Goal: Task Accomplishment & Management: Use online tool/utility

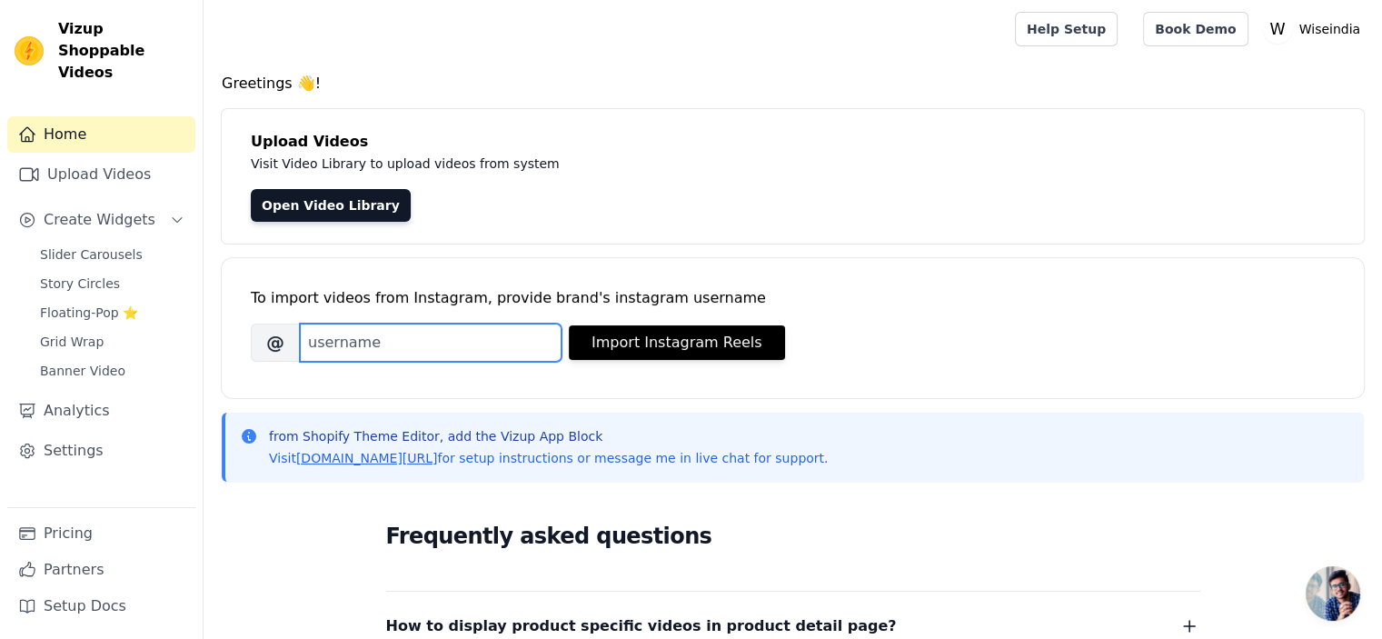
click at [349, 343] on input "Brand's Instagram Username" at bounding box center [431, 342] width 262 height 38
click at [371, 295] on div "To import videos from Instagram, provide brand's instagram username" at bounding box center [793, 298] width 1084 height 22
click at [120, 156] on link "Upload Videos" at bounding box center [101, 174] width 188 height 36
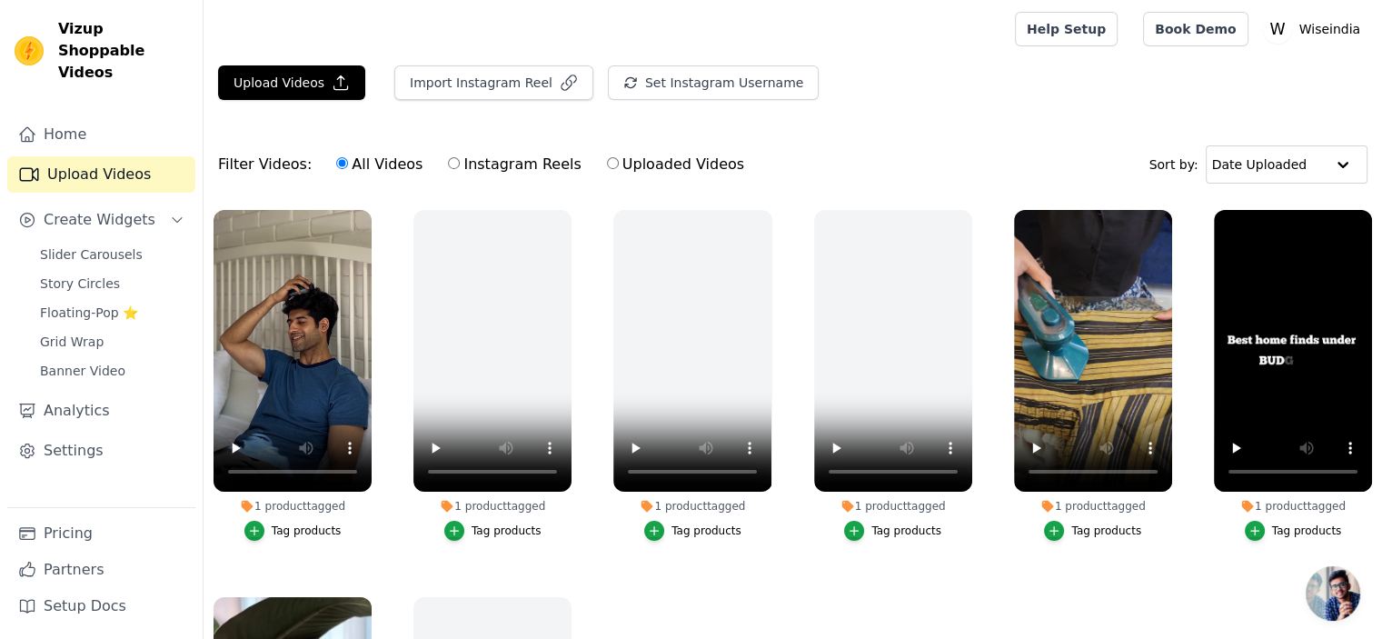
click at [309, 524] on div "Tag products" at bounding box center [307, 530] width 70 height 15
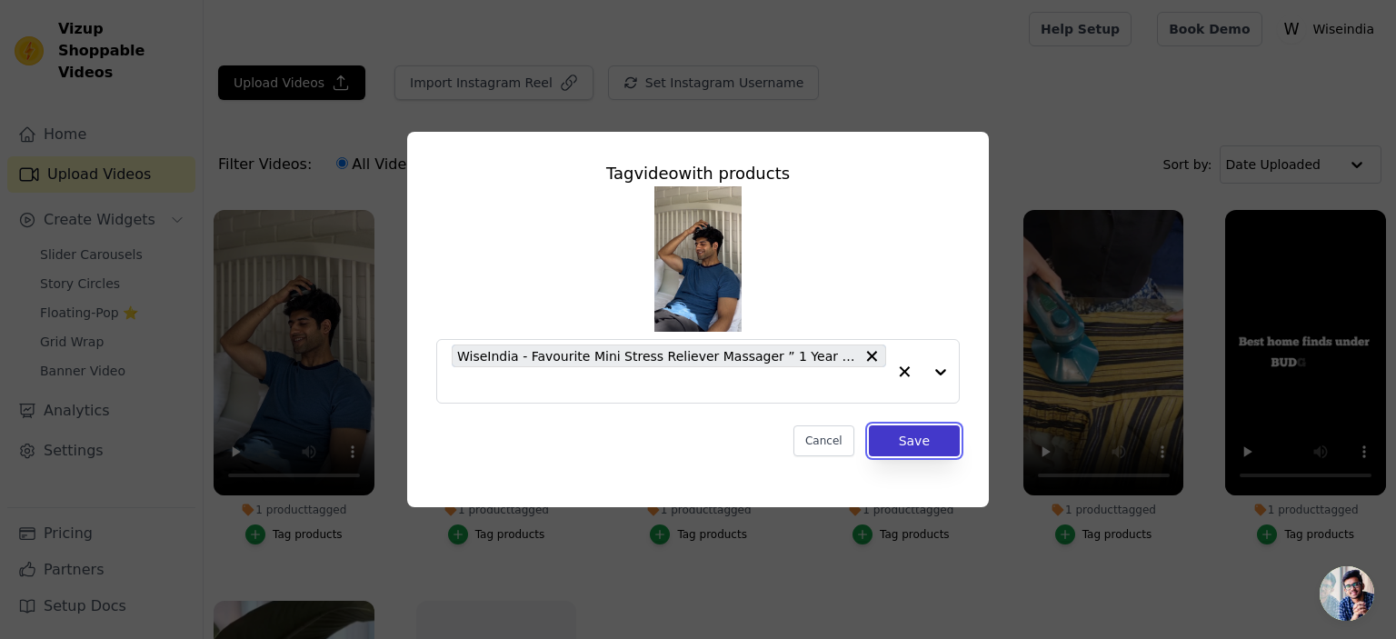
click at [887, 431] on button "Save" at bounding box center [914, 440] width 91 height 31
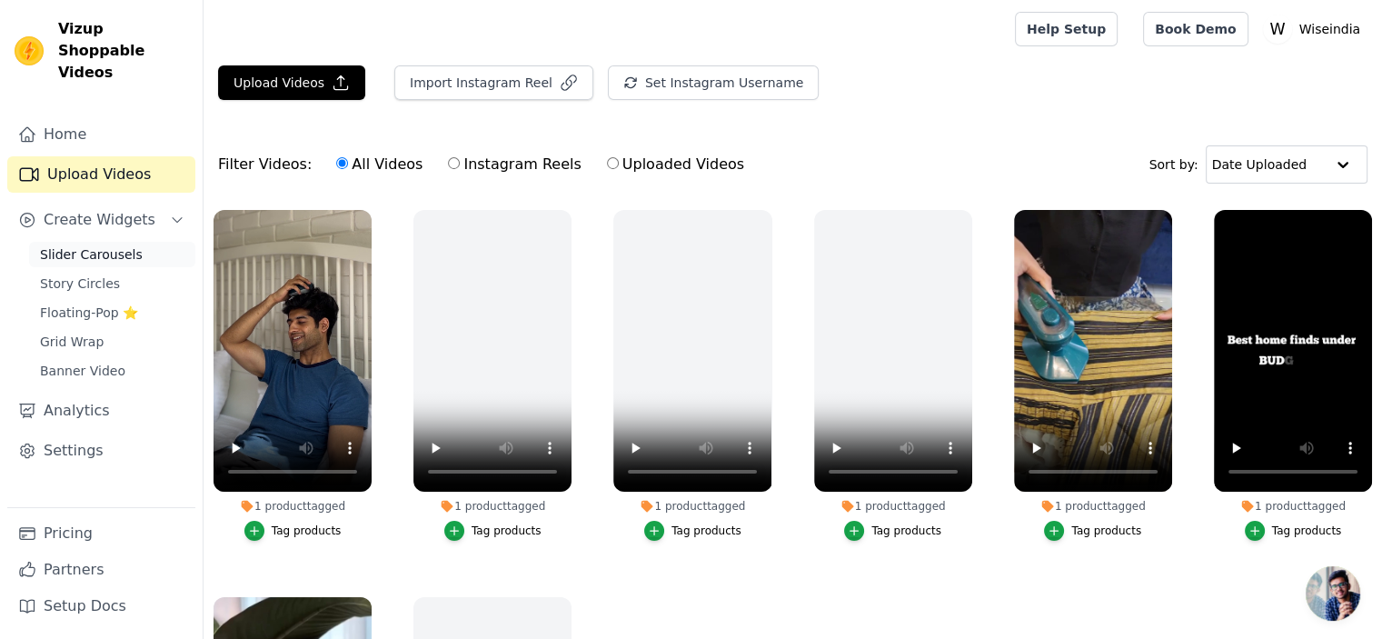
click at [91, 245] on span "Slider Carousels" at bounding box center [91, 254] width 103 height 18
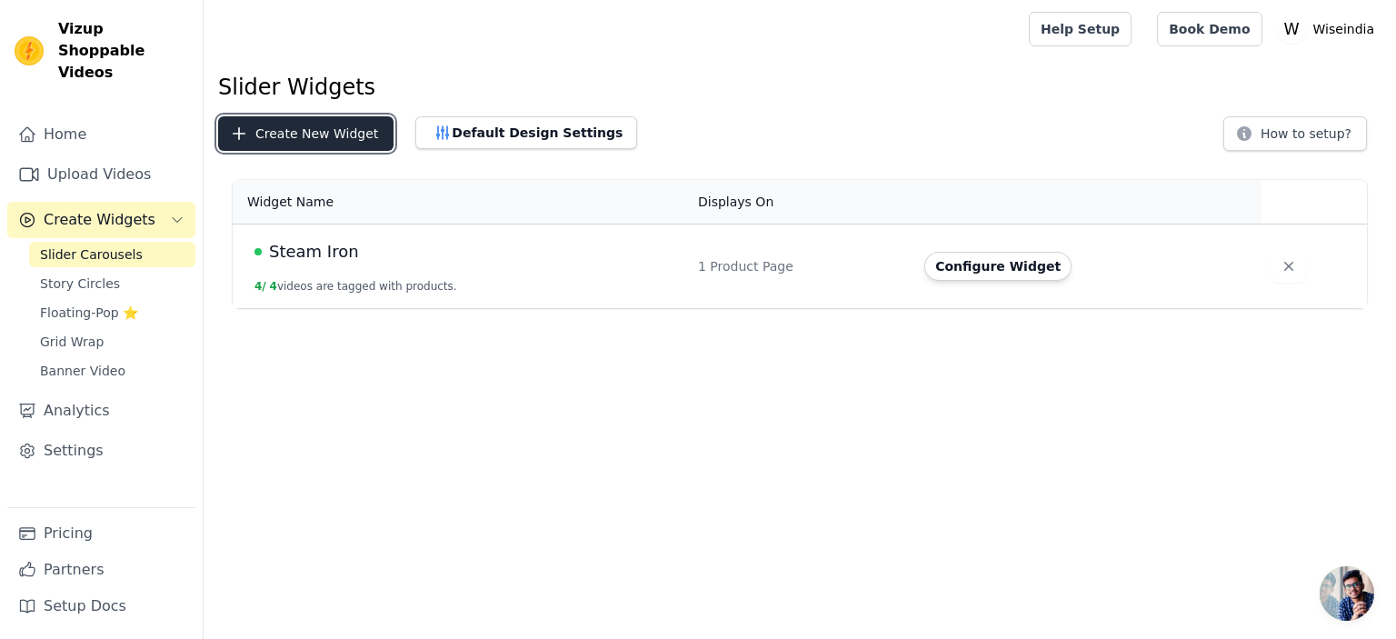
click at [349, 134] on button "Create New Widget" at bounding box center [305, 133] width 175 height 35
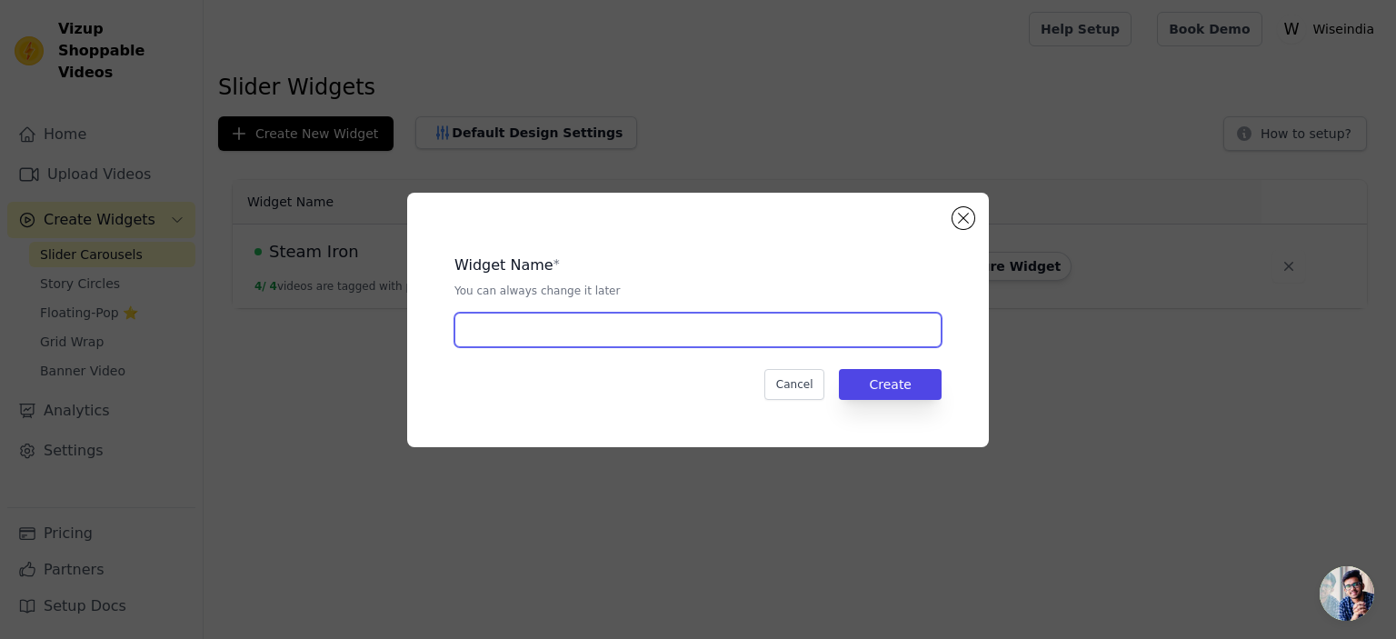
click at [571, 323] on input "text" at bounding box center [697, 330] width 487 height 35
type input "Head massager"
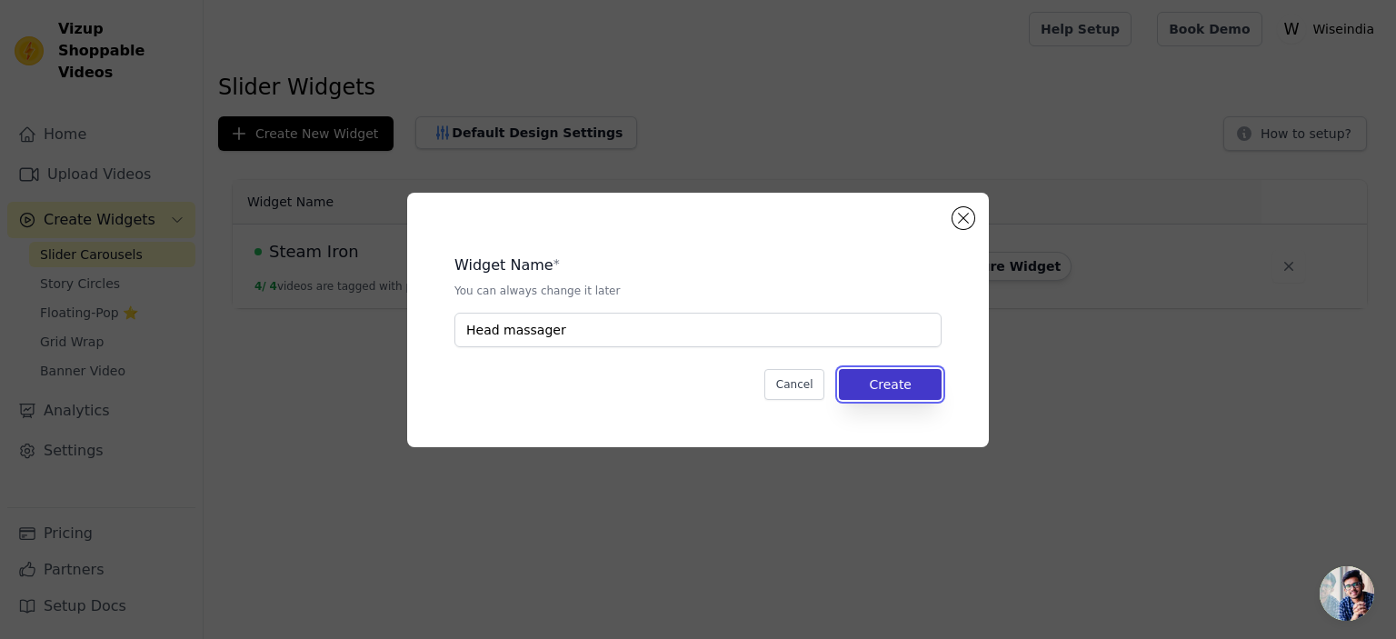
click at [876, 378] on button "Create" at bounding box center [890, 384] width 103 height 31
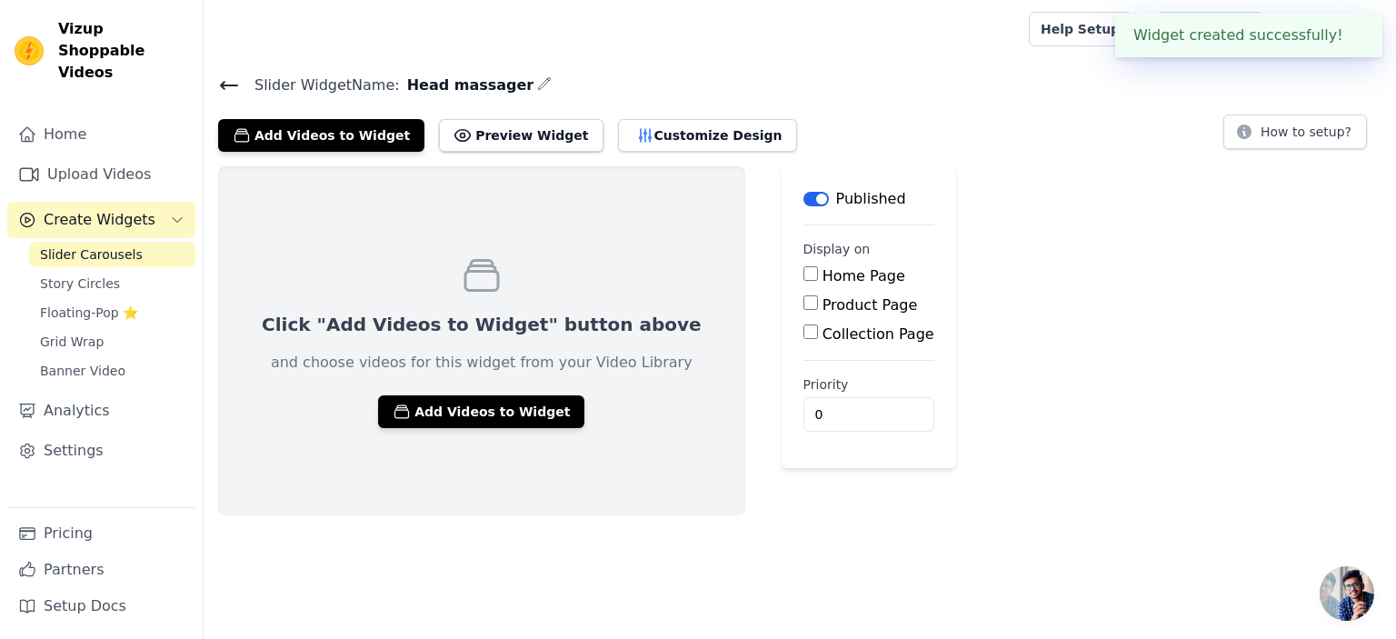
click at [822, 301] on label "Product Page" at bounding box center [869, 304] width 95 height 17
click at [803, 301] on input "Product Page" at bounding box center [810, 302] width 15 height 15
checkbox input "true"
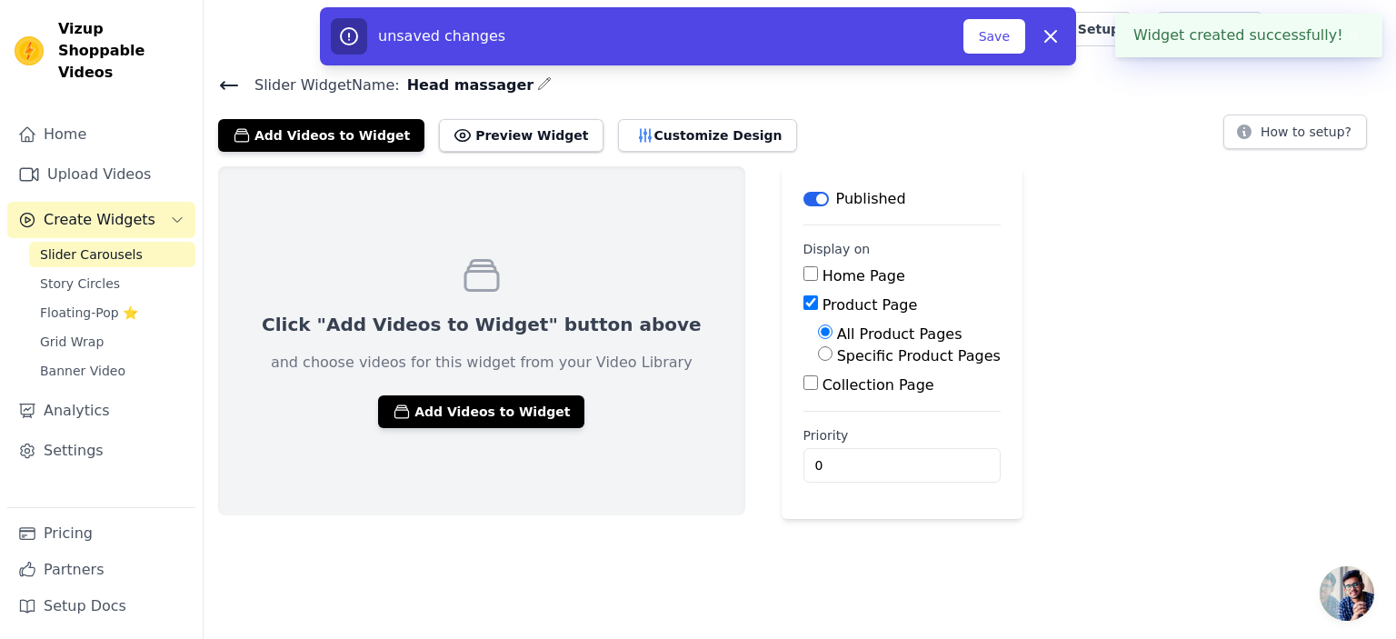
click at [837, 352] on label "Specific Product Pages" at bounding box center [919, 355] width 164 height 17
click at [818, 352] on input "Specific Product Pages" at bounding box center [825, 353] width 15 height 15
radio input "true"
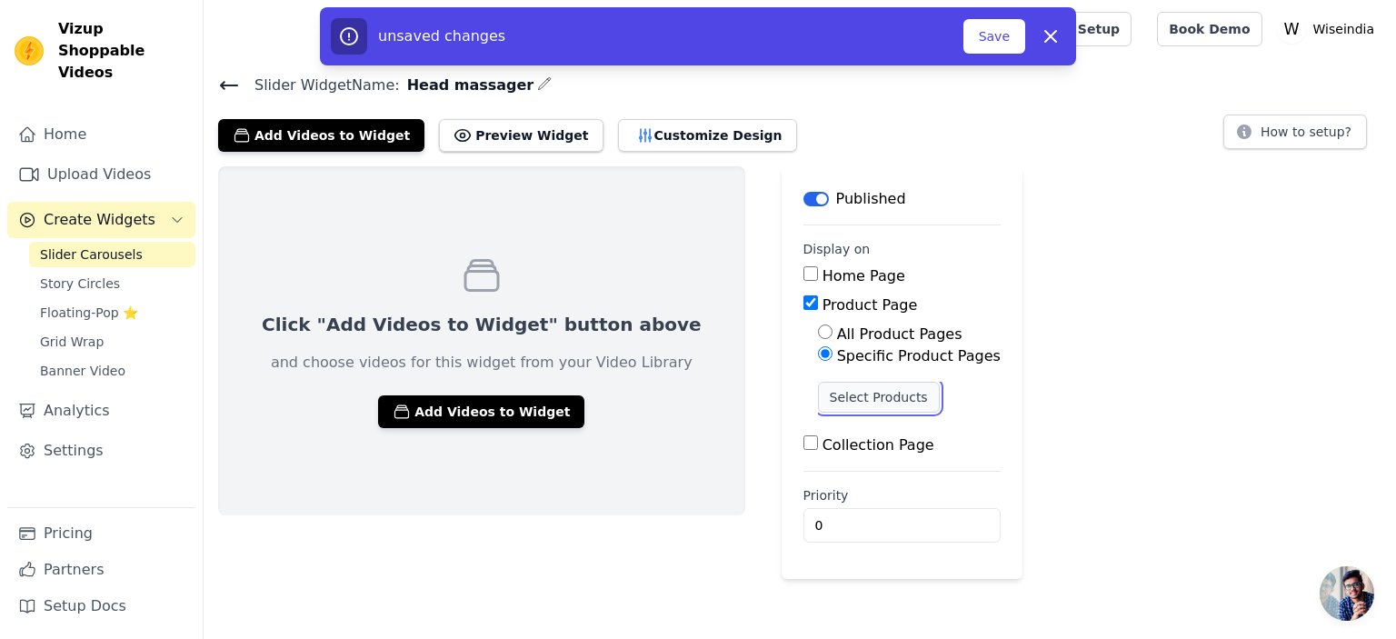
click at [818, 400] on button "Select Products" at bounding box center [879, 397] width 122 height 31
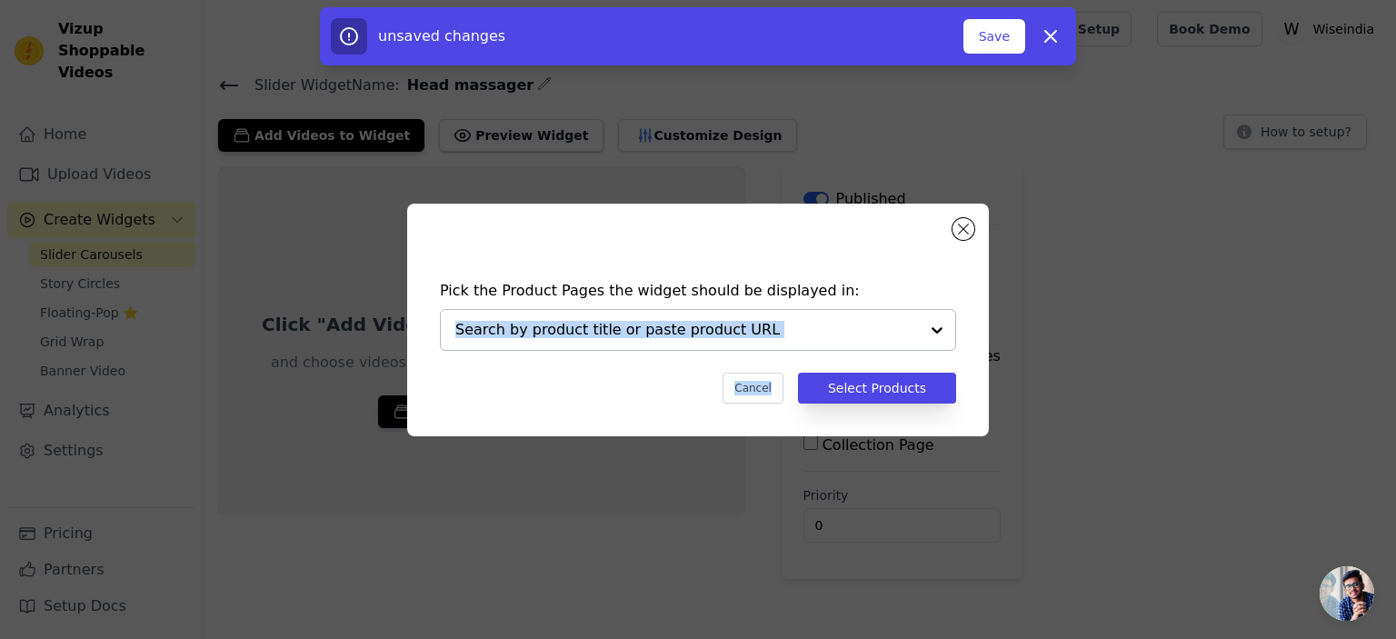
drag, startPoint x: 792, startPoint y: 400, endPoint x: 751, endPoint y: 337, distance: 75.4
click at [751, 337] on div "Pick the Product Pages the widget should be displayed in: Cancel Select Products" at bounding box center [698, 342] width 552 height 160
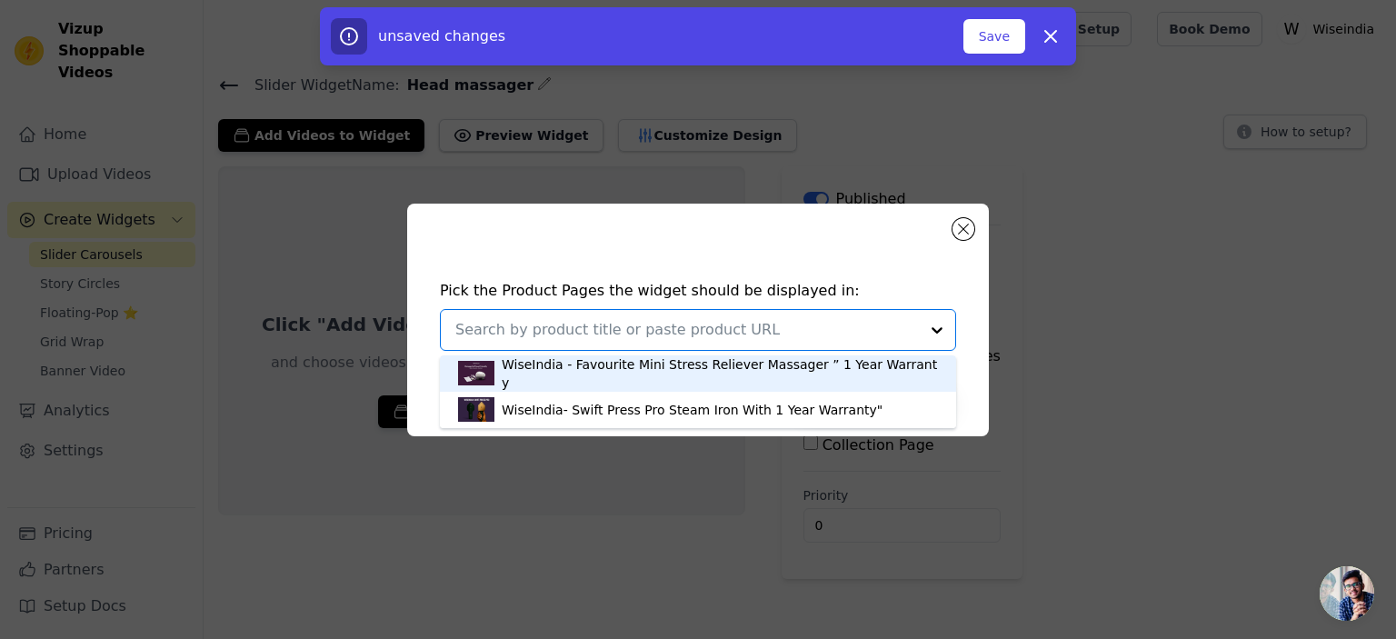
click at [751, 337] on input "text" at bounding box center [686, 330] width 463 height 22
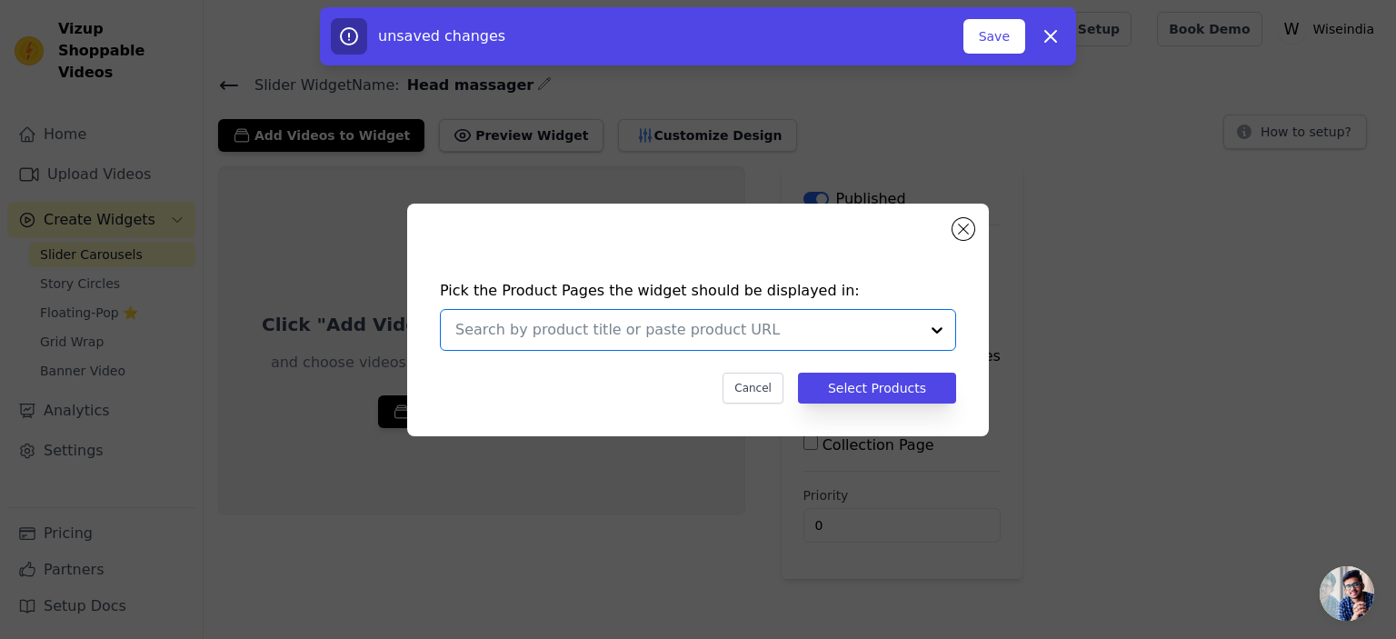
click at [751, 337] on input "text" at bounding box center [686, 330] width 463 height 22
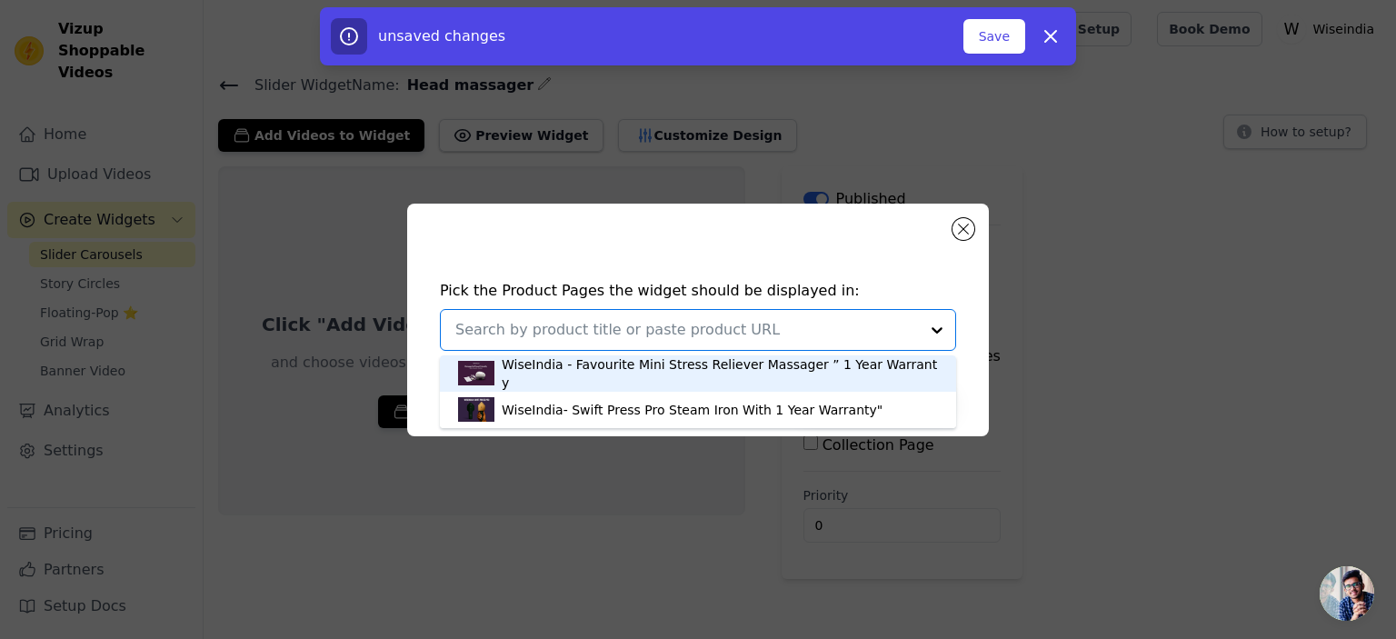
click at [716, 378] on div "WiseIndia - Favourite Mini Stress Reliever Massager ” 1 Year Warranty" at bounding box center [720, 373] width 436 height 36
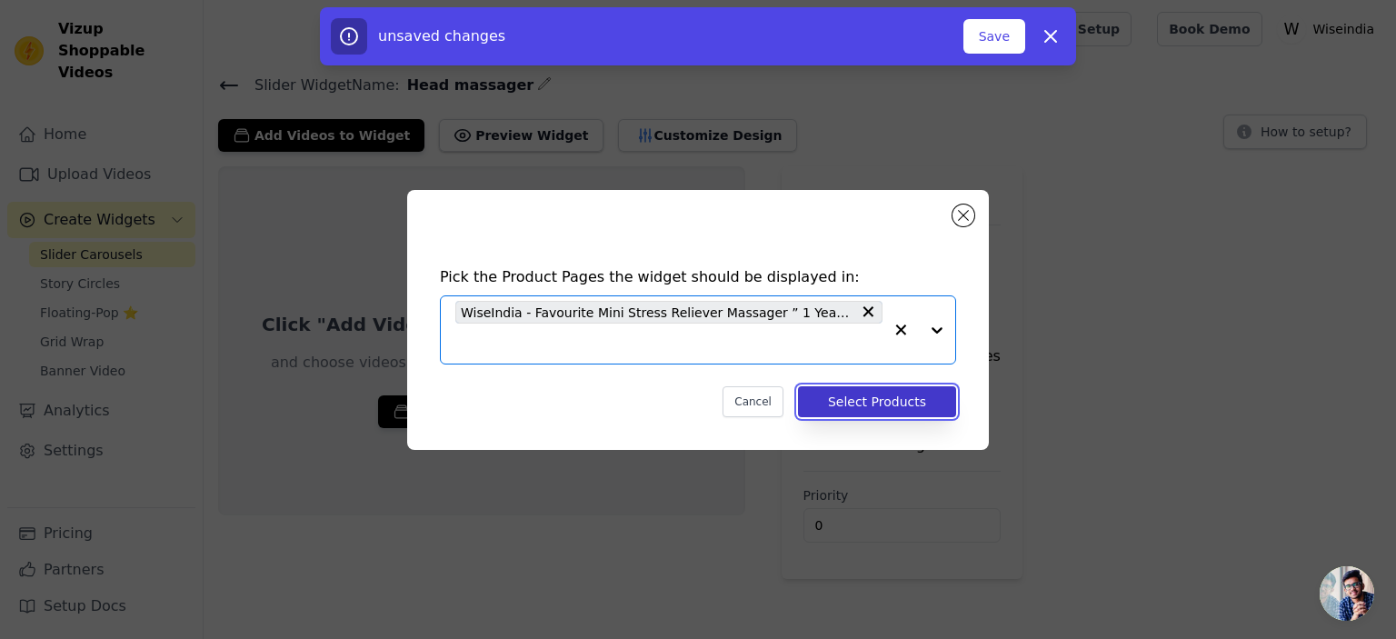
click at [838, 398] on button "Select Products" at bounding box center [877, 401] width 158 height 31
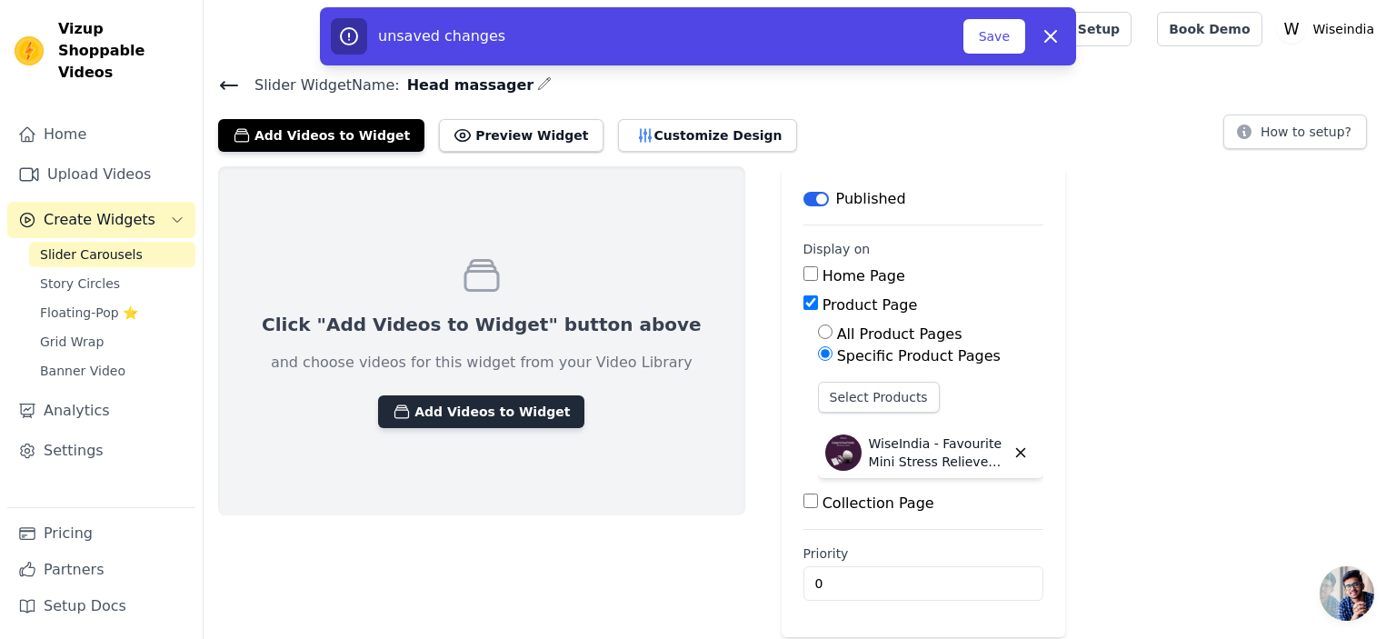
click at [479, 403] on button "Add Videos to Widget" at bounding box center [481, 411] width 206 height 33
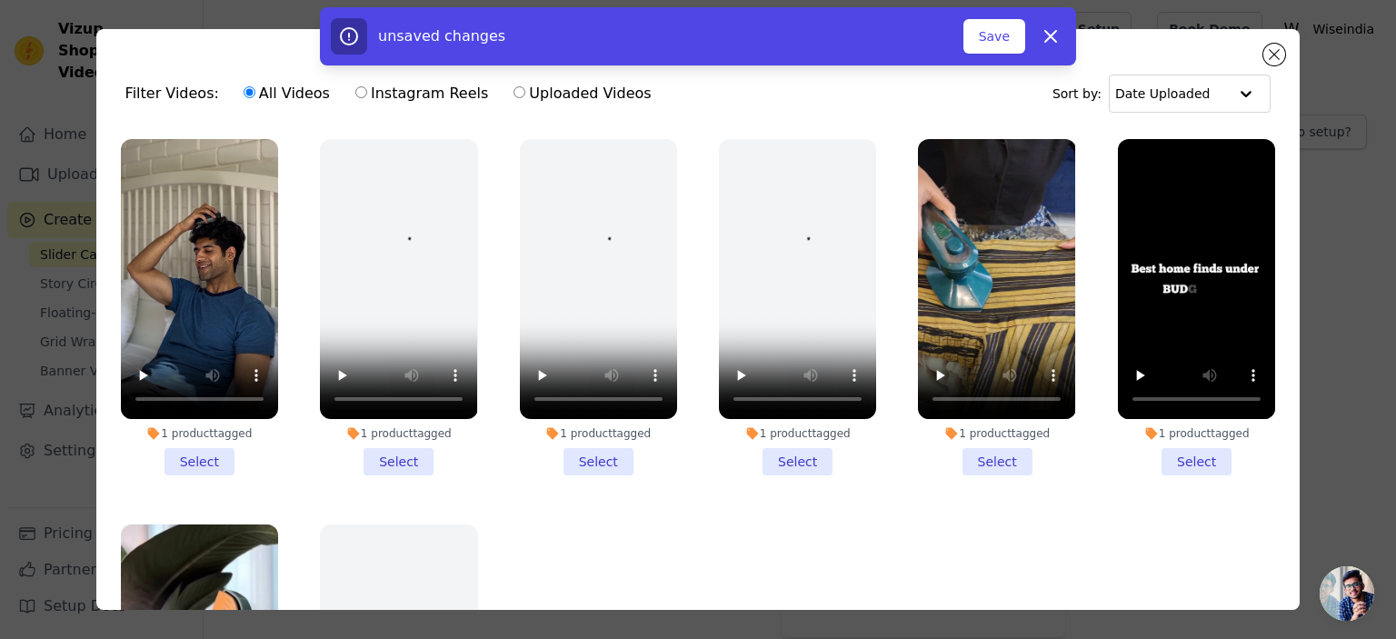
click at [191, 452] on li "1 product tagged Select" at bounding box center [199, 307] width 157 height 336
click at [0, 0] on input "1 product tagged Select" at bounding box center [0, 0] width 0 height 0
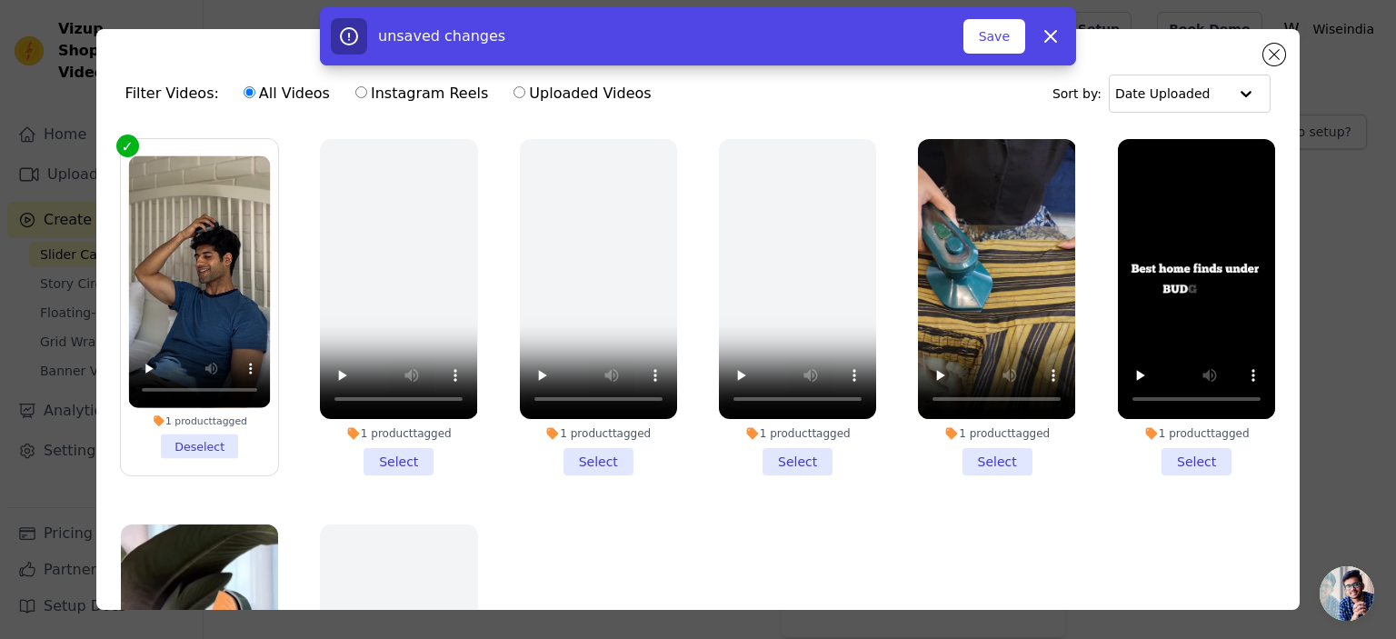
click at [403, 448] on li "1 product tagged Select" at bounding box center [398, 307] width 157 height 336
click at [0, 0] on input "1 product tagged Select" at bounding box center [0, 0] width 0 height 0
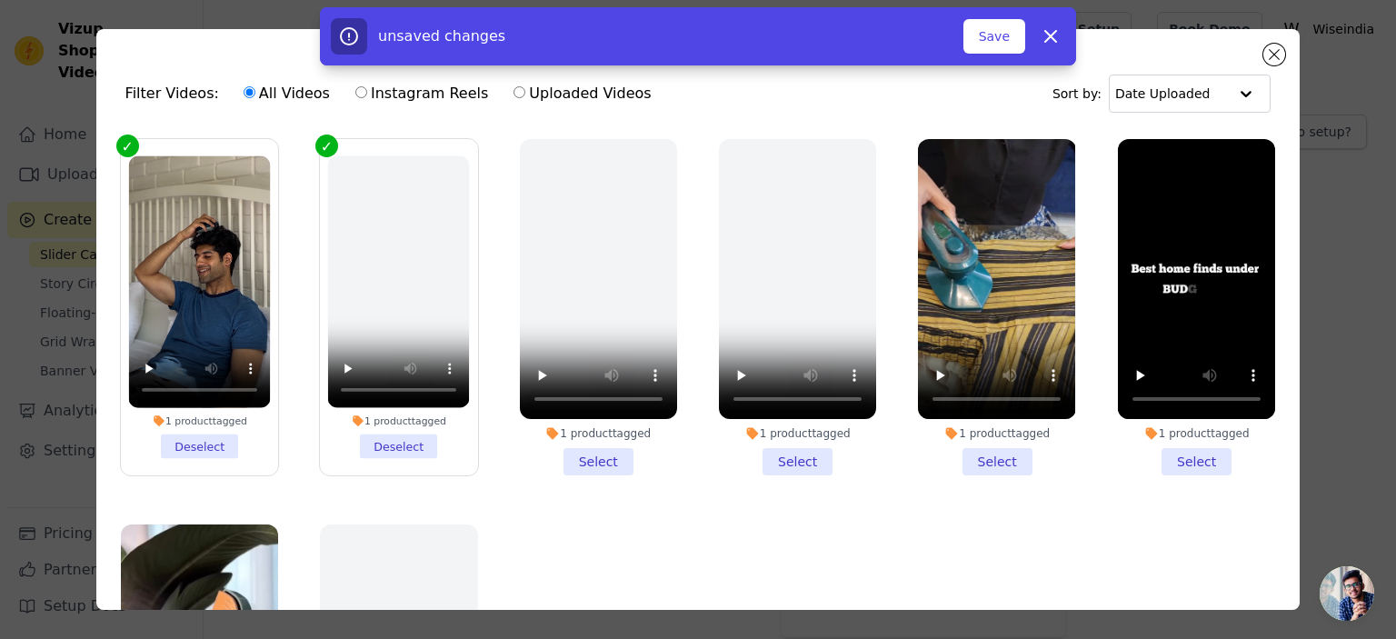
click at [317, 134] on div "1 product tagged Deselect" at bounding box center [398, 307] width 177 height 356
click at [377, 429] on li "1 product tagged Deselect" at bounding box center [399, 307] width 142 height 303
click at [0, 0] on input "1 product tagged Deselect" at bounding box center [0, 0] width 0 height 0
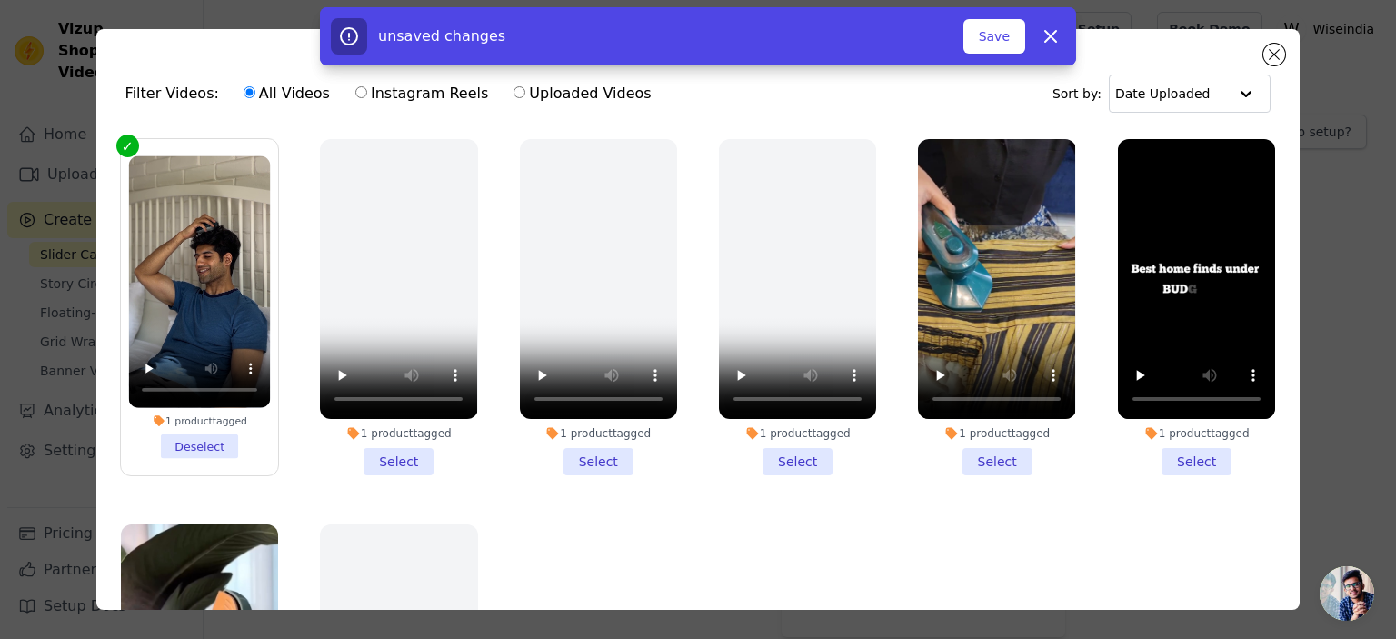
click at [197, 441] on li "1 product tagged Deselect" at bounding box center [199, 307] width 142 height 303
click at [0, 0] on input "1 product tagged Deselect" at bounding box center [0, 0] width 0 height 0
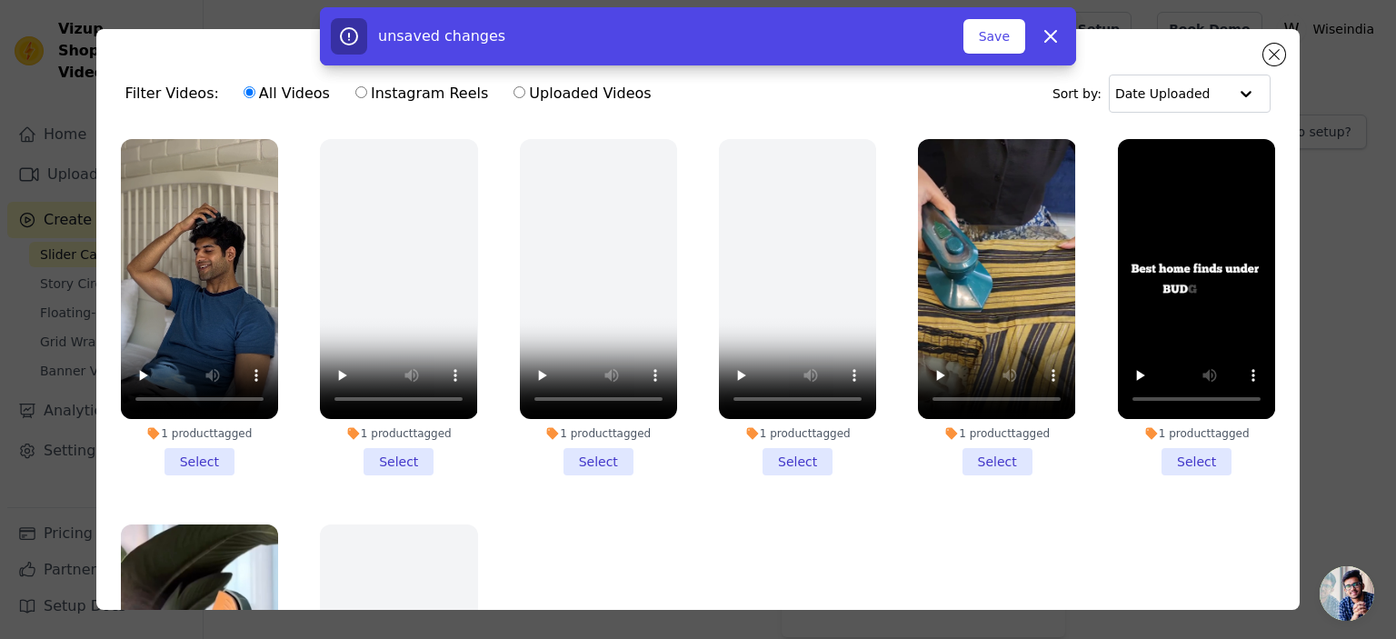
click at [550, 92] on label "Uploaded Videos" at bounding box center [581, 94] width 139 height 24
click at [525, 92] on input "Uploaded Videos" at bounding box center [519, 92] width 12 height 12
radio input "true"
click at [1058, 29] on icon "button" at bounding box center [1050, 36] width 22 height 22
checkbox input "false"
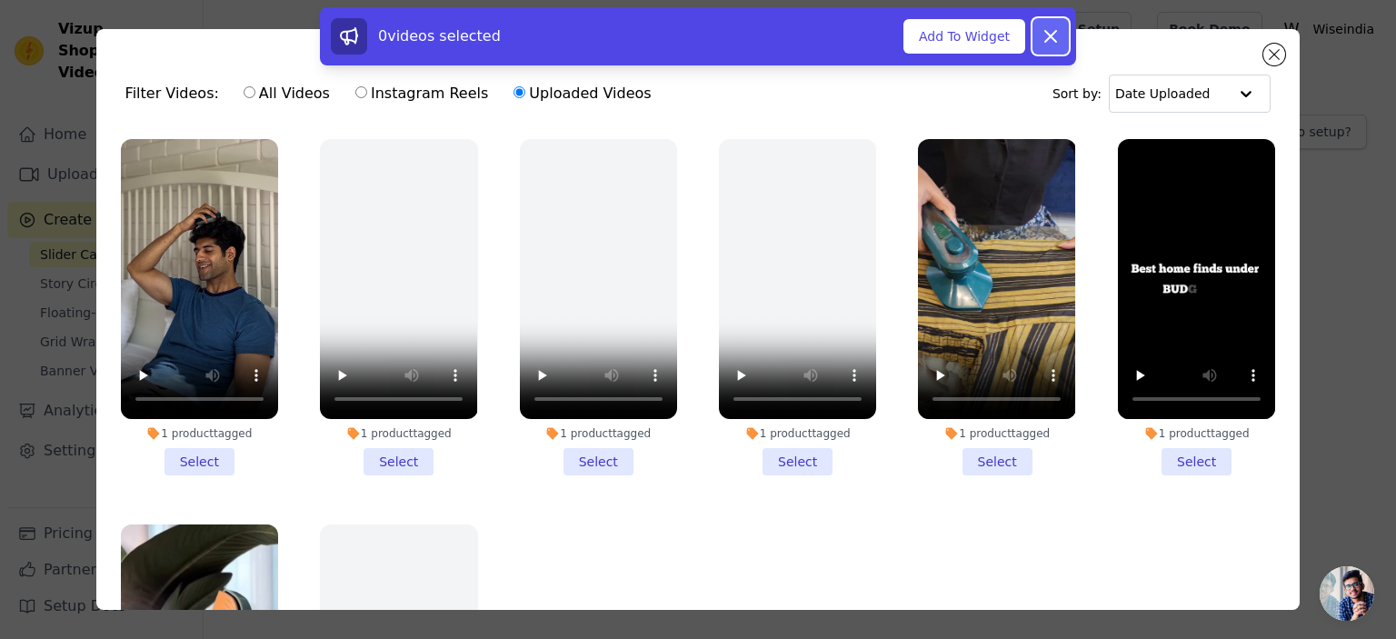
click at [1059, 35] on icon at bounding box center [1050, 36] width 22 height 22
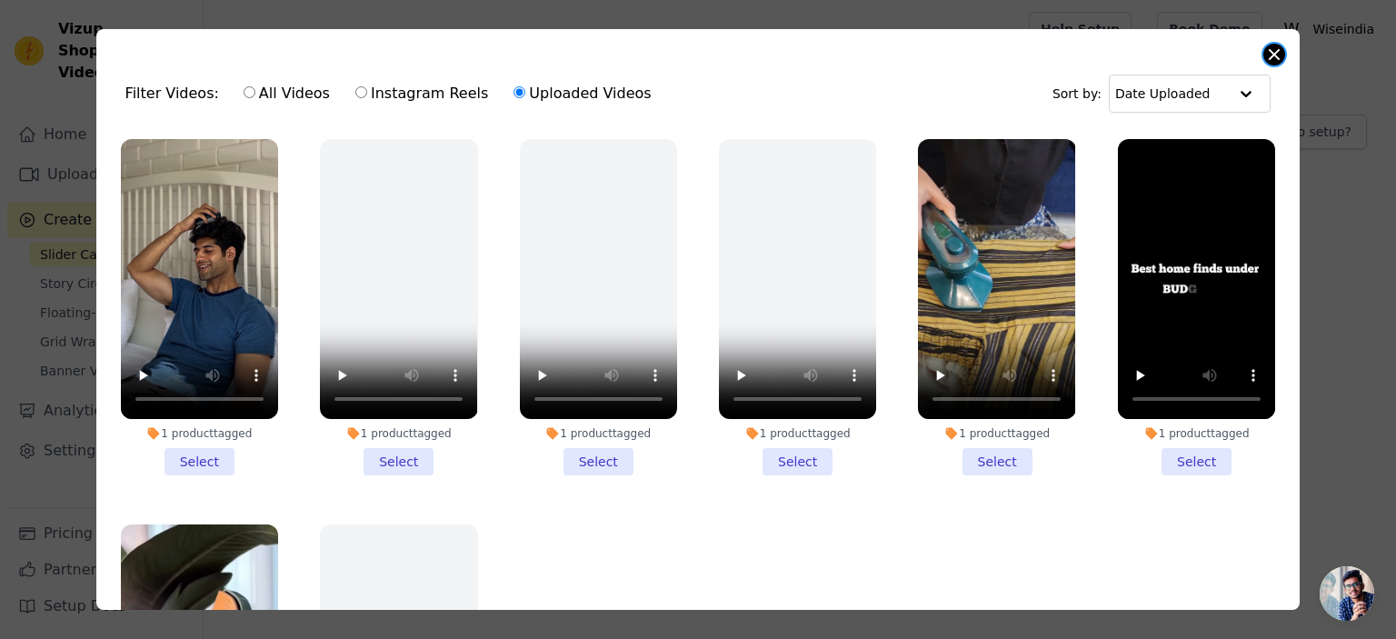
click at [1267, 46] on button "Close modal" at bounding box center [1274, 55] width 22 height 22
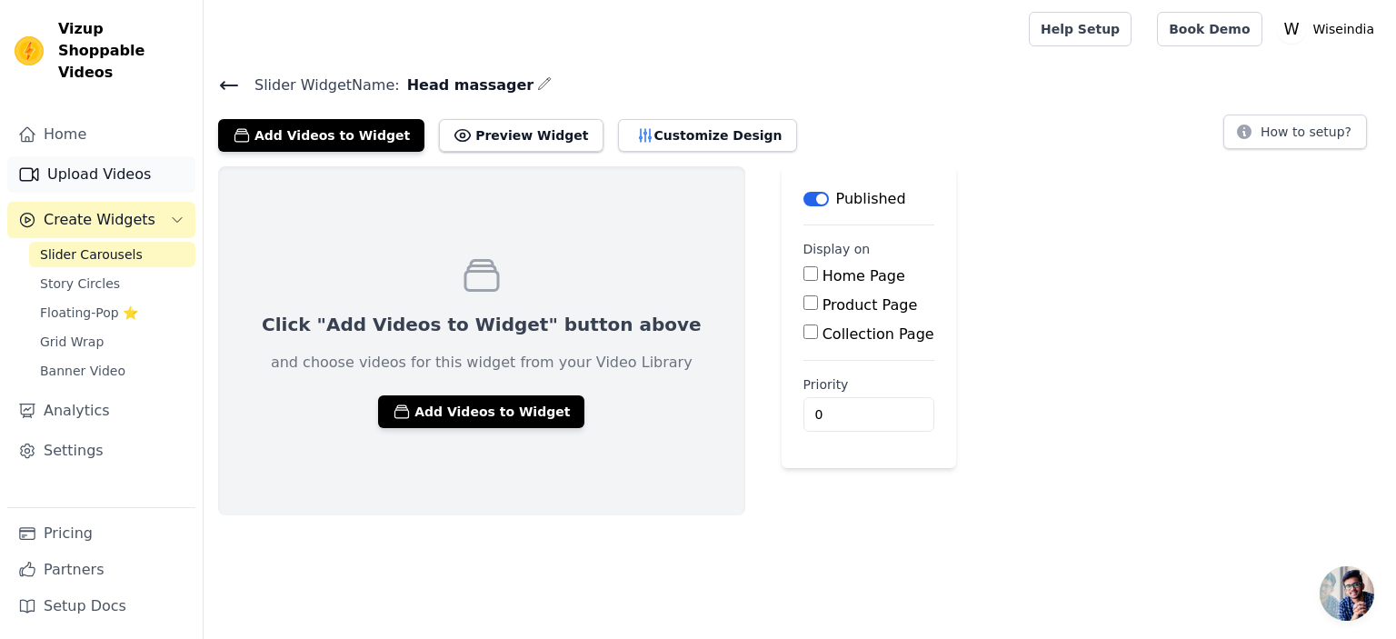
click at [114, 156] on link "Upload Videos" at bounding box center [101, 174] width 188 height 36
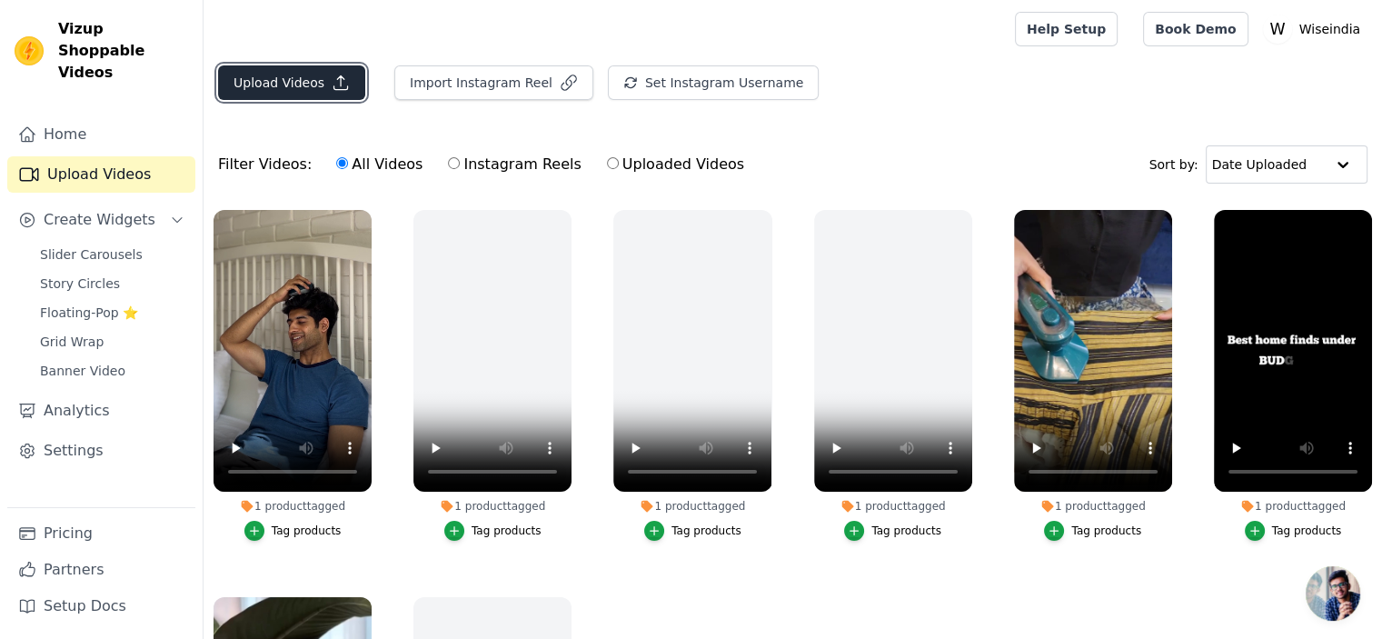
click at [277, 94] on button "Upload Videos" at bounding box center [291, 82] width 147 height 35
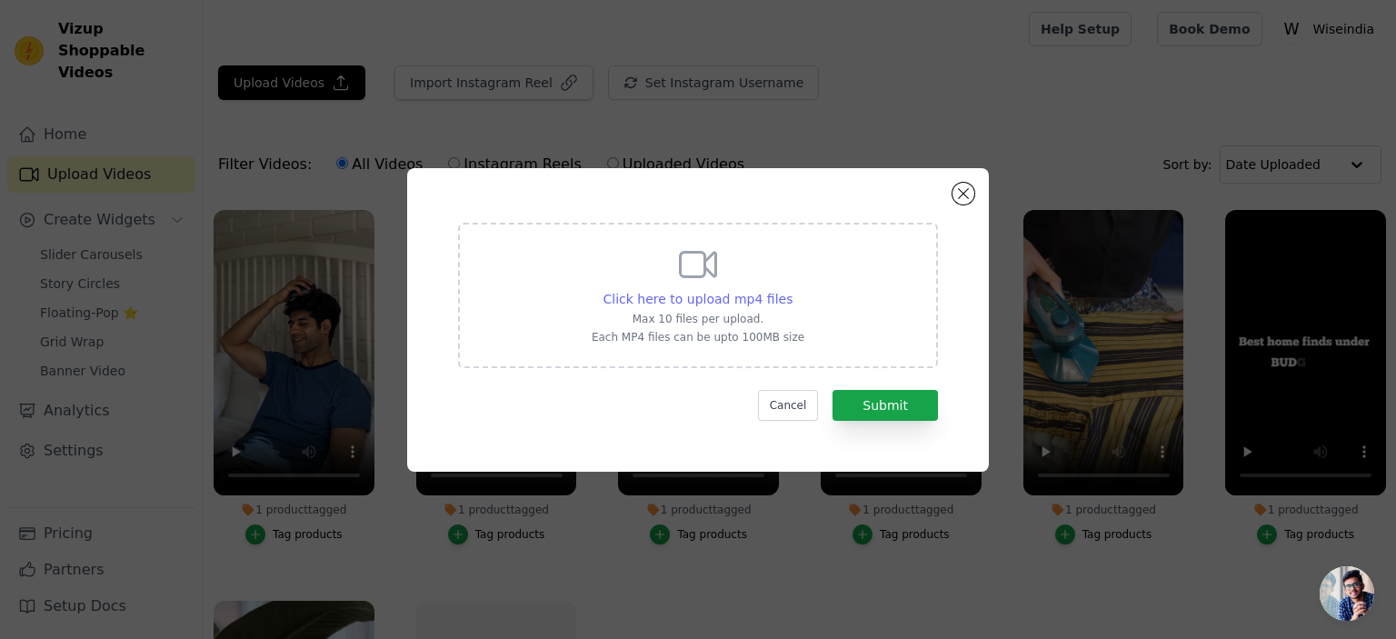
click at [710, 303] on span "Click here to upload mp4 files" at bounding box center [698, 299] width 190 height 15
click at [791, 290] on input "Click here to upload mp4 files Max 10 files per upload. Each MP4 files can be u…" at bounding box center [791, 289] width 1 height 1
click at [717, 298] on span "Click here to upload mp4 files" at bounding box center [698, 299] width 190 height 15
click at [791, 290] on input "Click here to upload mp4 files Max 10 files per upload. Each MP4 files can be u…" at bounding box center [791, 289] width 1 height 1
click at [963, 191] on button "Close modal" at bounding box center [963, 194] width 22 height 22
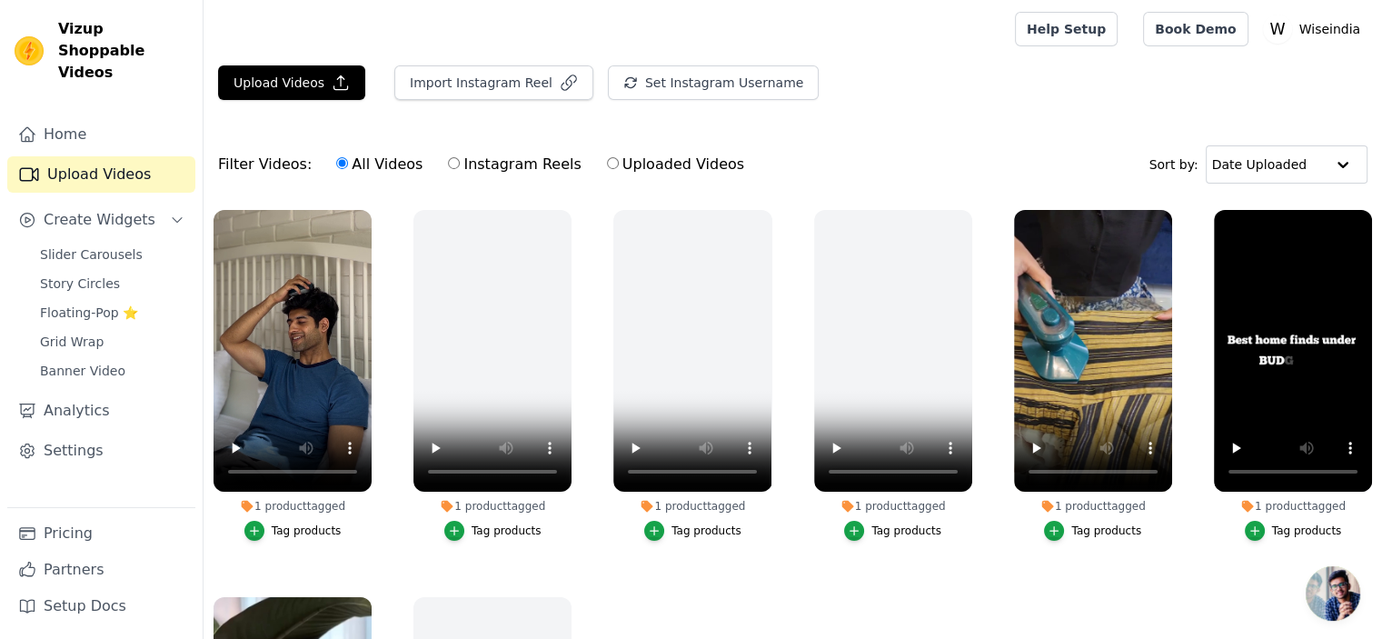
click at [313, 103] on div "Upload Videos Import Instagram Reel Set Instagram Username Import Latest IG Ree…" at bounding box center [793, 89] width 1179 height 49
click at [308, 79] on button "Upload Videos" at bounding box center [291, 82] width 147 height 35
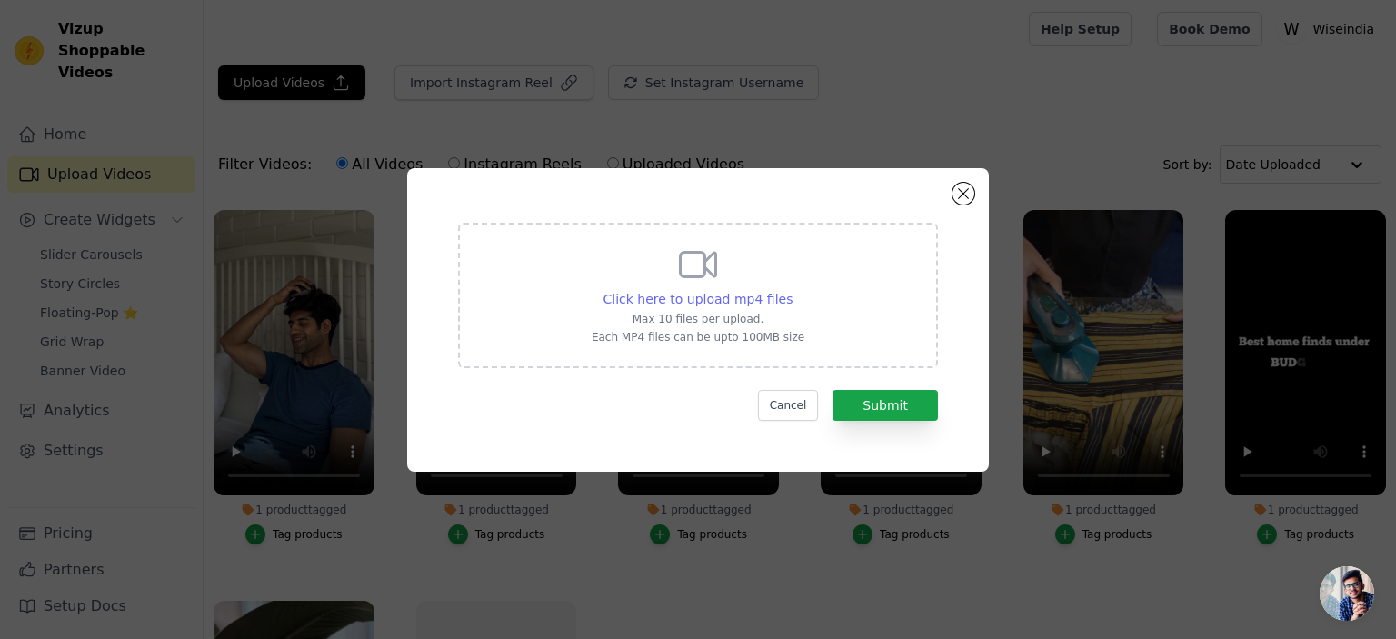
click at [756, 292] on span "Click here to upload mp4 files" at bounding box center [698, 299] width 190 height 15
click at [791, 290] on input "Click here to upload mp4 files Max 10 files per upload. Each MP4 files can be u…" at bounding box center [791, 289] width 1 height 1
type input "C:\fakepath\WhatsApp Video 2025-09-28 at 12.34.06_f7455bf5.mp4"
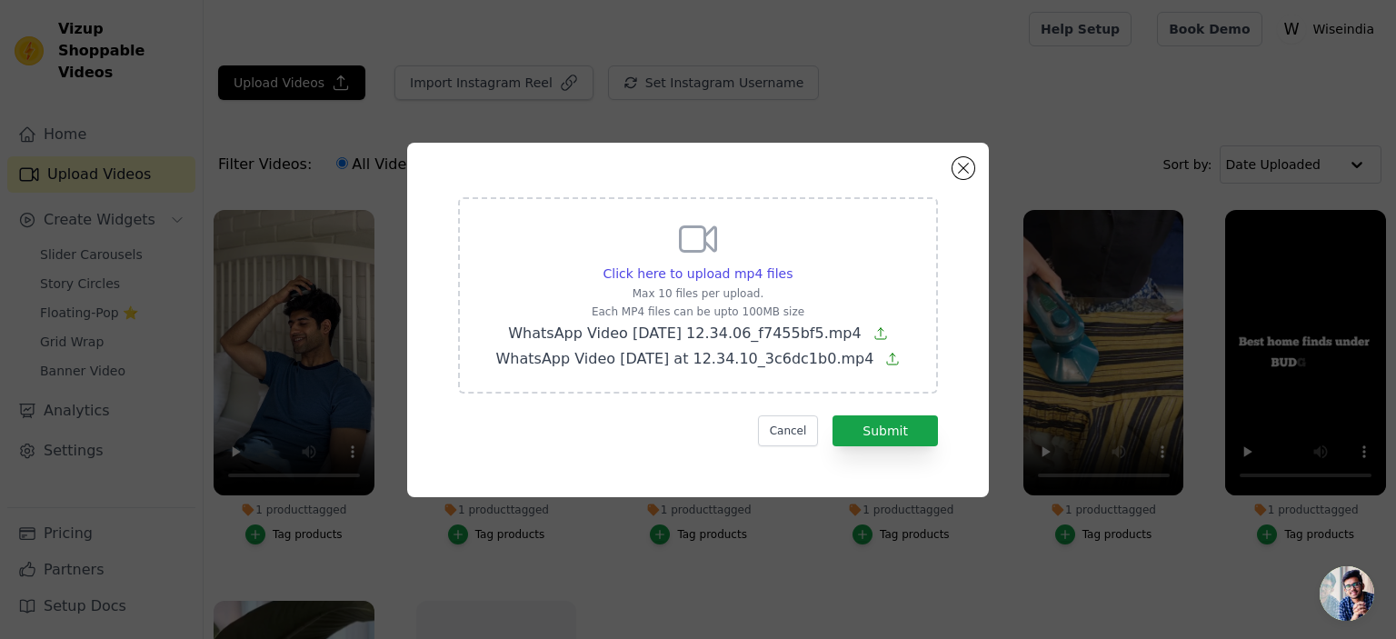
click at [874, 413] on form "Click here to upload mp4 files Max 10 files per upload. Each MP4 files can be u…" at bounding box center [698, 321] width 480 height 249
click at [883, 424] on button "Submit" at bounding box center [884, 430] width 105 height 31
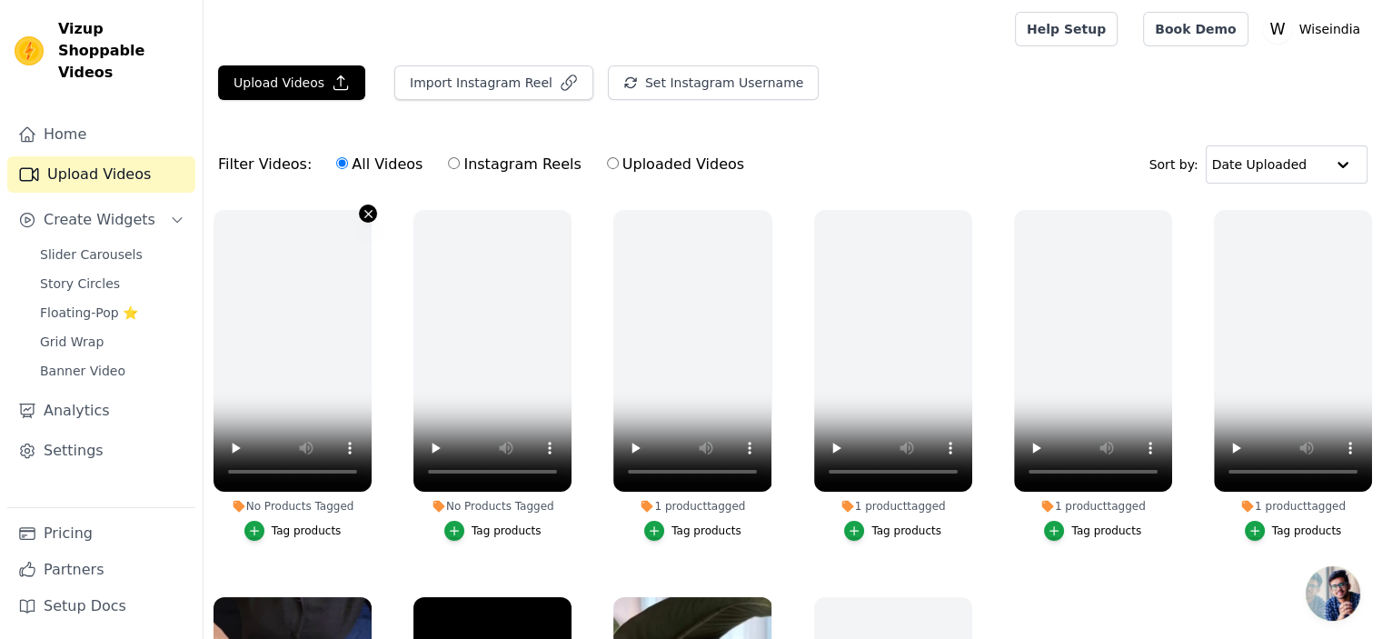
click at [367, 208] on icon "button" at bounding box center [369, 214] width 14 height 14
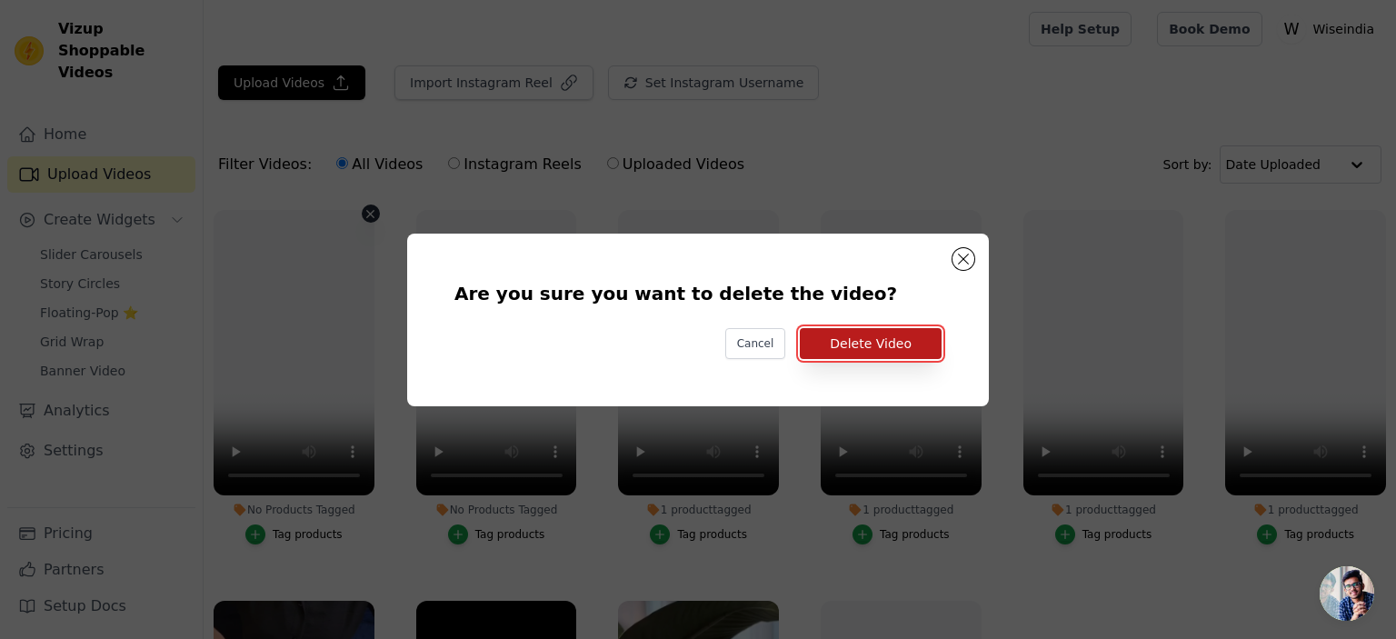
click at [853, 344] on button "Delete Video" at bounding box center [871, 343] width 142 height 31
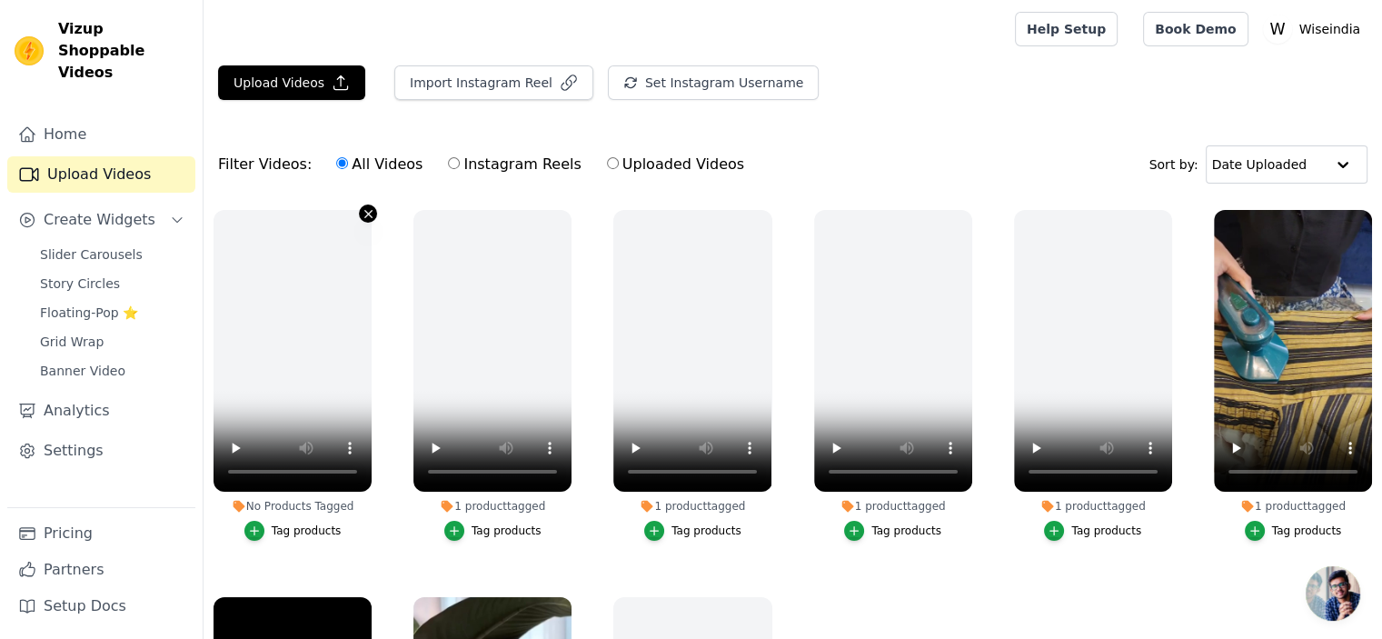
click at [367, 210] on icon "button" at bounding box center [369, 214] width 14 height 14
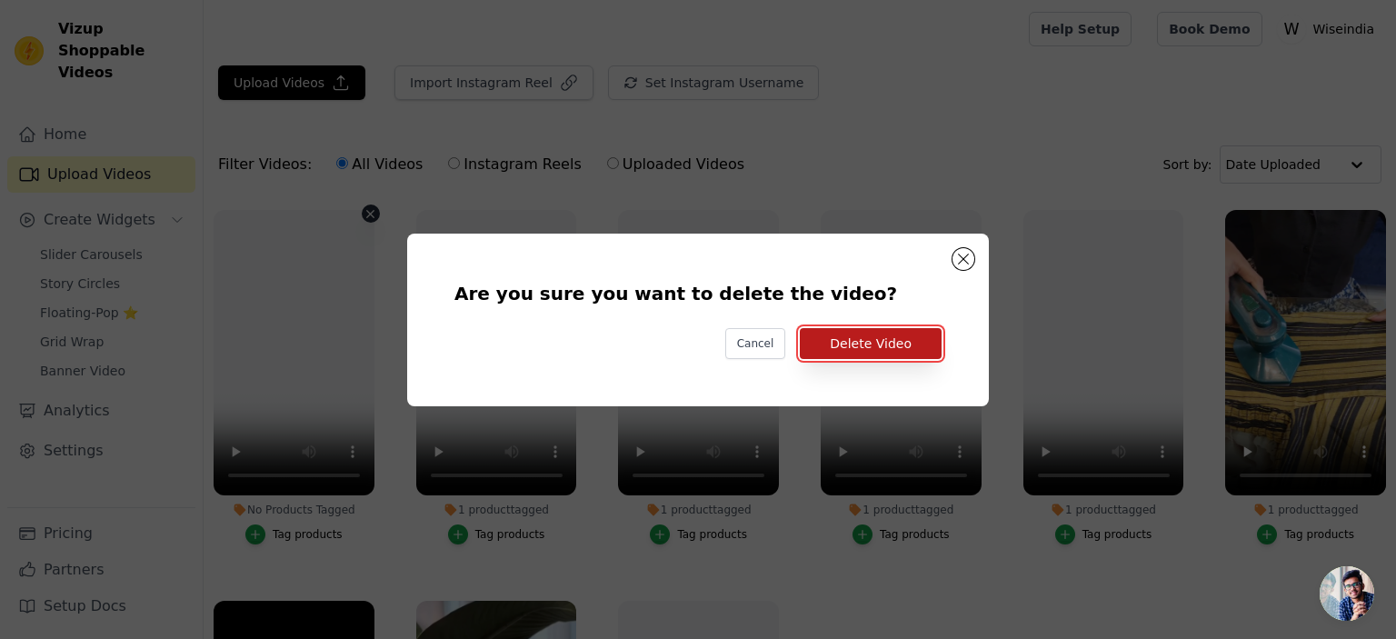
click at [851, 337] on button "Delete Video" at bounding box center [871, 343] width 142 height 31
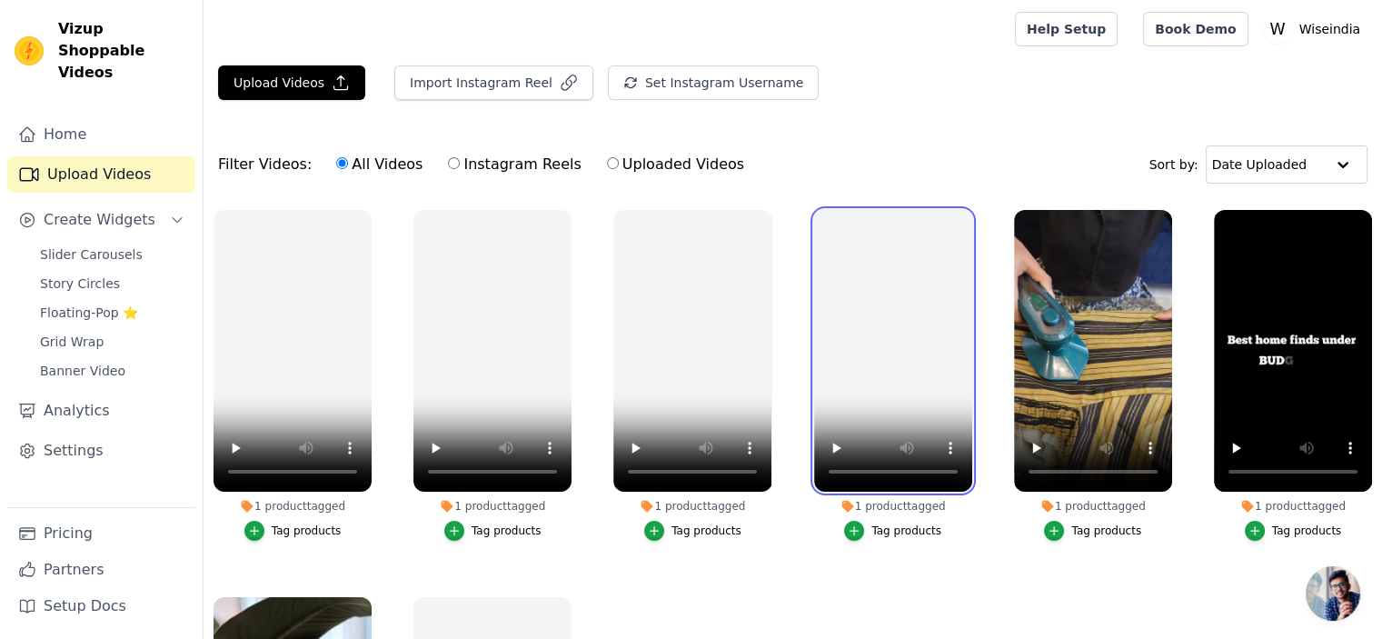
drag, startPoint x: 851, startPoint y: 337, endPoint x: 763, endPoint y: 205, distance: 158.5
click at [763, 205] on ul "1 product tagged Tag products 1 product tagged Tag products 1 product tagged Ta…" at bounding box center [793, 490] width 1179 height 581
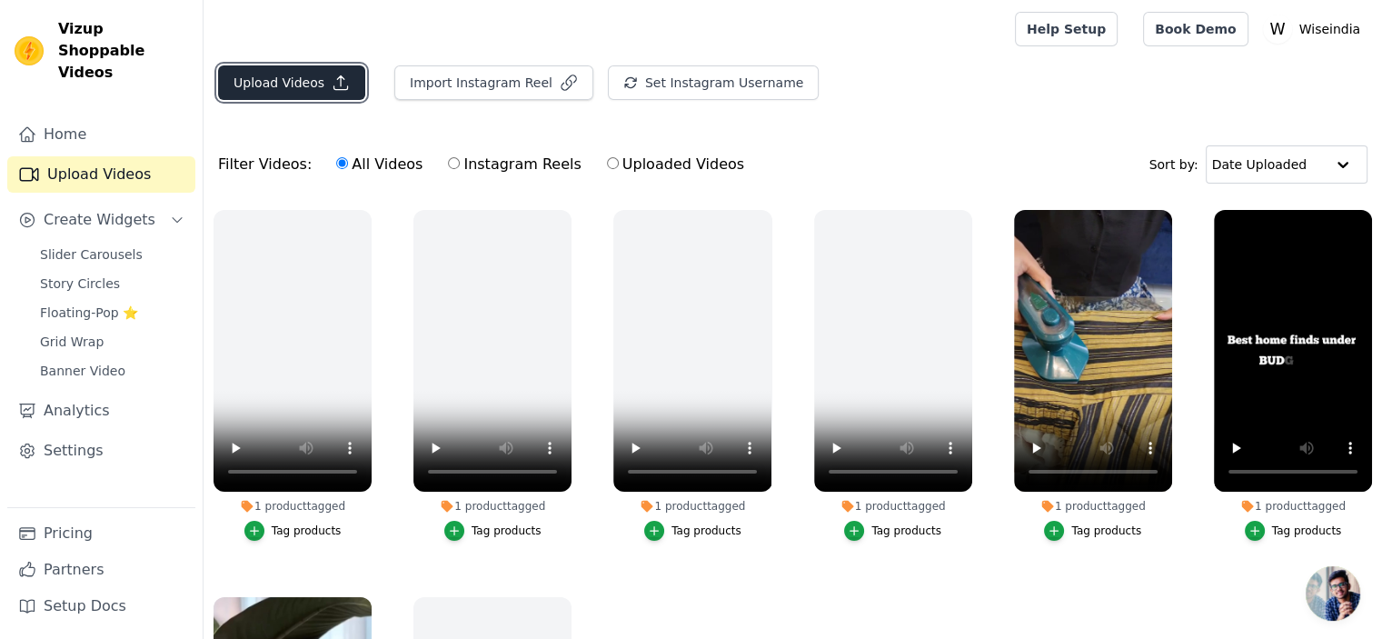
click at [343, 83] on button "Upload Videos" at bounding box center [291, 82] width 147 height 35
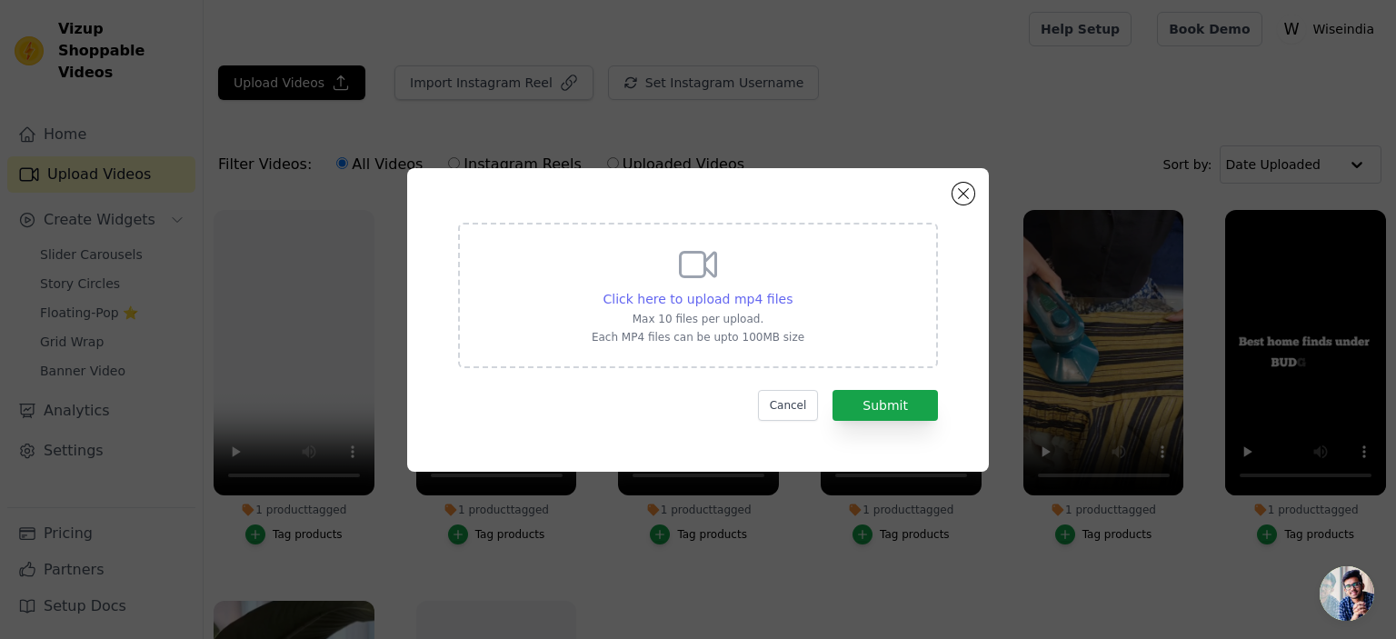
click at [684, 295] on span "Click here to upload mp4 files" at bounding box center [698, 299] width 190 height 15
click at [791, 290] on input "Click here to upload mp4 files Max 10 files per upload. Each MP4 files can be u…" at bounding box center [791, 289] width 1 height 1
type input "C:\fakepath\WhatsApp Video 2025-09-28 at 12.37.01_1a8c476c.mp4"
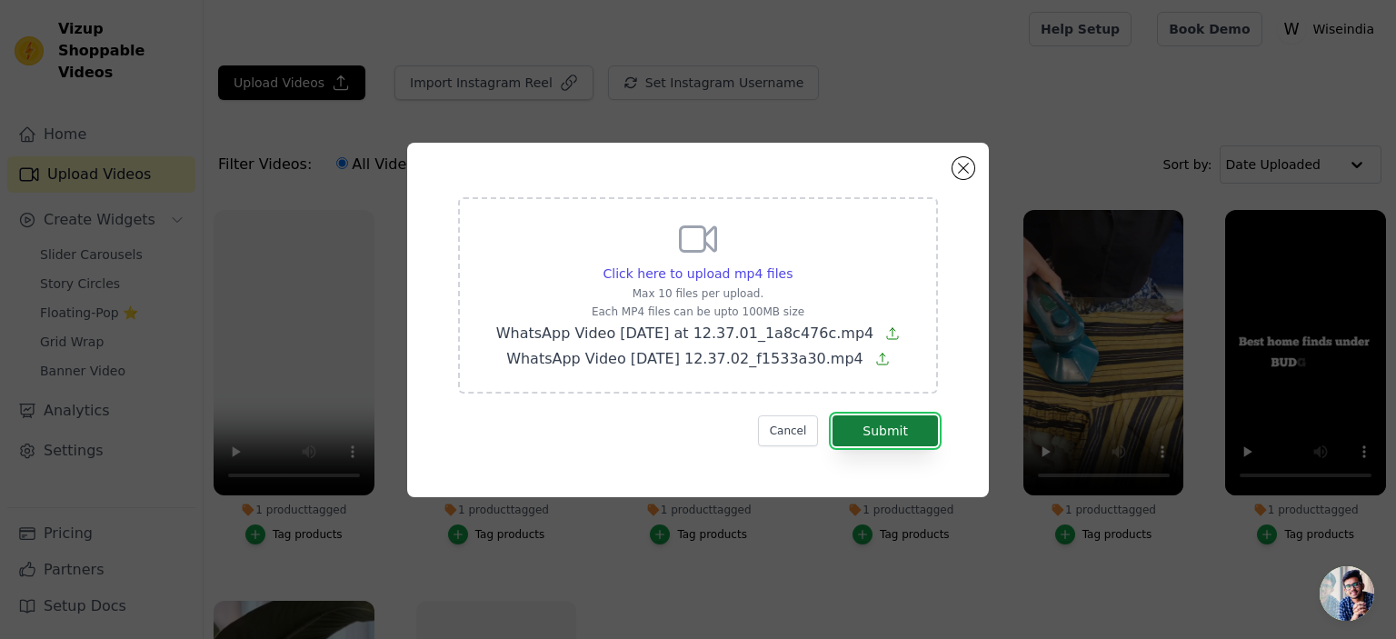
click at [890, 423] on button "Submit" at bounding box center [884, 430] width 105 height 31
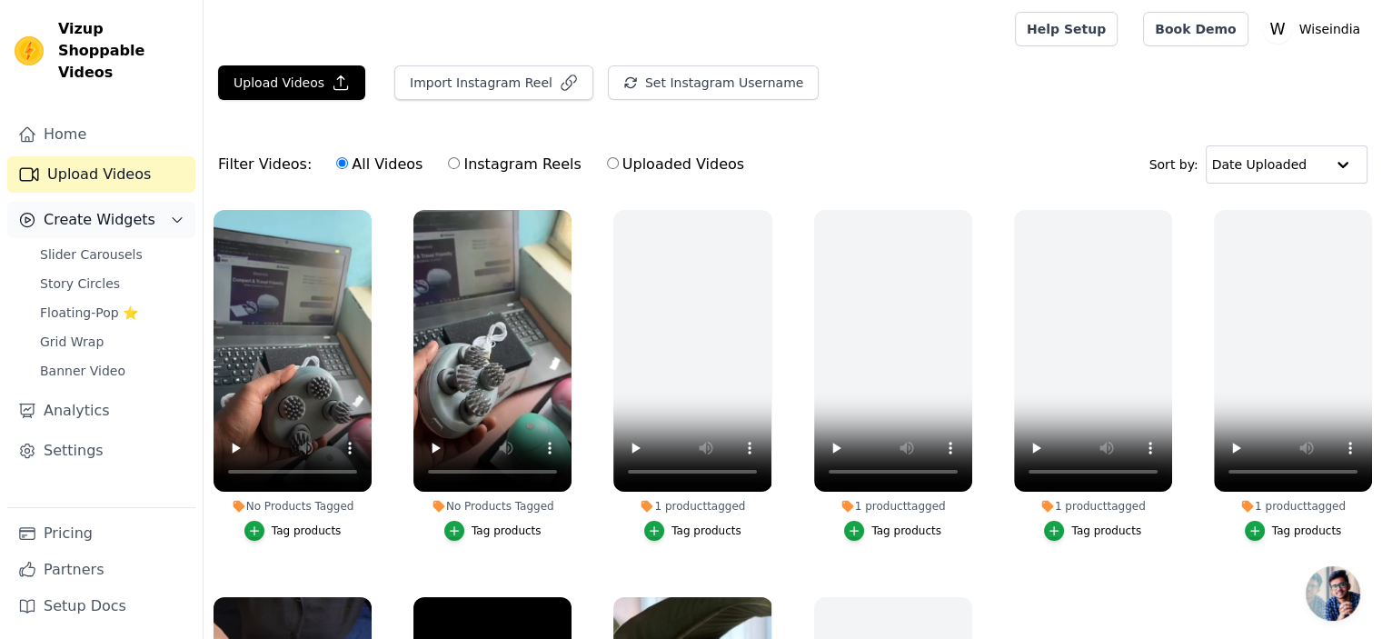
click at [113, 209] on span "Create Widgets" at bounding box center [100, 220] width 112 height 22
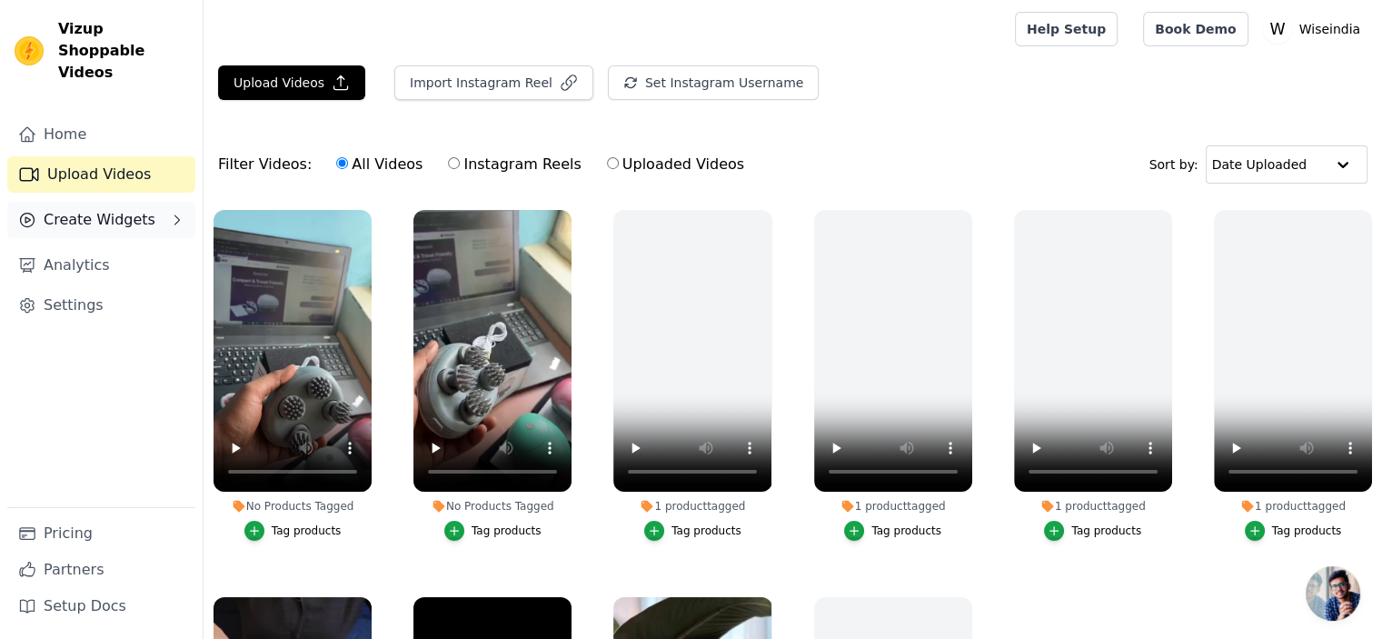
click at [98, 209] on span "Create Widgets" at bounding box center [100, 220] width 112 height 22
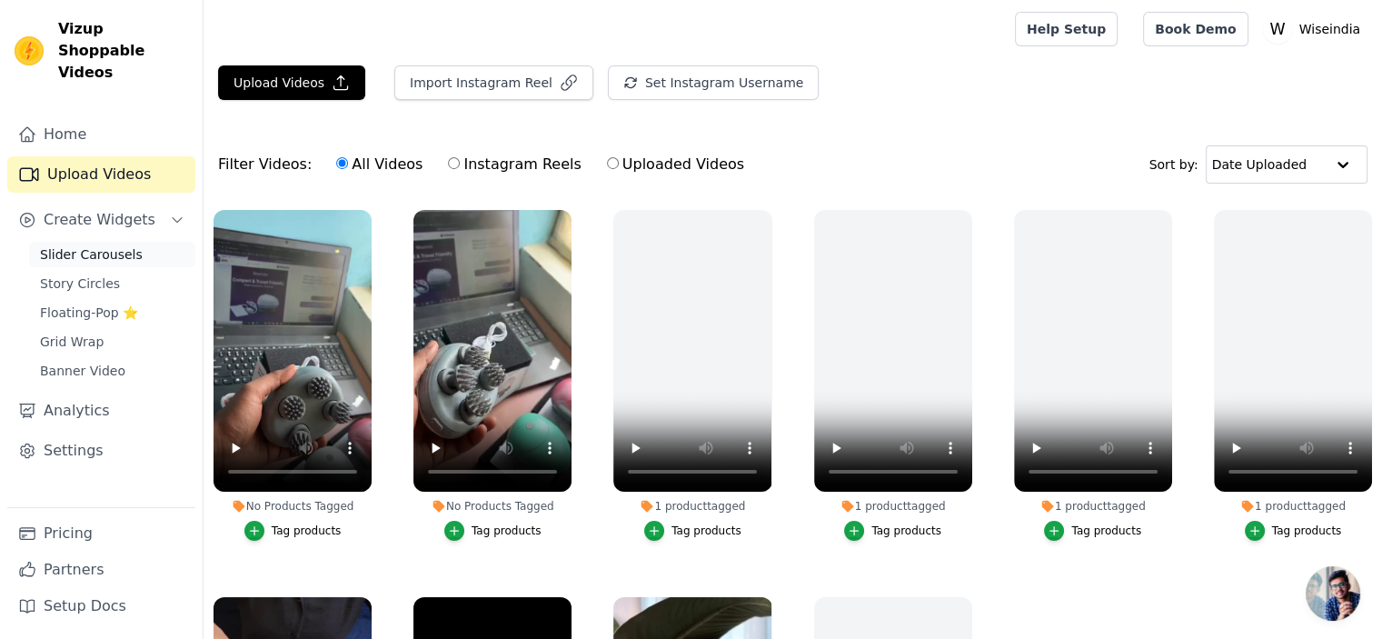
click at [91, 245] on span "Slider Carousels" at bounding box center [91, 254] width 103 height 18
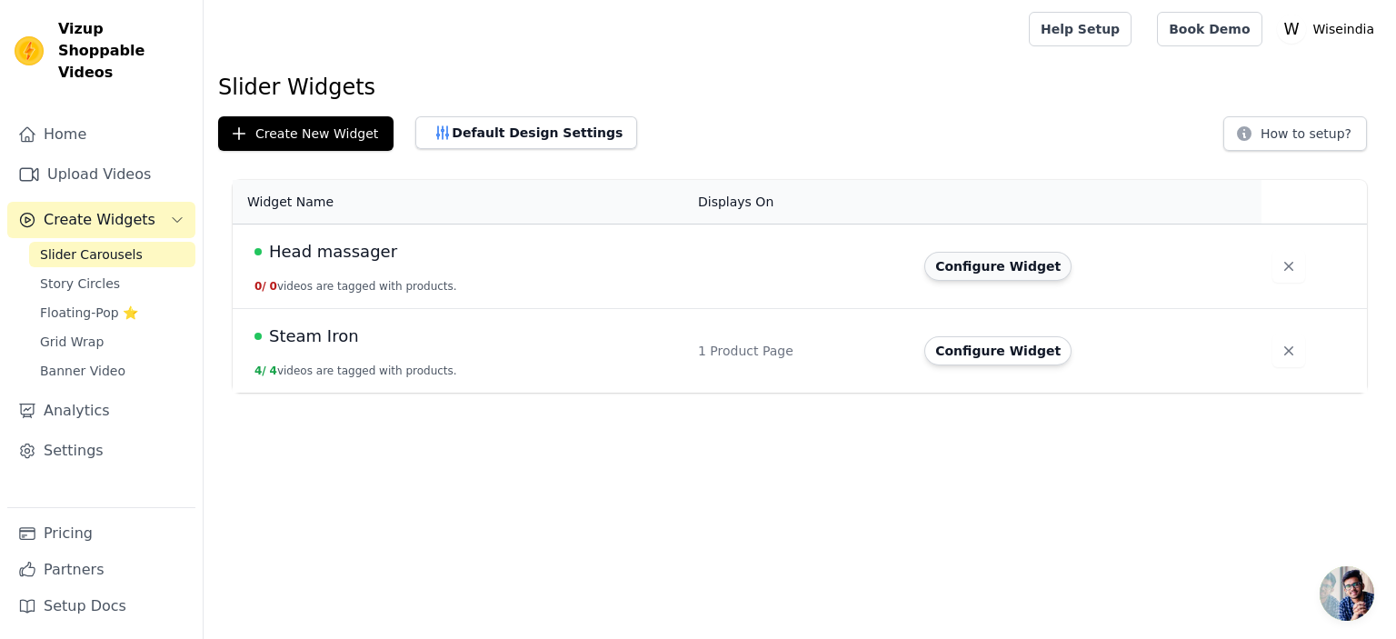
click at [1007, 272] on button "Configure Widget" at bounding box center [997, 266] width 147 height 29
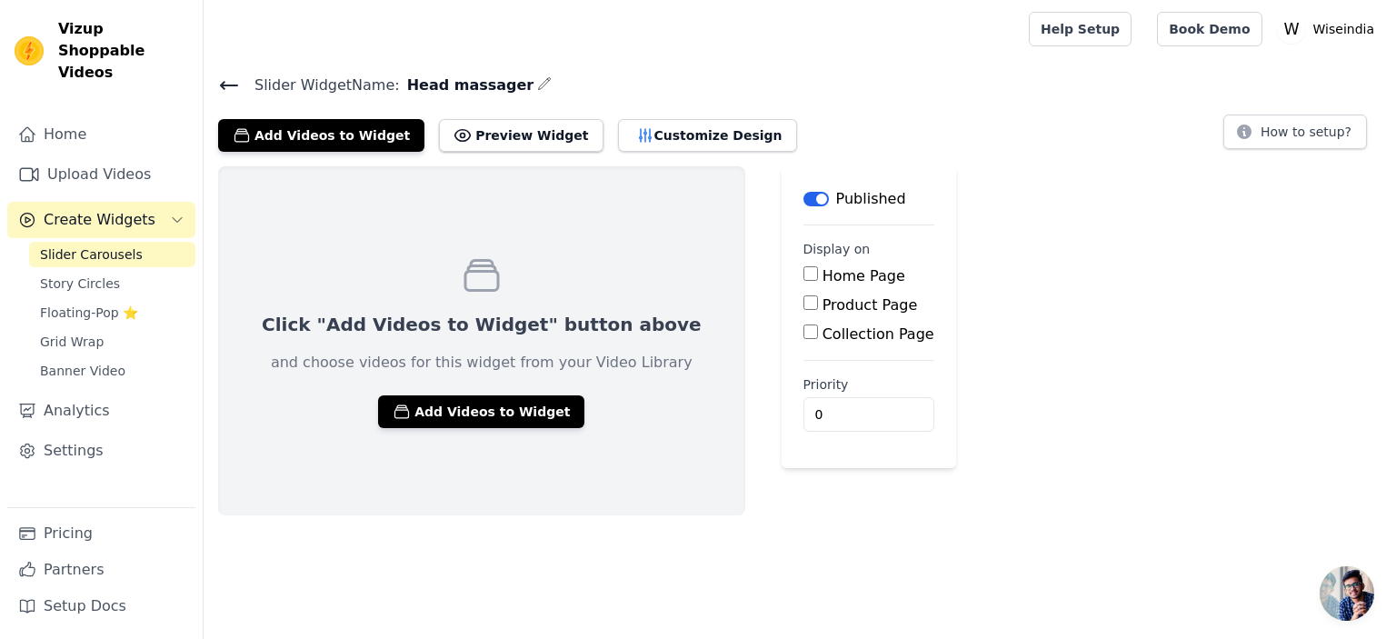
click at [822, 312] on label "Product Page" at bounding box center [869, 304] width 95 height 17
click at [803, 310] on input "Product Page" at bounding box center [810, 302] width 15 height 15
checkbox input "true"
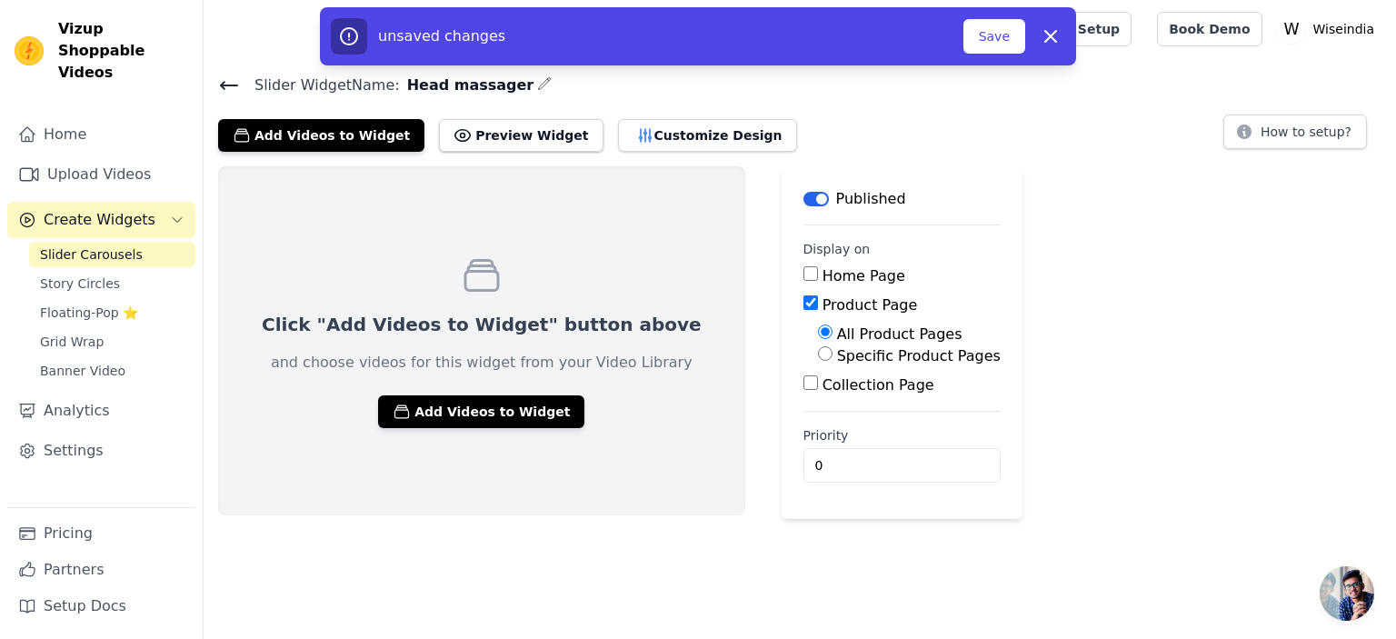
click at [837, 351] on label "Specific Product Pages" at bounding box center [919, 355] width 164 height 17
click at [818, 351] on input "Specific Product Pages" at bounding box center [825, 353] width 15 height 15
radio input "true"
click at [818, 392] on button "Select Products" at bounding box center [879, 397] width 122 height 31
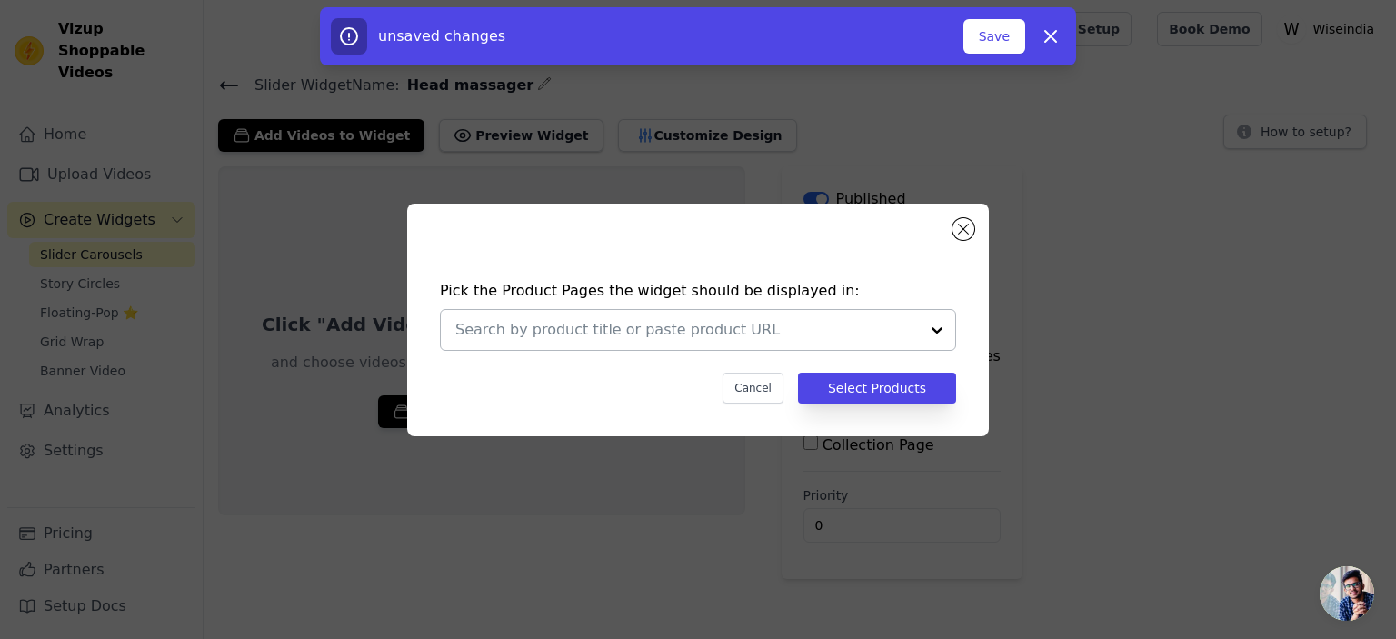
click at [676, 348] on div at bounding box center [686, 330] width 463 height 40
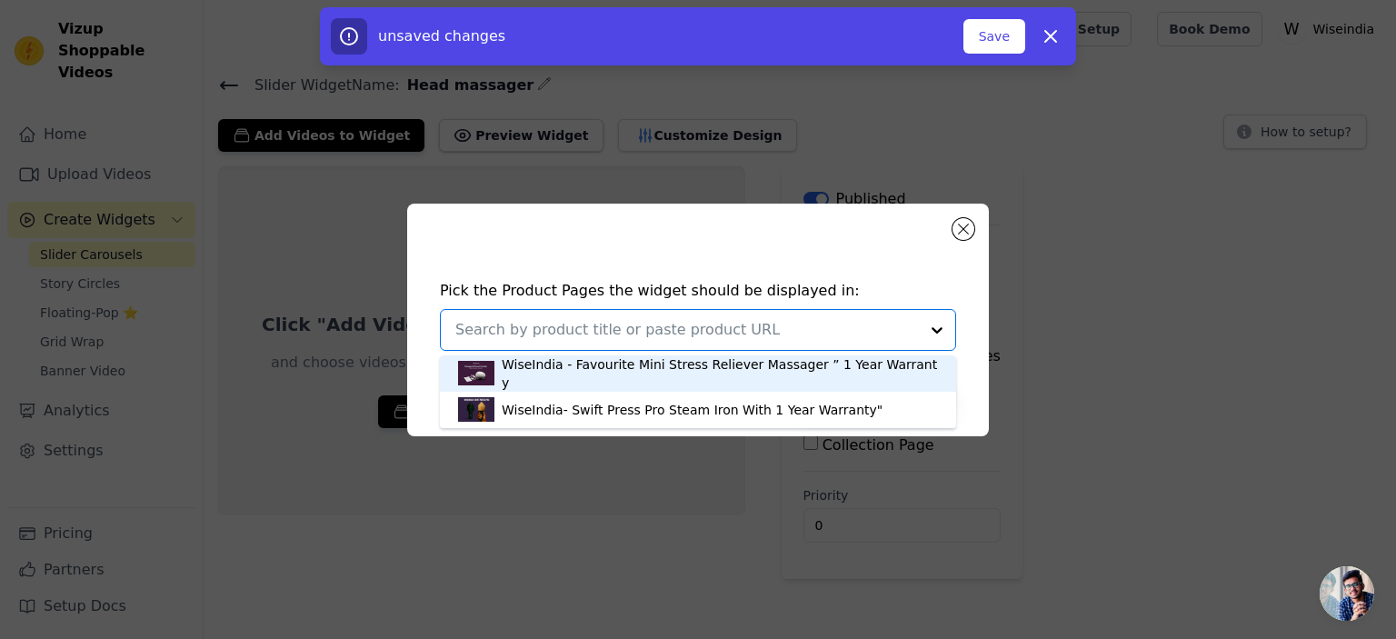
click at [683, 339] on input "text" at bounding box center [686, 330] width 463 height 22
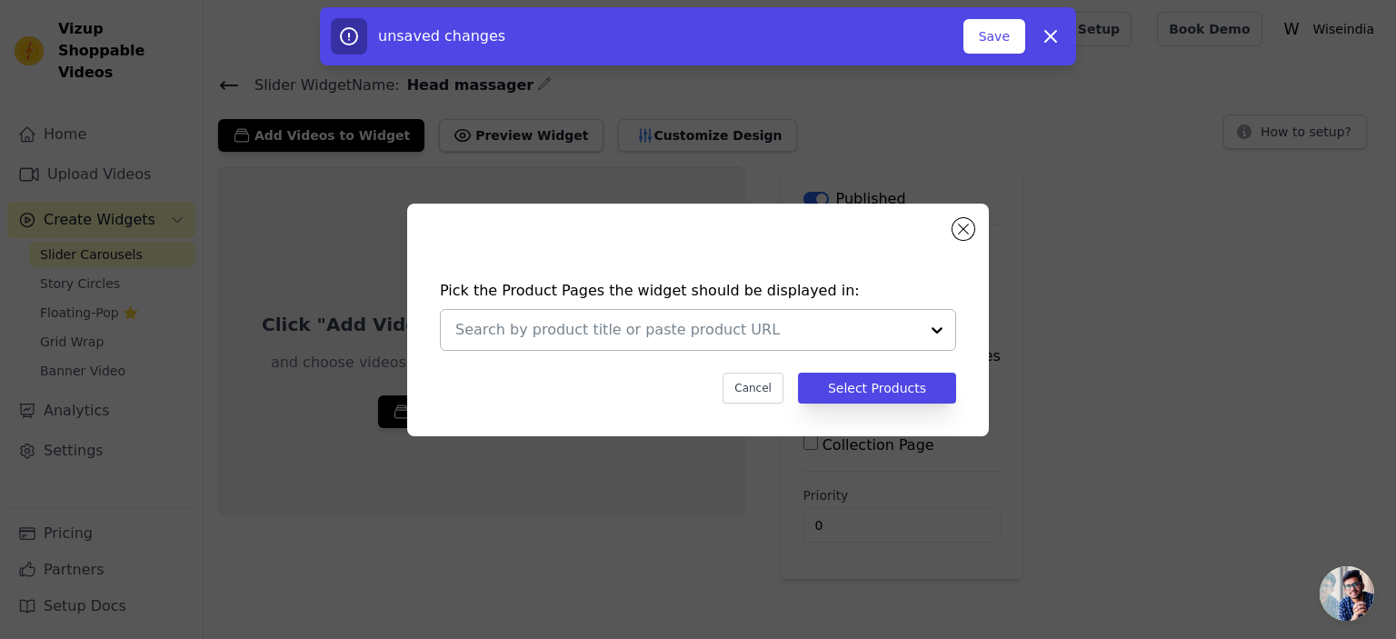
click at [674, 317] on div at bounding box center [686, 330] width 463 height 40
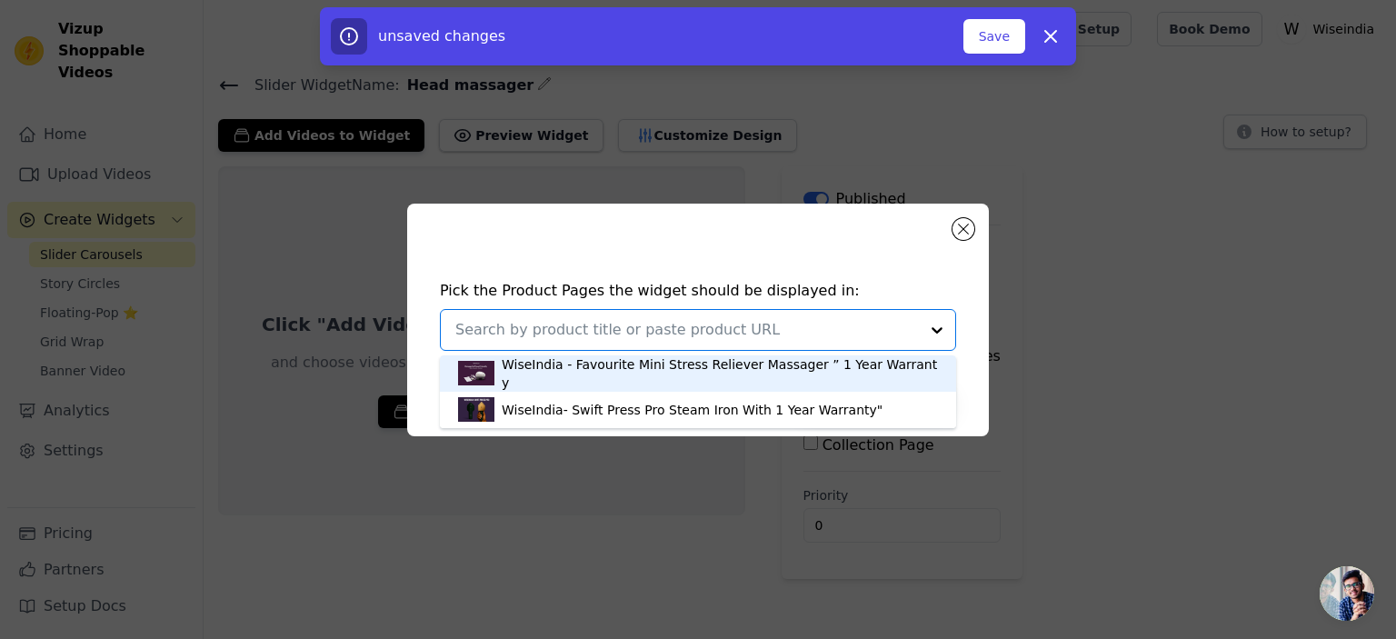
click at [645, 373] on div "WiseIndia - Favourite Mini Stress Reliever Massager ” 1 Year Warranty" at bounding box center [720, 373] width 436 height 36
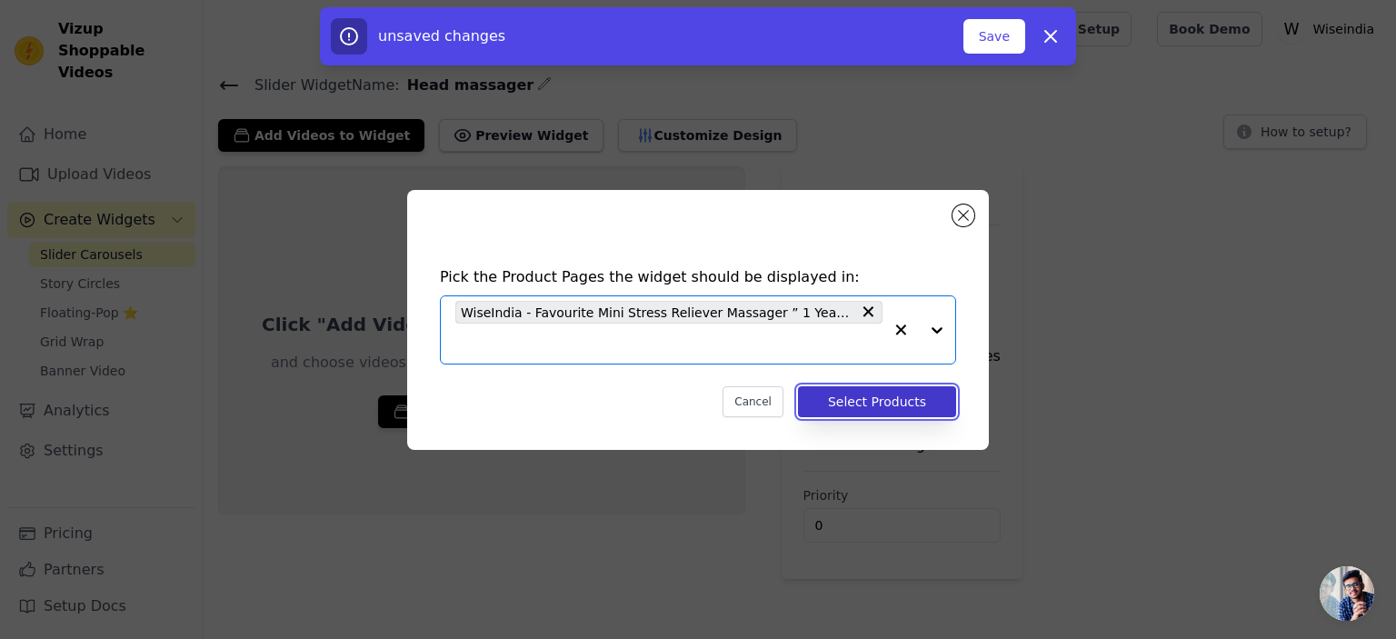
click at [854, 391] on button "Select Products" at bounding box center [877, 401] width 158 height 31
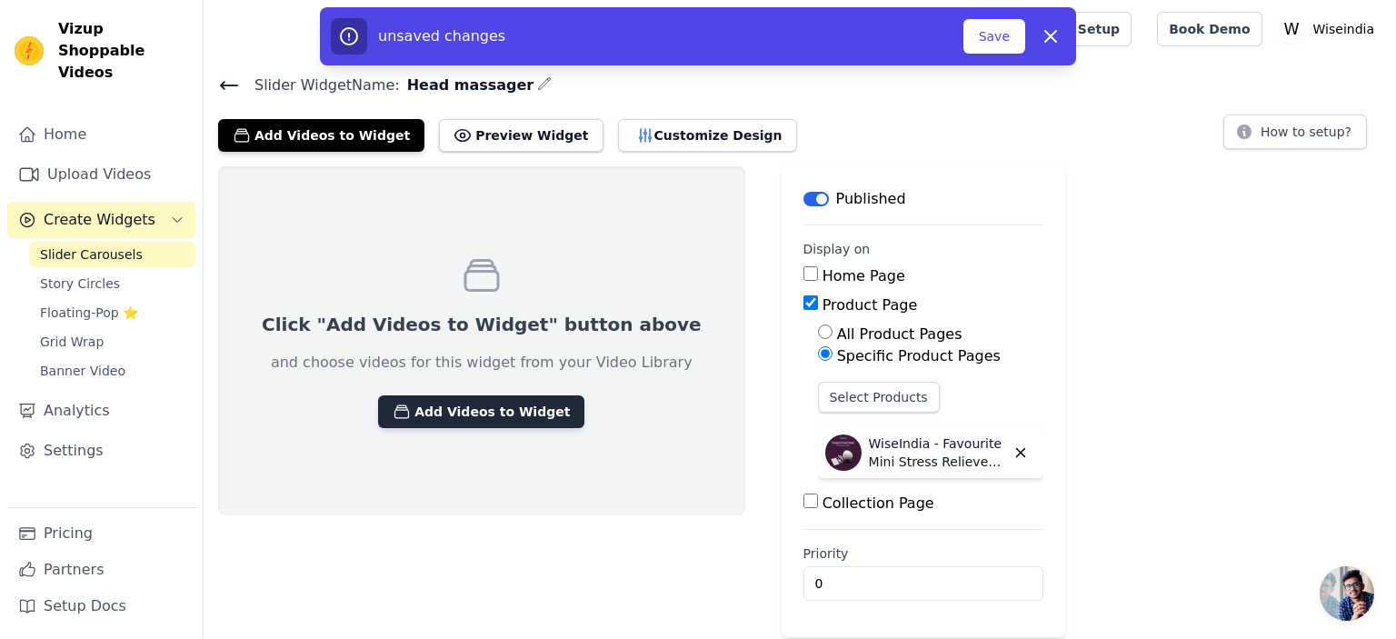
click at [466, 421] on button "Add Videos to Widget" at bounding box center [481, 411] width 206 height 33
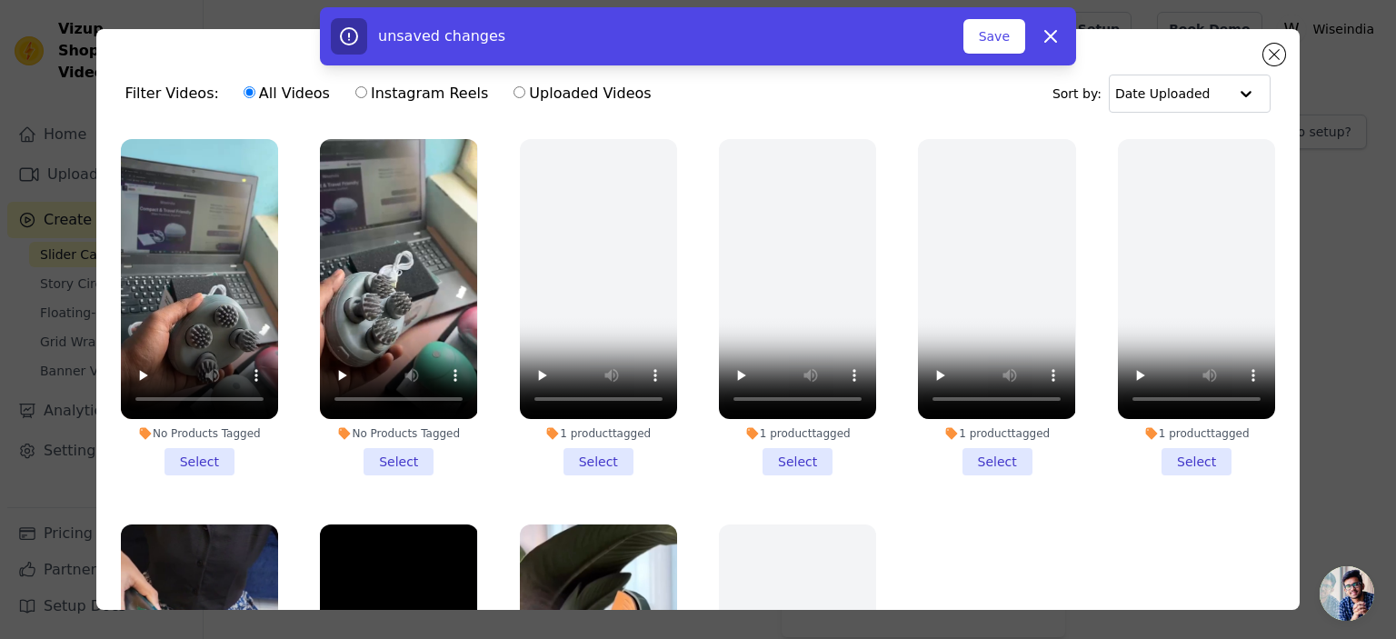
click at [400, 446] on li "No Products Tagged Select" at bounding box center [398, 307] width 157 height 336
click at [0, 0] on input "No Products Tagged Select" at bounding box center [0, 0] width 0 height 0
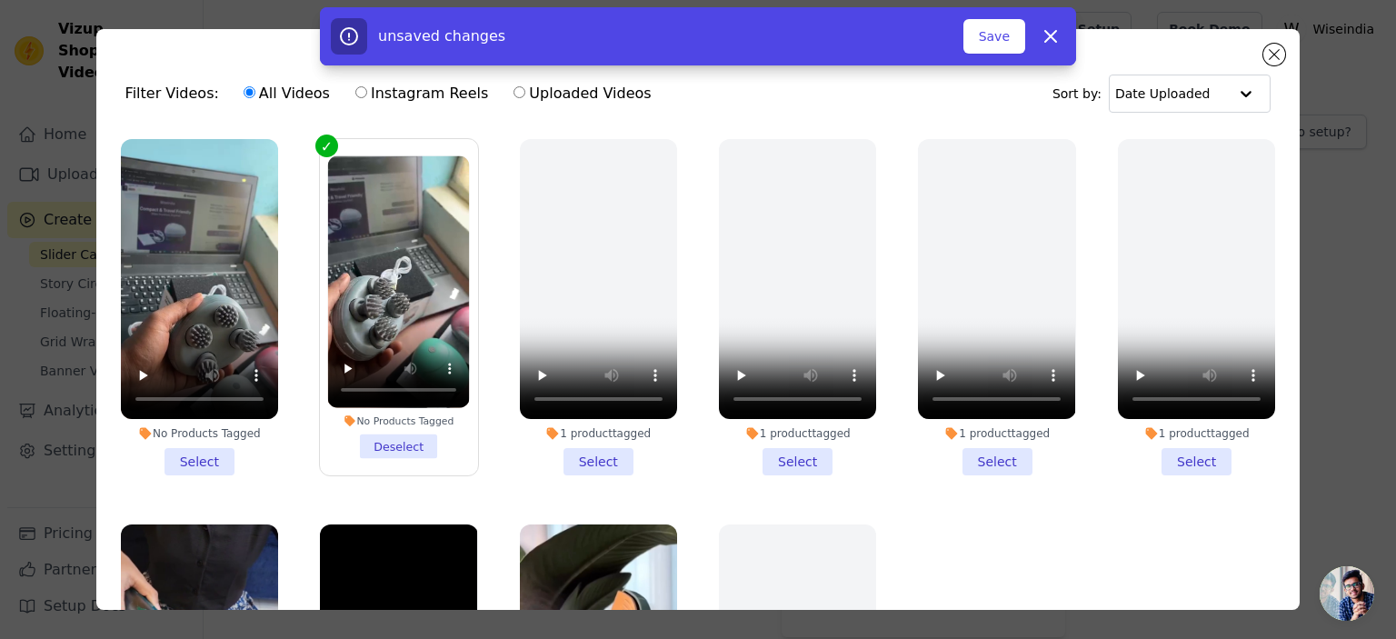
click at [581, 452] on li "1 product tagged Select" at bounding box center [598, 307] width 157 height 336
click at [0, 0] on input "1 product tagged Select" at bounding box center [0, 0] width 0 height 0
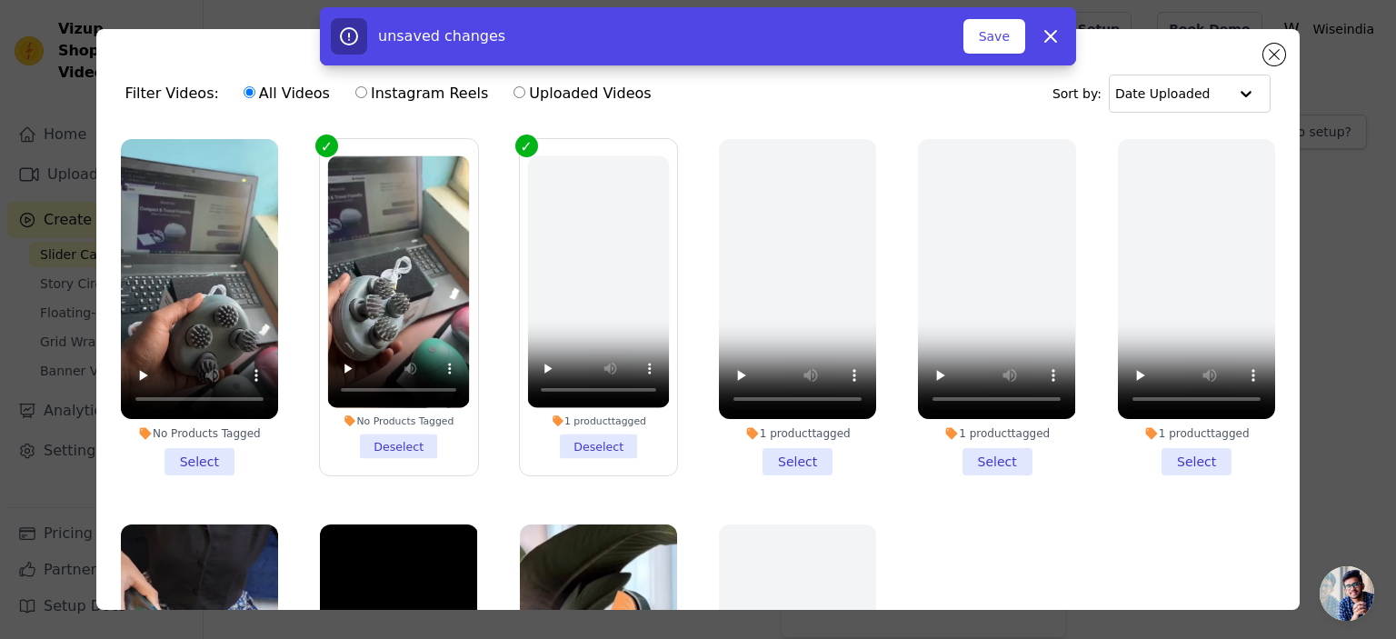
click at [371, 148] on label "No Products Tagged Deselect" at bounding box center [398, 307] width 159 height 338
click at [0, 0] on input "No Products Tagged Deselect" at bounding box center [0, 0] width 0 height 0
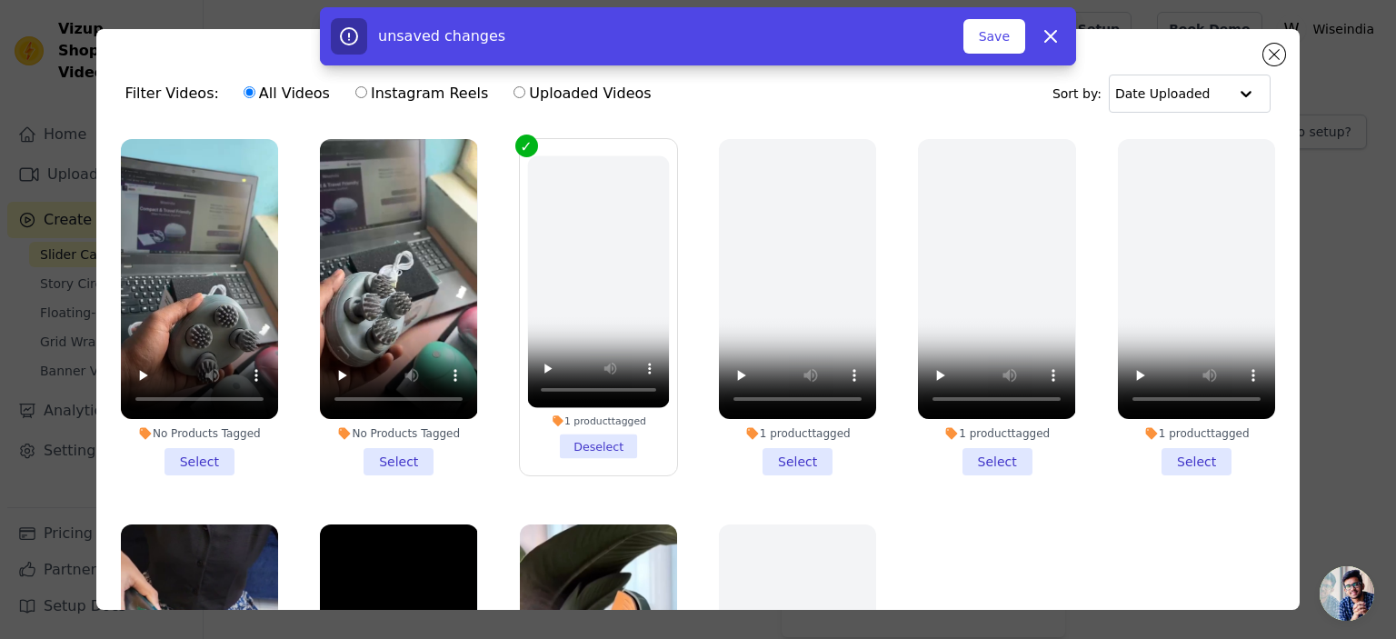
click at [575, 134] on div "1 product tagged Deselect" at bounding box center [598, 307] width 177 height 356
click at [574, 148] on label "1 product tagged Deselect" at bounding box center [598, 307] width 159 height 338
click at [0, 0] on input "1 product tagged Deselect" at bounding box center [0, 0] width 0 height 0
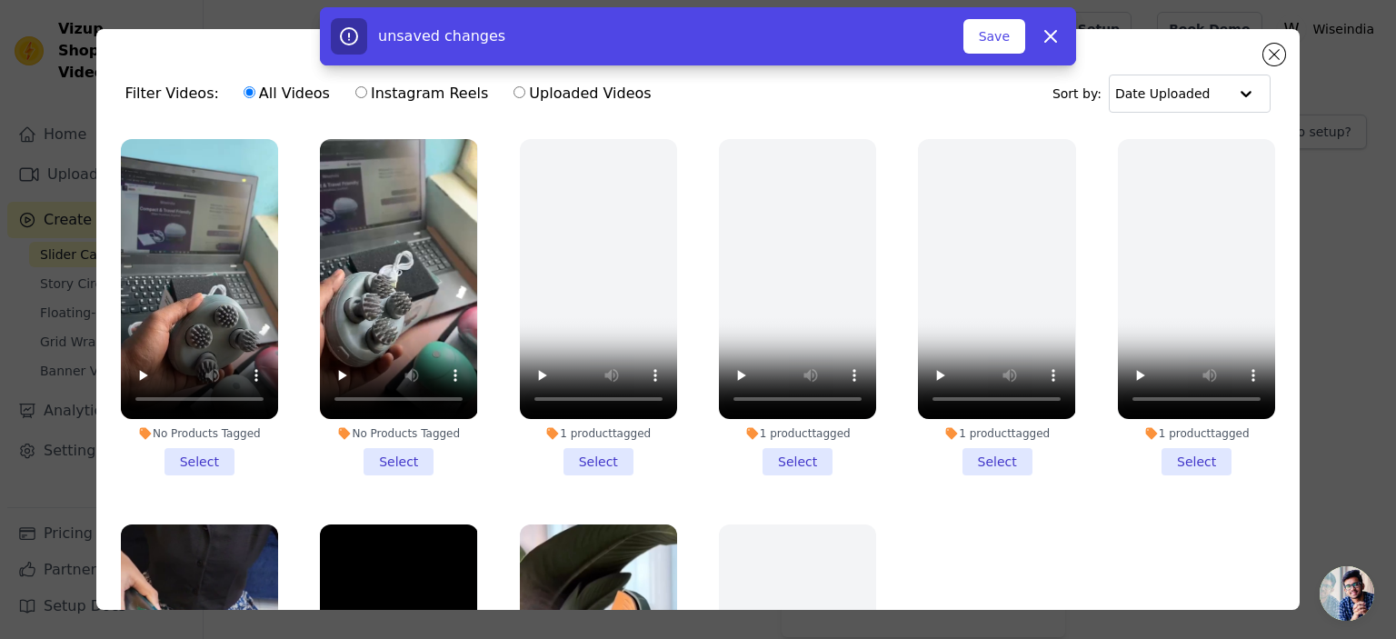
click at [1266, 44] on div "unsaved changes Save Dismiss" at bounding box center [698, 36] width 1396 height 58
click at [1273, 52] on div "unsaved changes Save Dismiss" at bounding box center [698, 36] width 1396 height 58
click at [1059, 37] on icon "button" at bounding box center [1050, 36] width 22 height 22
checkbox input "false"
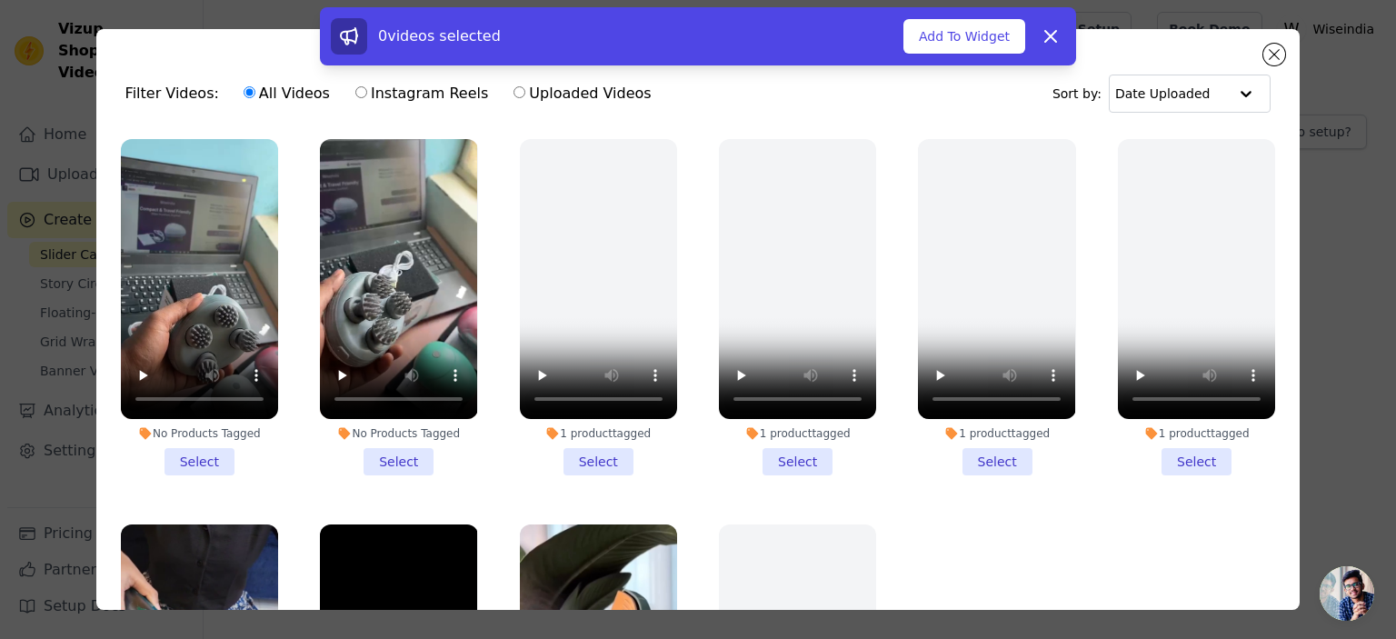
click at [1282, 51] on div "0 videos selected Add To Widget Dismiss" at bounding box center [698, 39] width 1396 height 65
click at [1055, 32] on icon at bounding box center [1050, 36] width 11 height 11
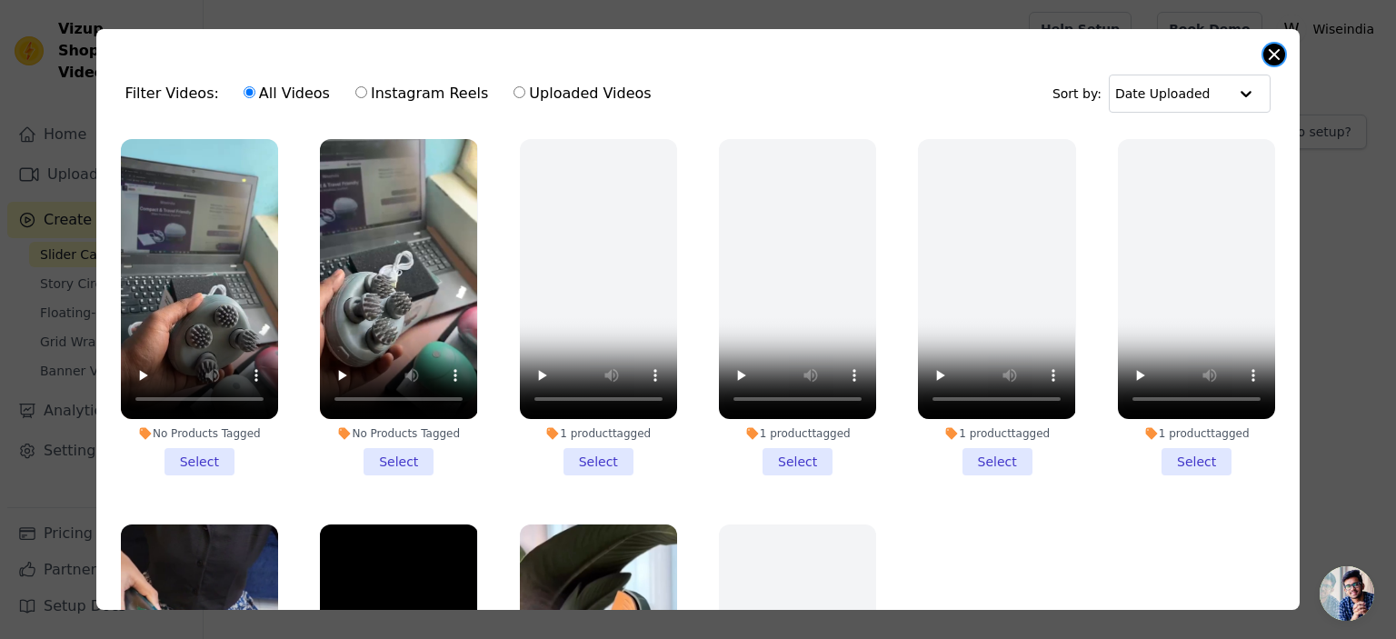
click at [1275, 56] on button "Close modal" at bounding box center [1274, 55] width 22 height 22
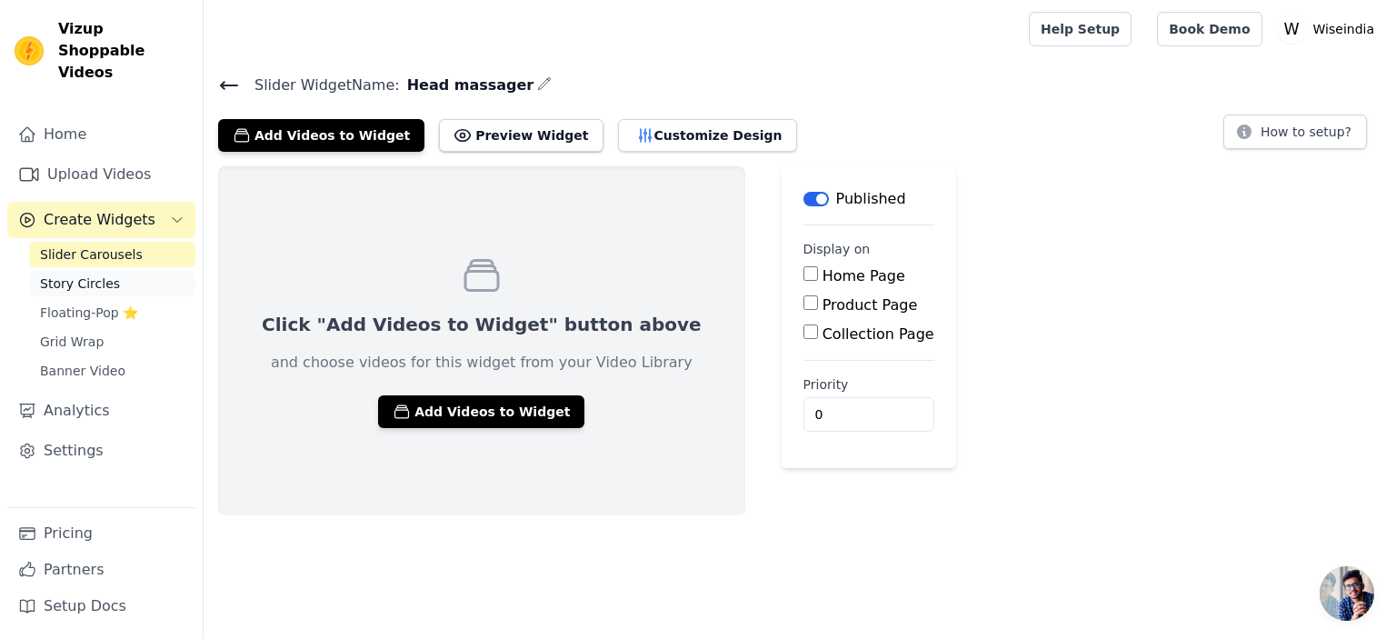
click at [86, 274] on span "Story Circles" at bounding box center [80, 283] width 80 height 18
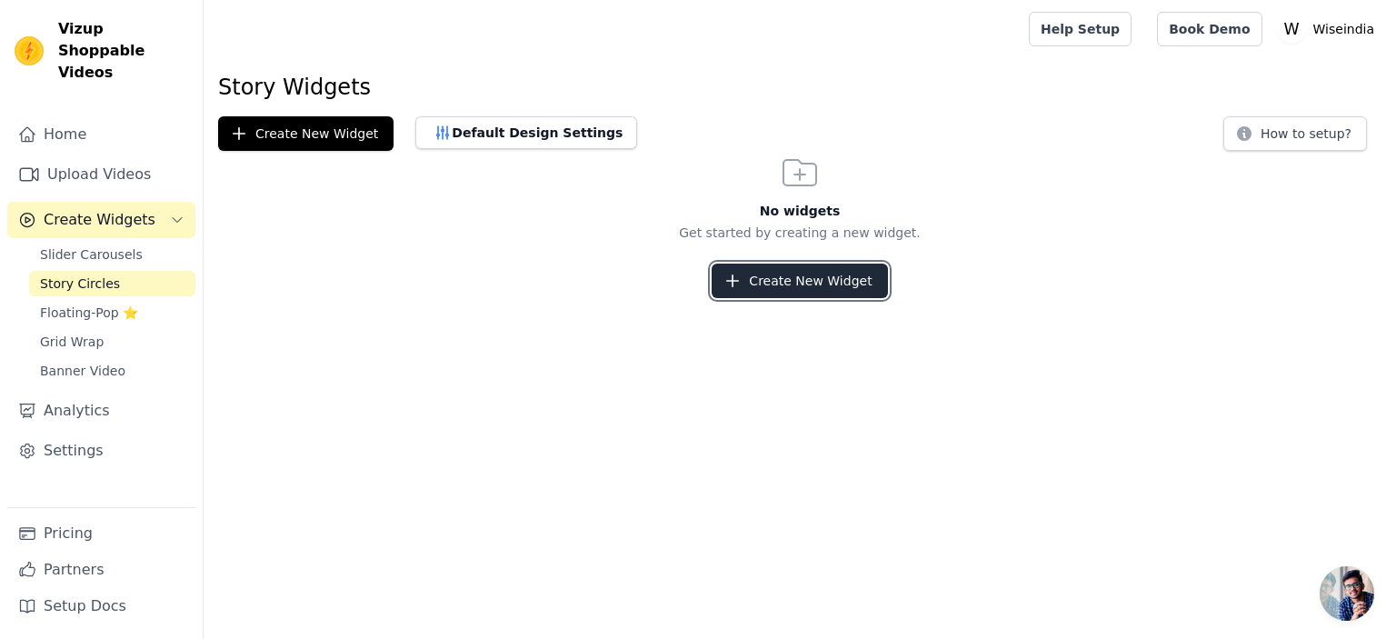
click at [785, 287] on button "Create New Widget" at bounding box center [798, 281] width 175 height 35
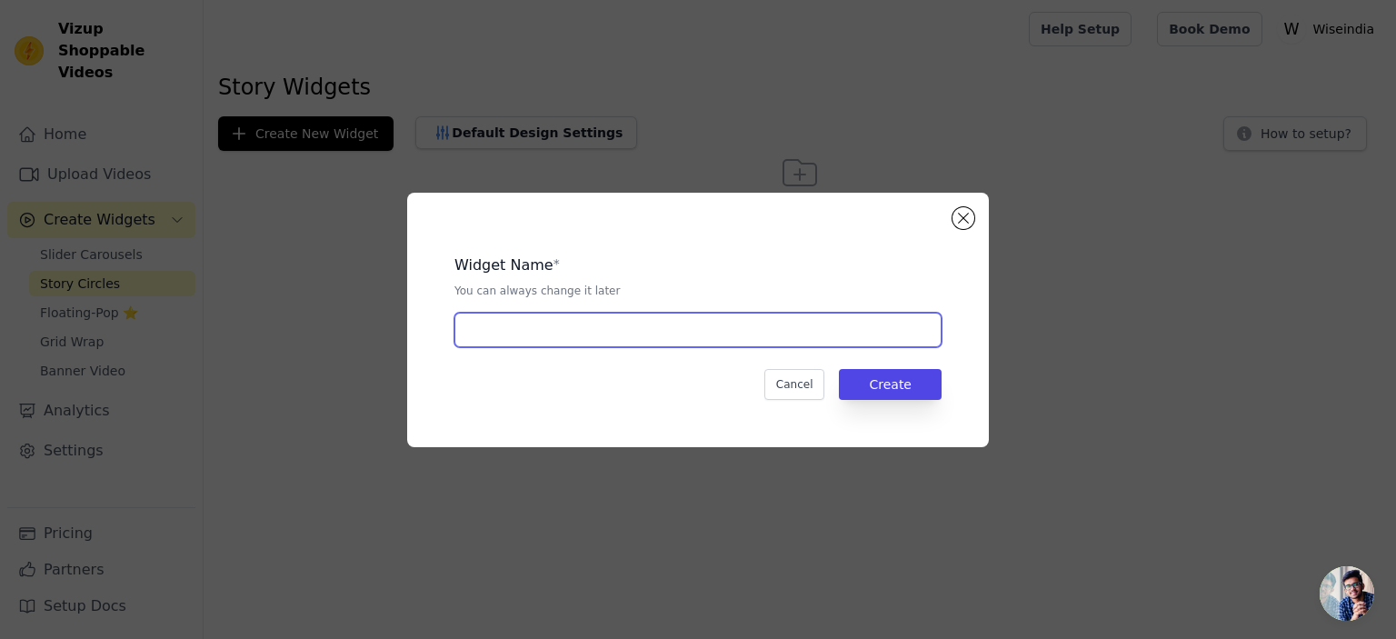
click at [693, 328] on input "text" at bounding box center [697, 330] width 487 height 35
type input "Head massager"
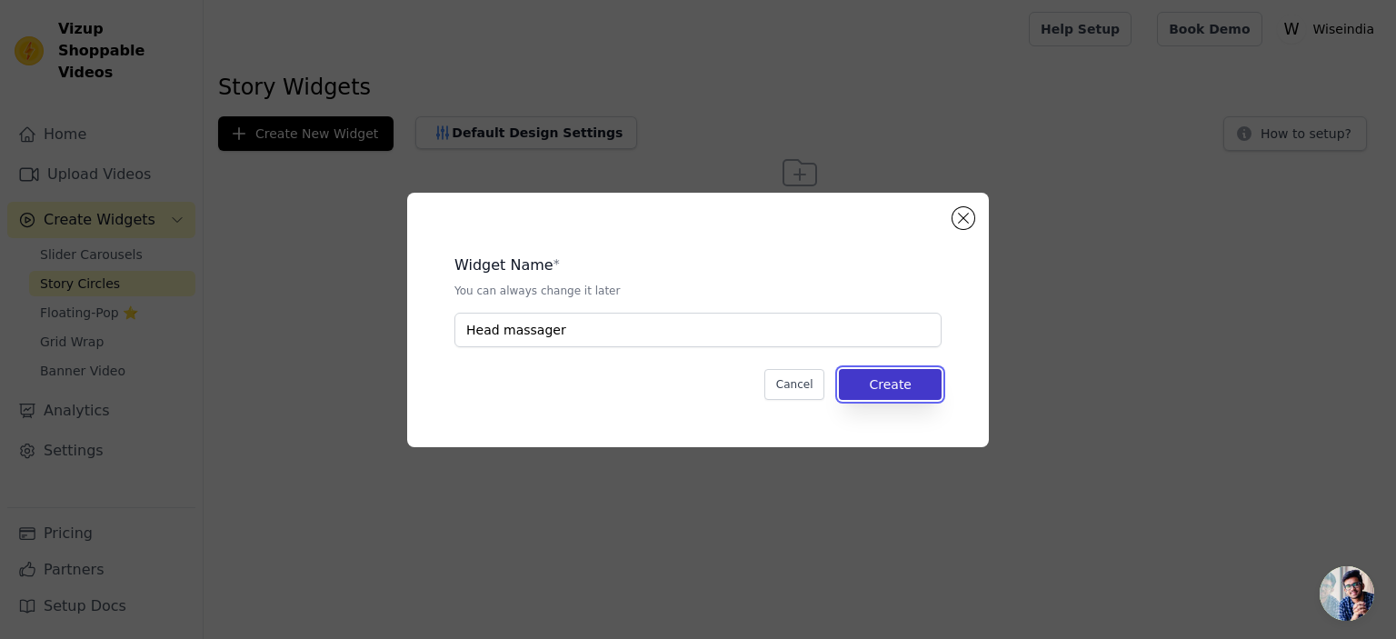
click at [898, 377] on button "Create" at bounding box center [890, 384] width 103 height 31
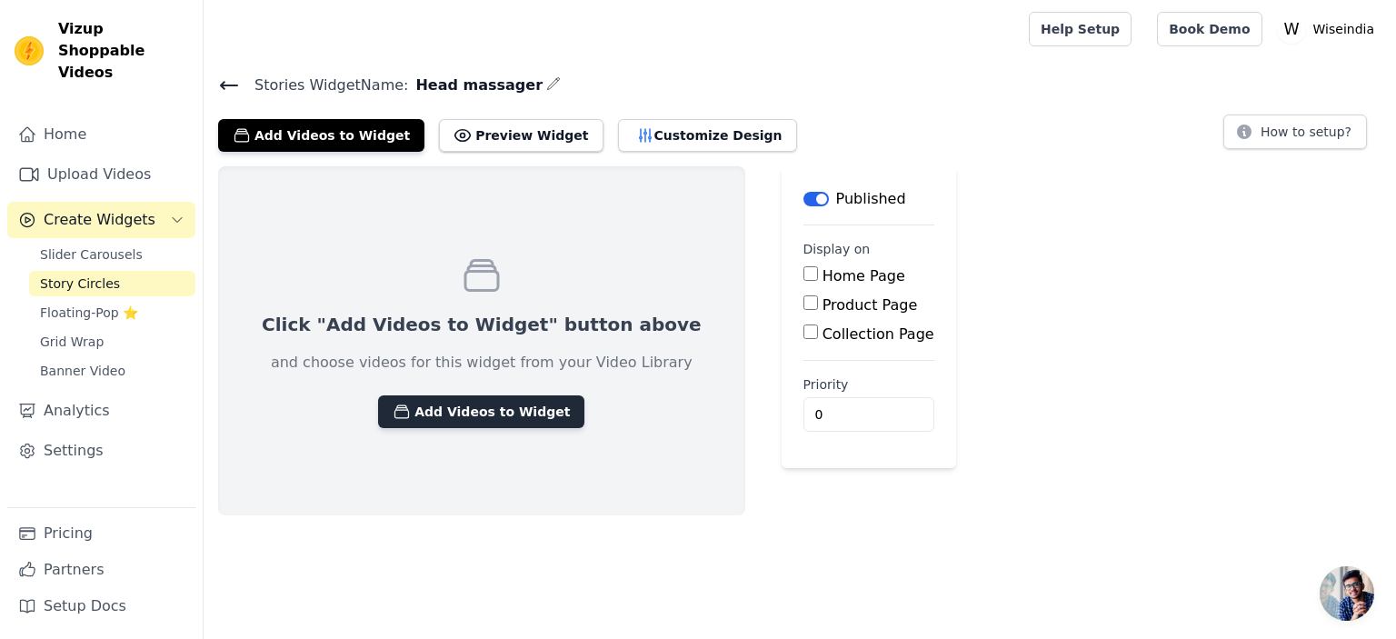
click at [425, 403] on button "Add Videos to Widget" at bounding box center [481, 411] width 206 height 33
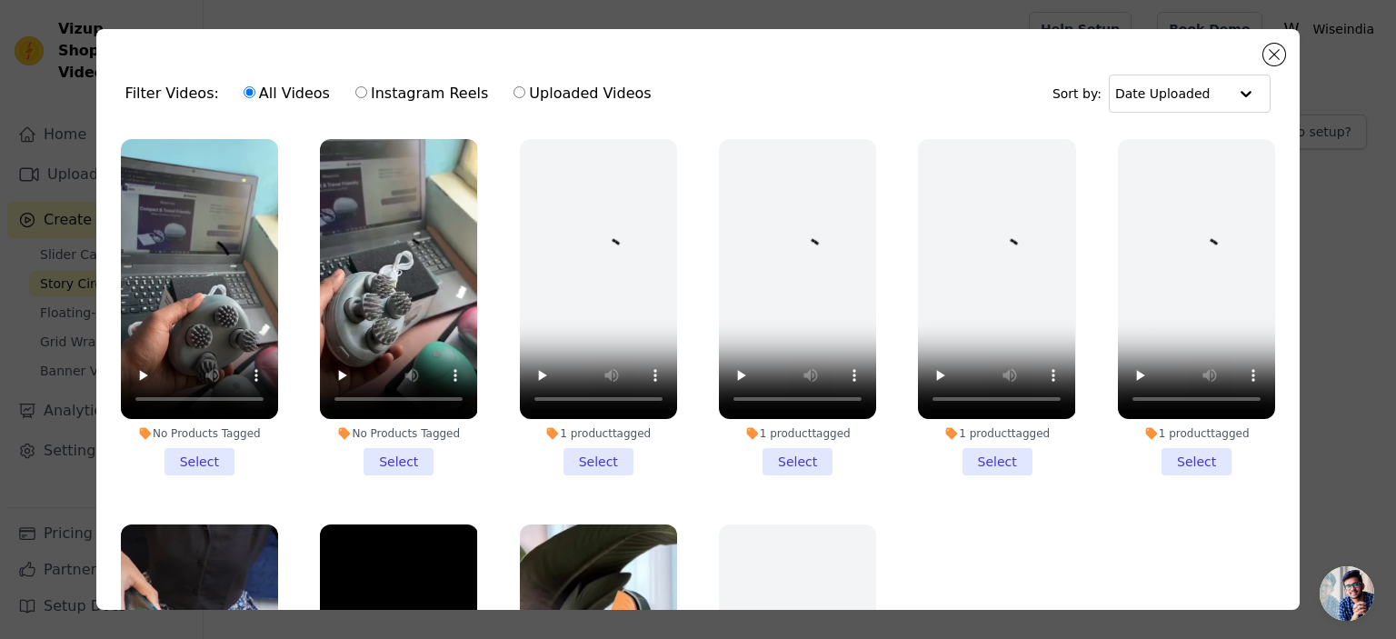
click at [394, 438] on li "No Products Tagged Select" at bounding box center [398, 307] width 157 height 336
click at [0, 0] on input "No Products Tagged Select" at bounding box center [0, 0] width 0 height 0
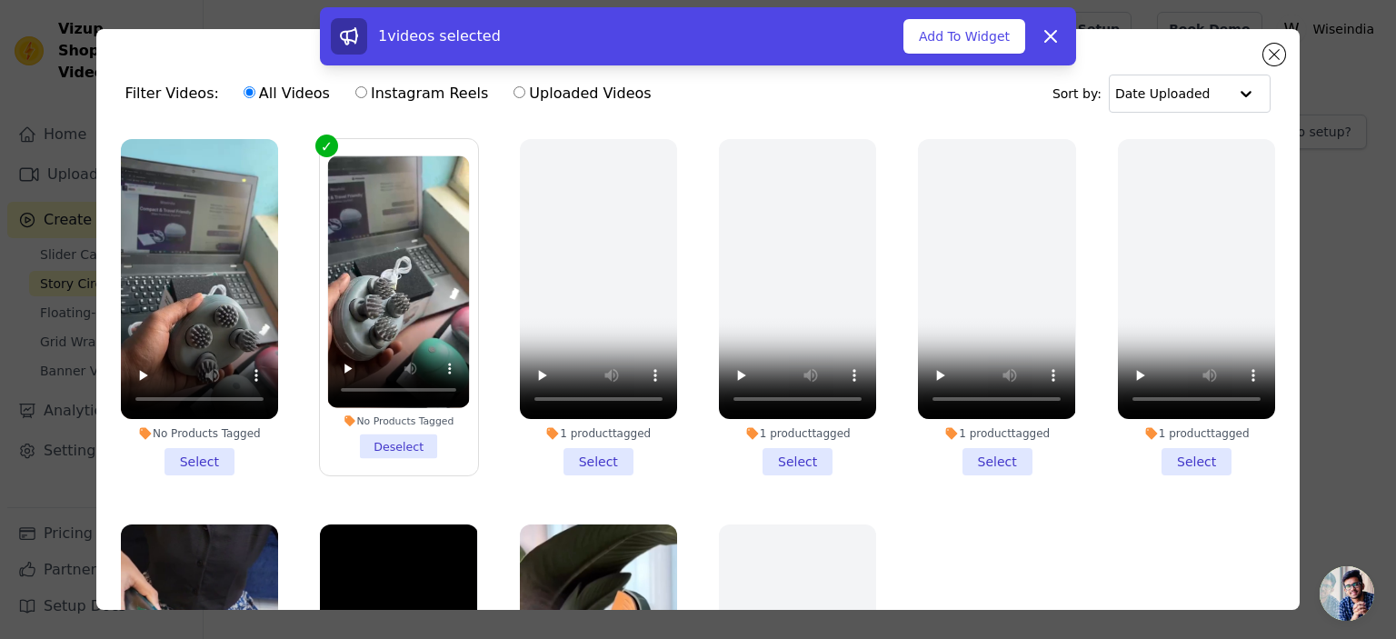
click at [207, 454] on li "No Products Tagged Select" at bounding box center [199, 307] width 157 height 336
click at [0, 0] on input "No Products Tagged Select" at bounding box center [0, 0] width 0 height 0
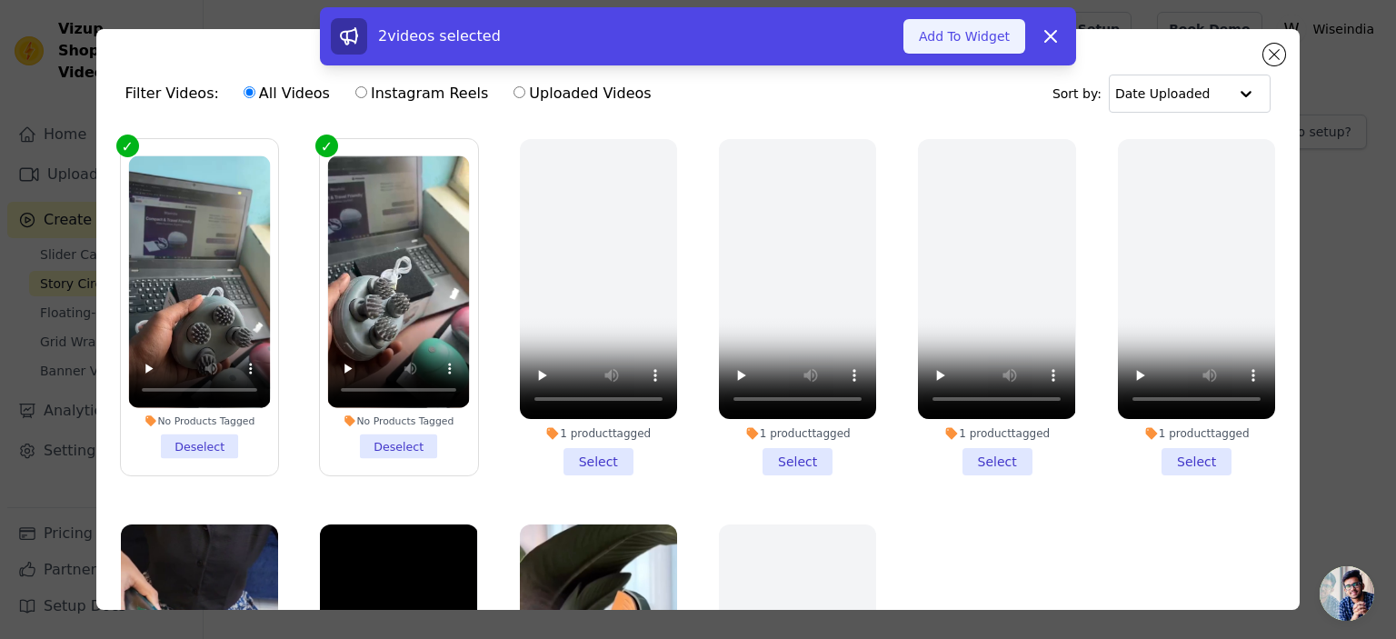
click at [968, 39] on button "Add To Widget" at bounding box center [964, 36] width 122 height 35
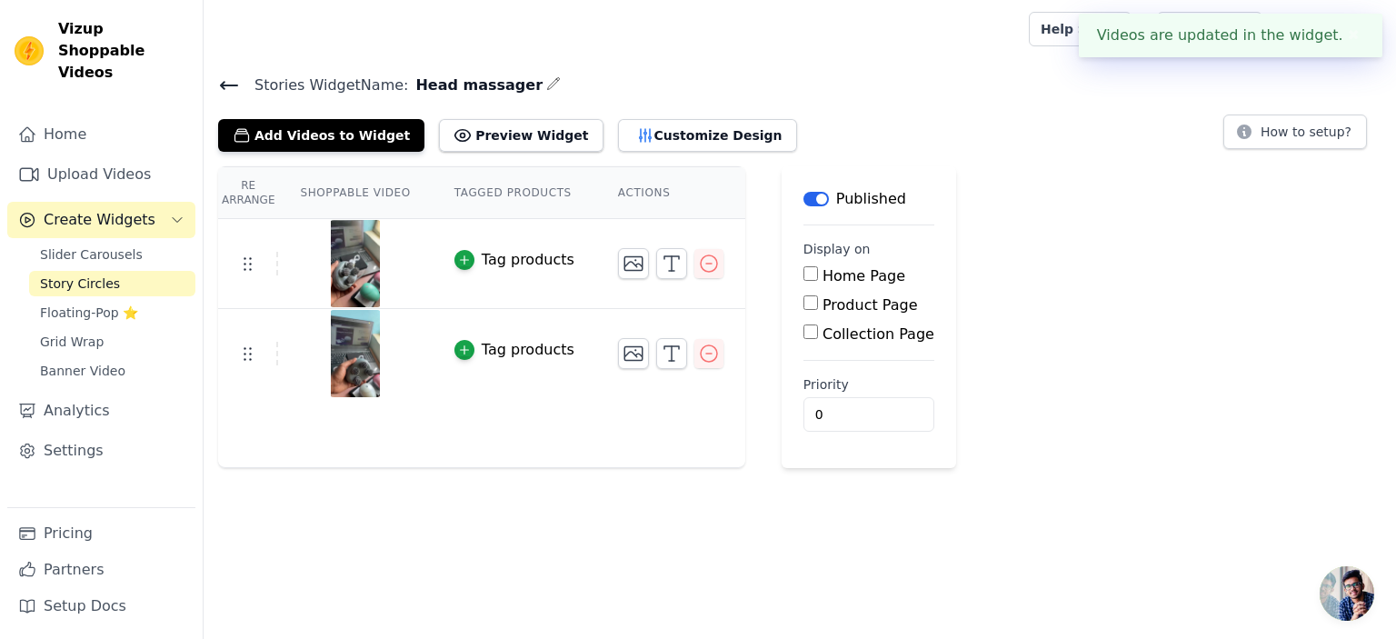
click at [850, 297] on label "Product Page" at bounding box center [869, 304] width 95 height 17
click at [818, 297] on input "Product Page" at bounding box center [810, 302] width 15 height 15
checkbox input "true"
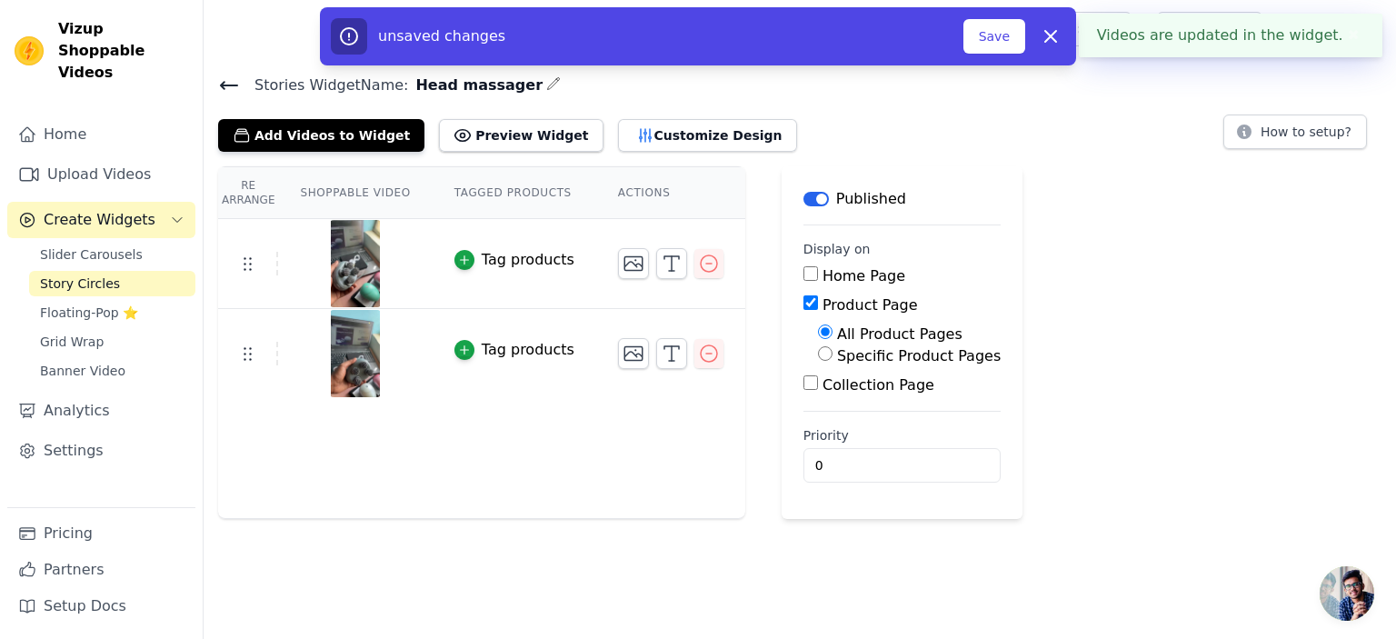
click at [837, 356] on label "Specific Product Pages" at bounding box center [919, 355] width 164 height 17
click at [832, 356] on input "Specific Product Pages" at bounding box center [825, 353] width 15 height 15
radio input "true"
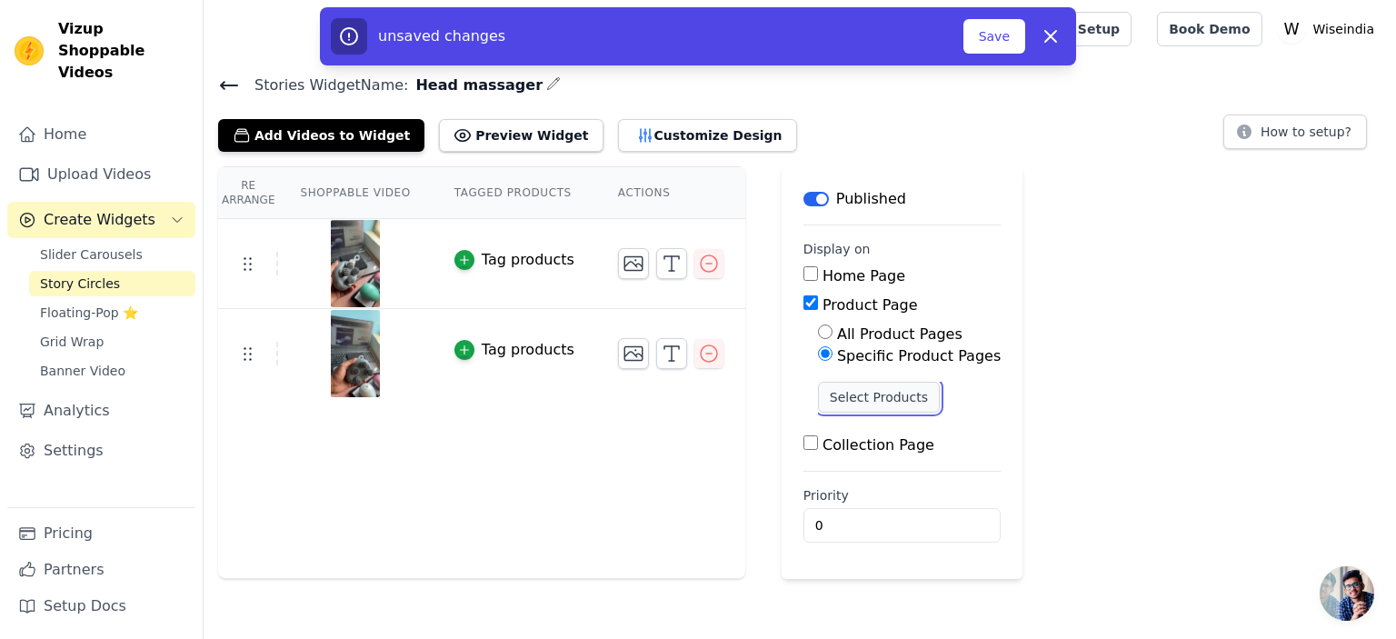
click at [825, 398] on button "Select Products" at bounding box center [879, 397] width 122 height 31
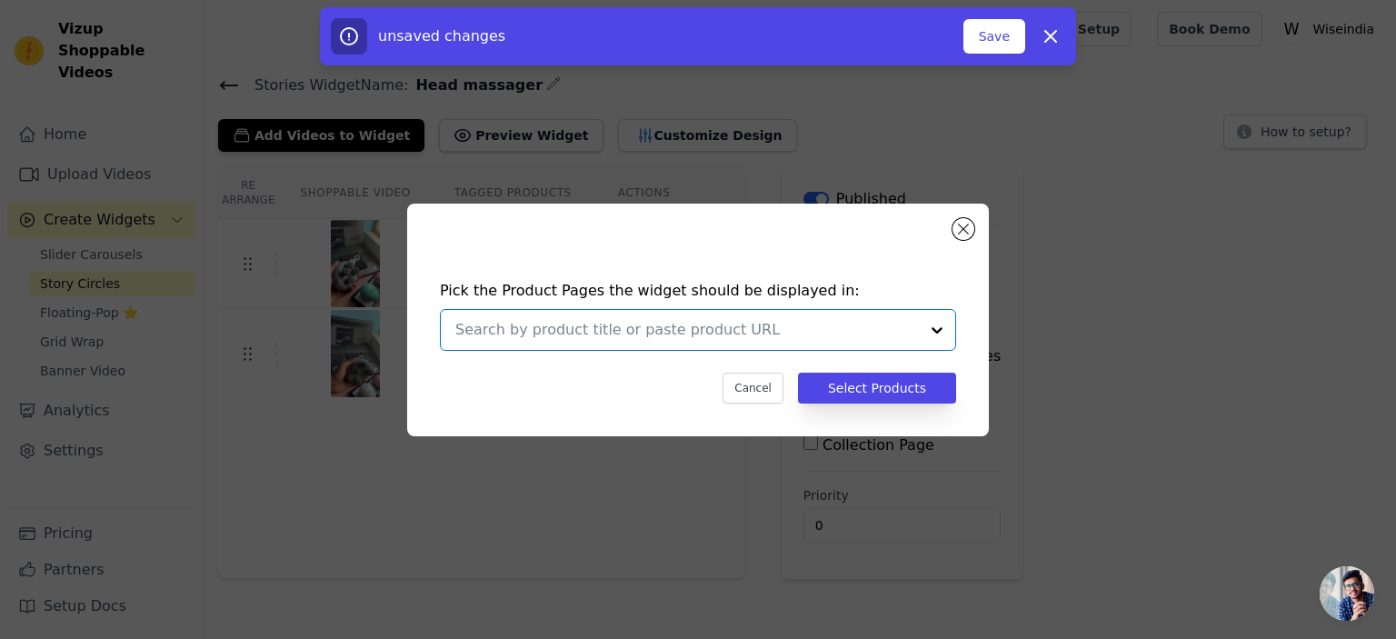
click at [801, 333] on input "text" at bounding box center [686, 330] width 463 height 22
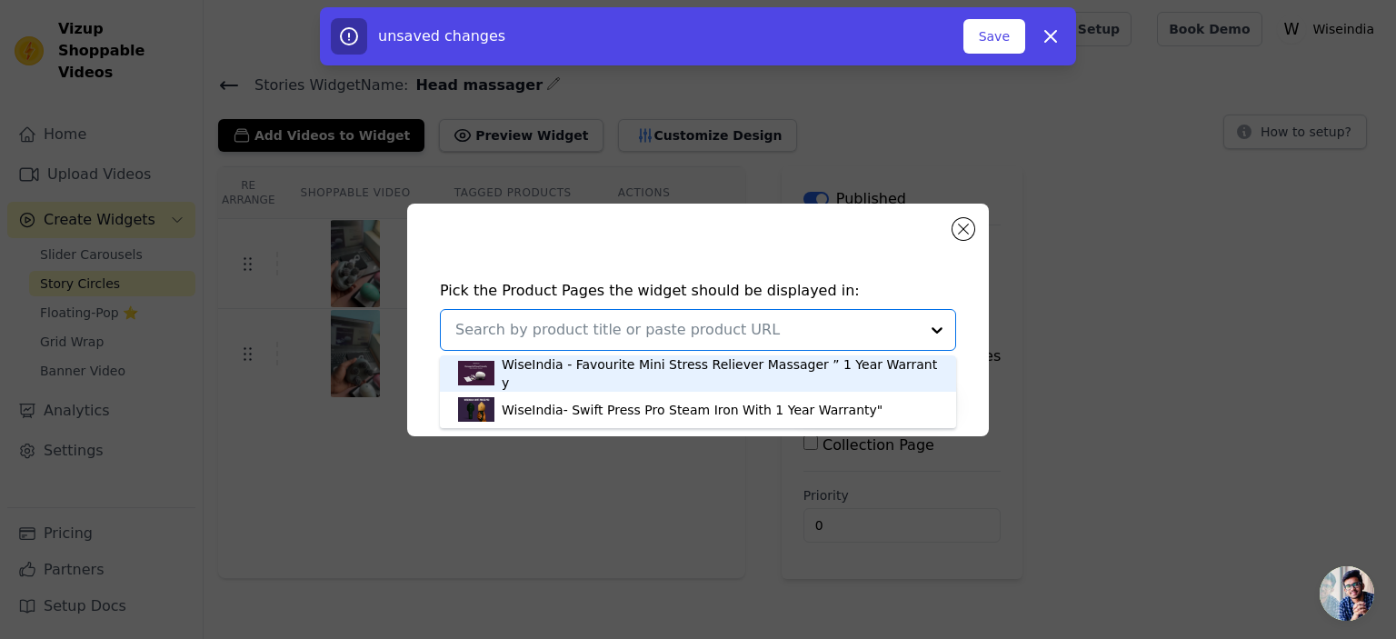
click at [752, 368] on div "WiseIndia - Favourite Mini Stress Reliever Massager ” 1 Year Warranty" at bounding box center [720, 373] width 436 height 36
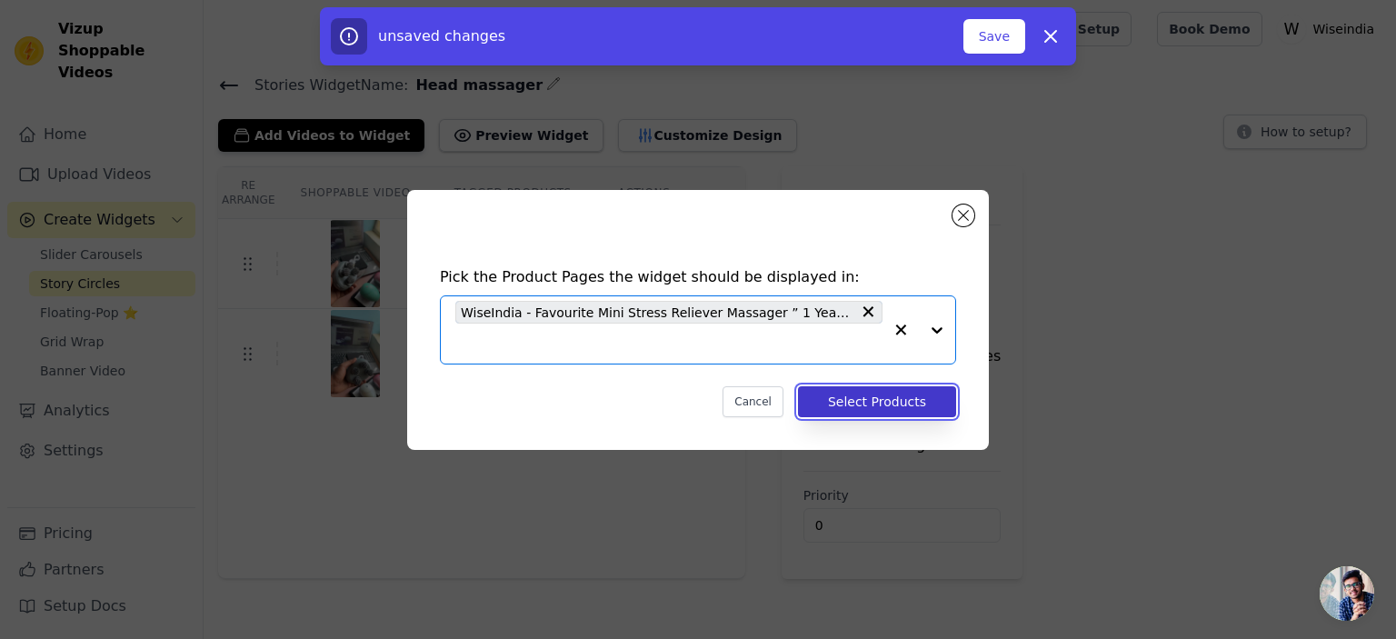
click at [848, 402] on button "Select Products" at bounding box center [877, 401] width 158 height 31
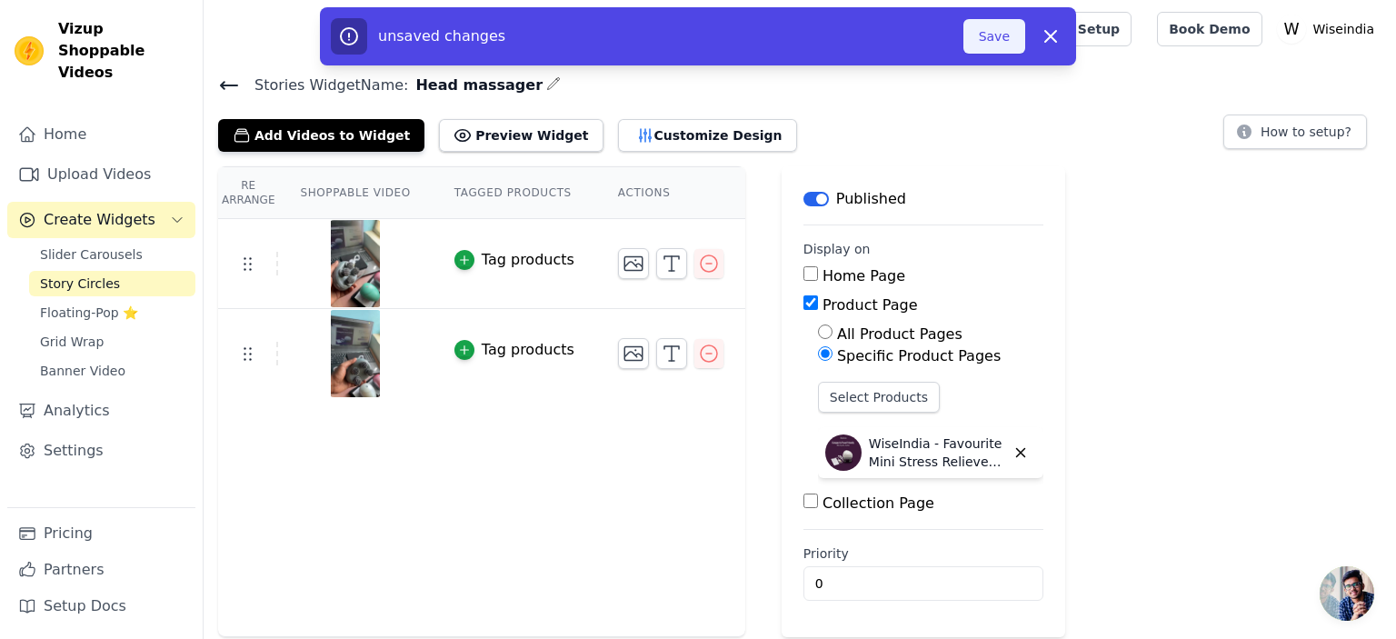
click at [986, 43] on button "Save" at bounding box center [994, 36] width 62 height 35
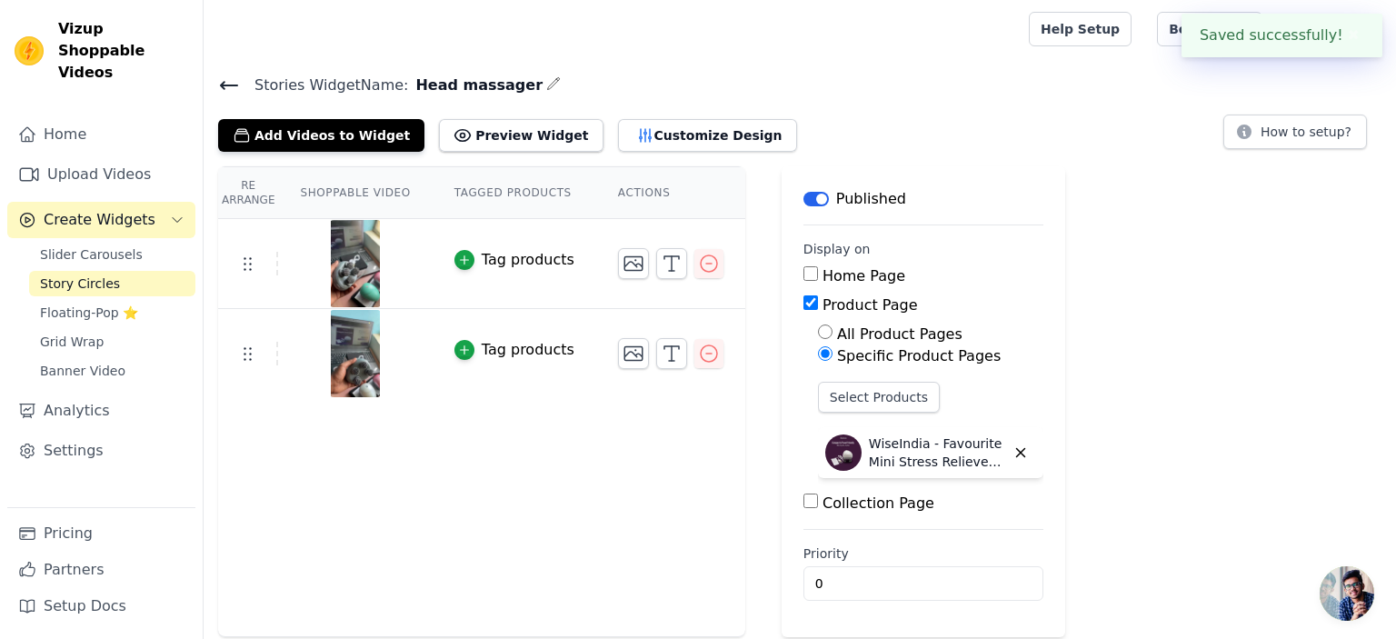
click at [999, 42] on div at bounding box center [612, 29] width 789 height 58
click at [516, 134] on button "Preview Widget" at bounding box center [521, 135] width 164 height 33
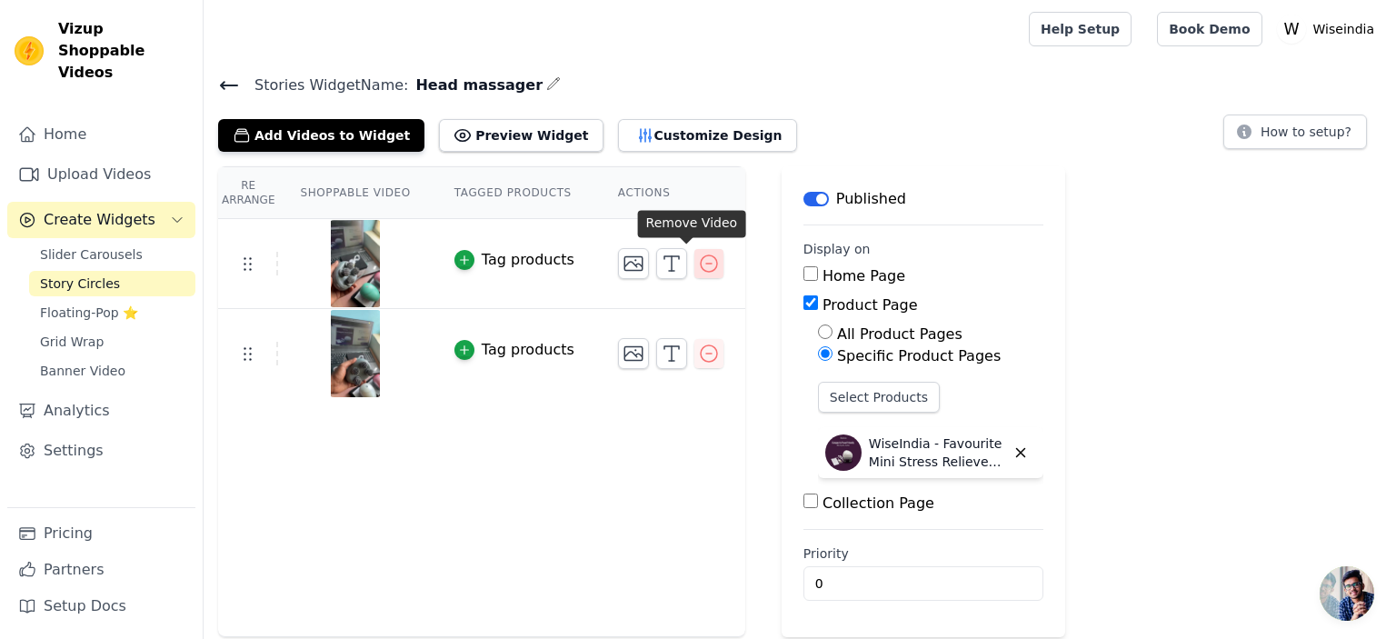
click at [701, 266] on icon "button" at bounding box center [709, 263] width 16 height 16
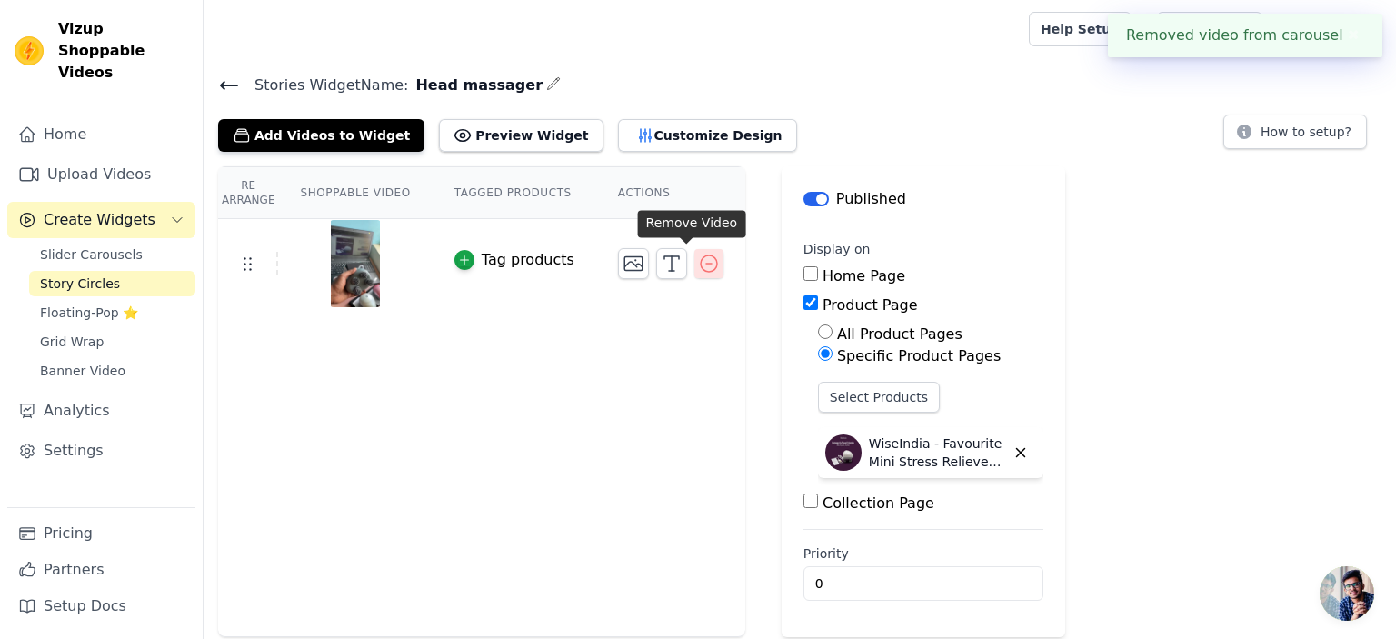
click at [701, 261] on icon "button" at bounding box center [709, 263] width 16 height 16
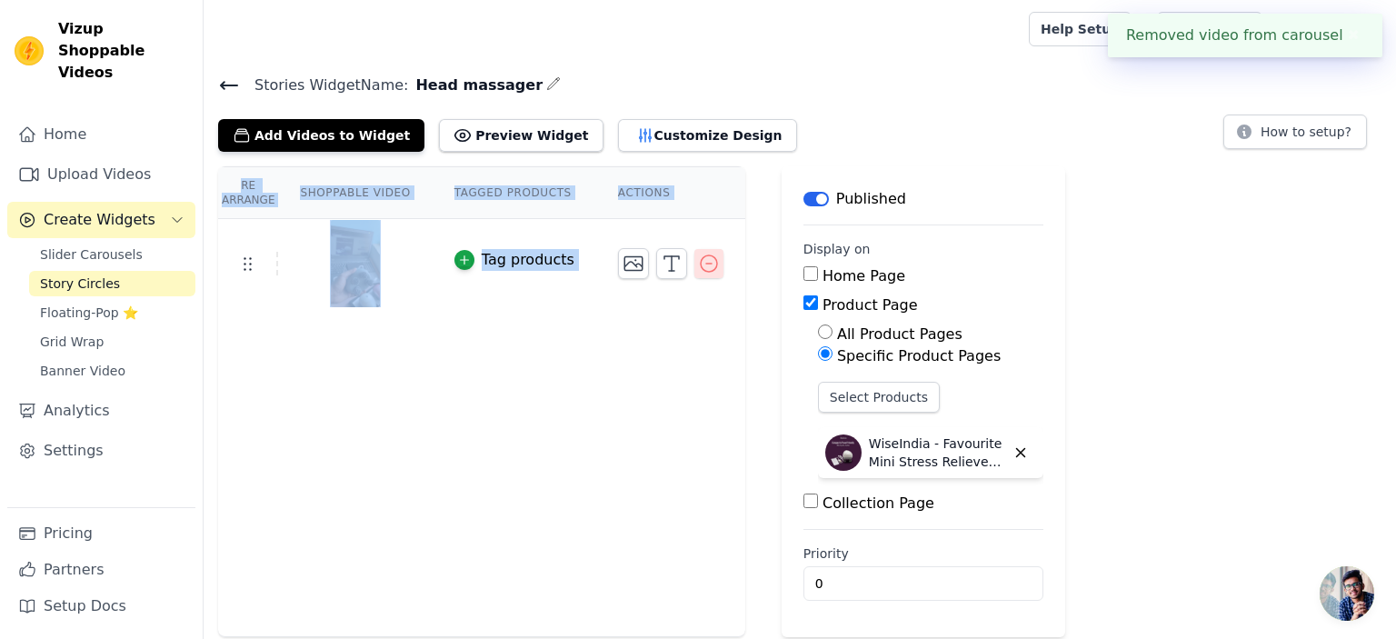
click at [701, 261] on icon "button" at bounding box center [709, 263] width 16 height 16
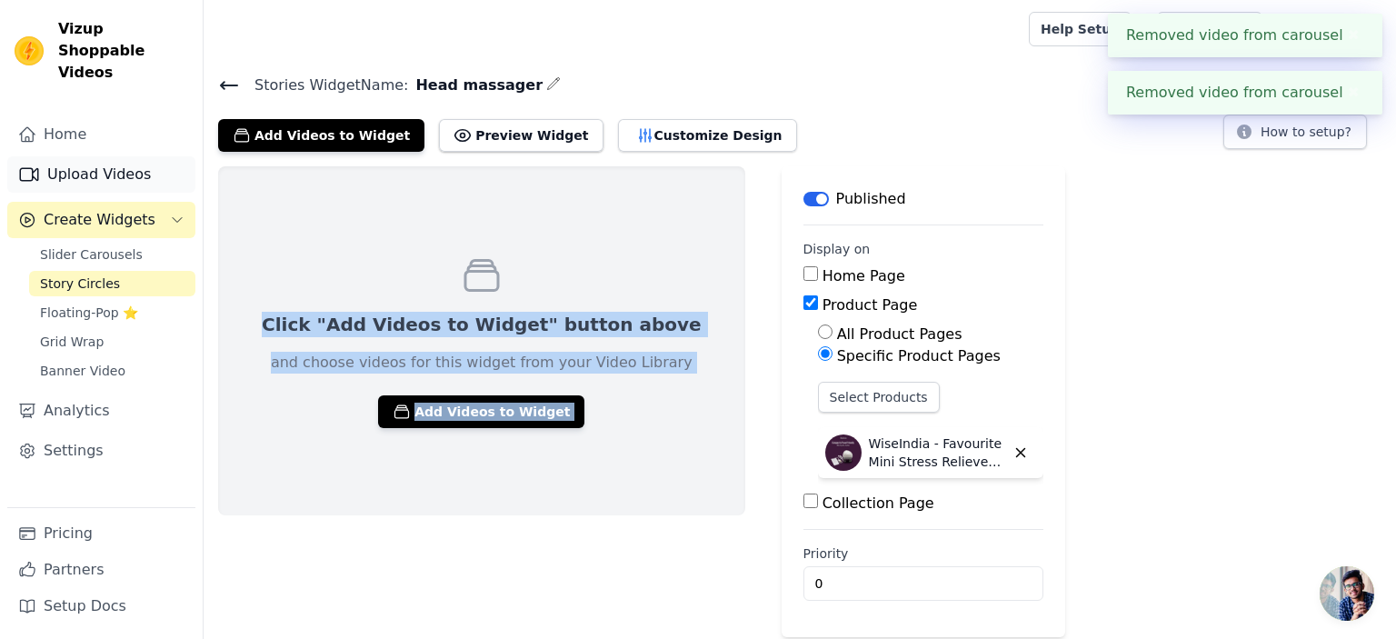
click at [90, 166] on link "Upload Videos" at bounding box center [101, 174] width 188 height 36
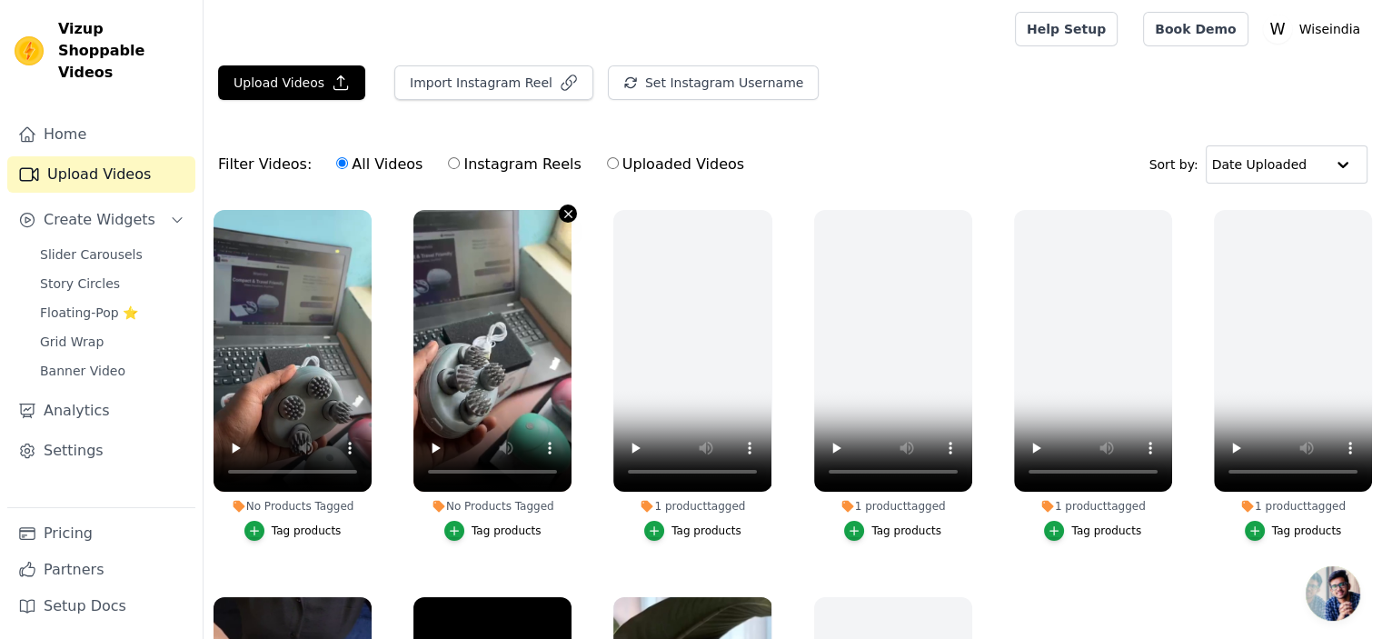
click at [566, 214] on icon "button" at bounding box center [568, 213] width 7 height 7
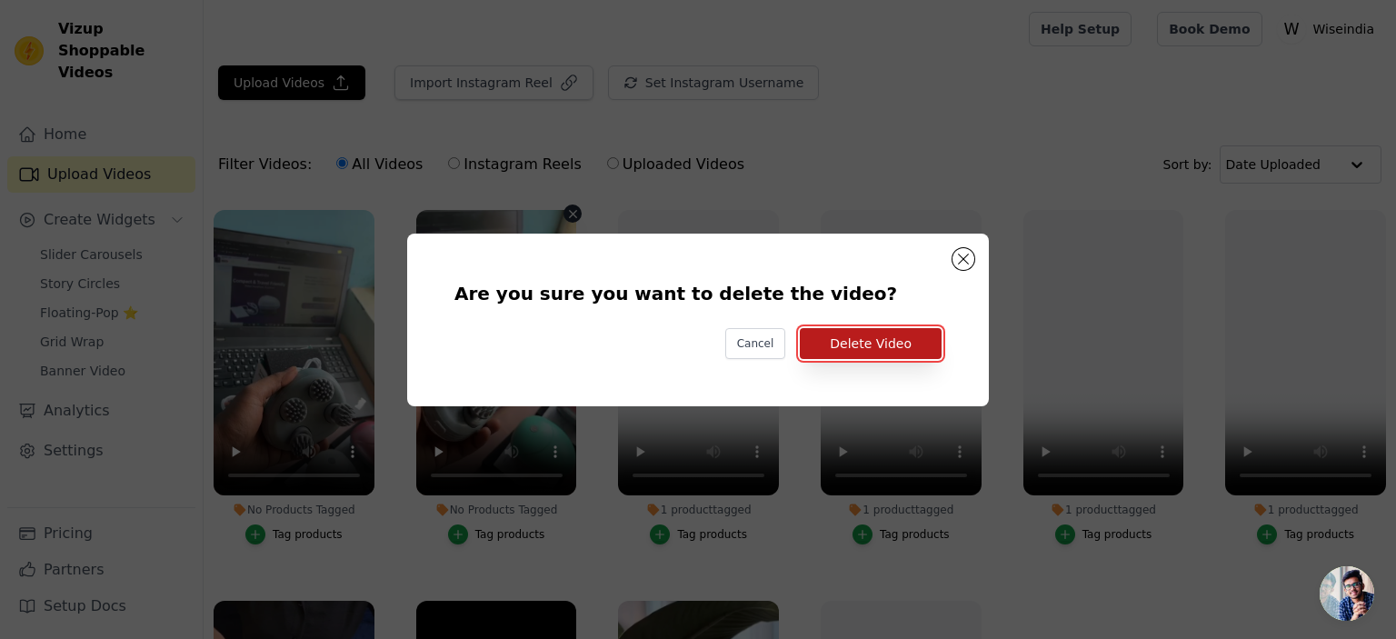
click at [855, 339] on button "Delete Video" at bounding box center [871, 343] width 142 height 31
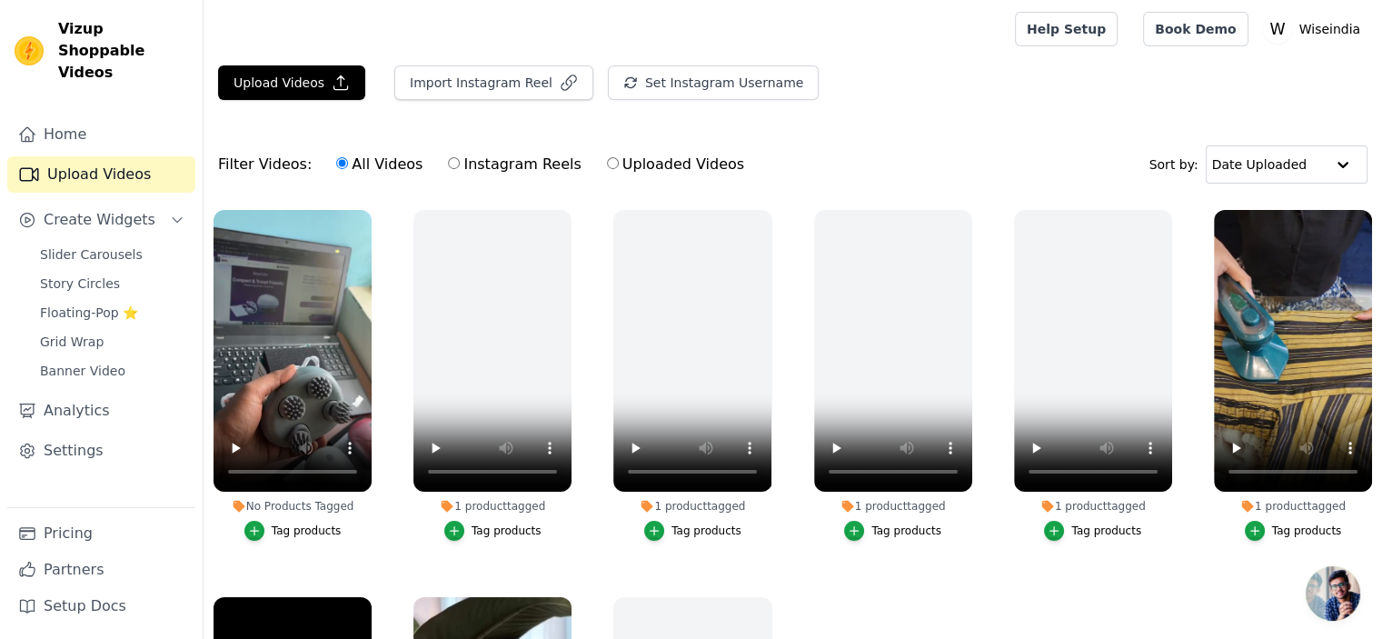
click at [271, 63] on main "Upload Videos Import Instagram Reel Set Instagram Username Import Latest IG Ree…" at bounding box center [793, 441] width 1179 height 766
click at [291, 75] on button "Upload Videos" at bounding box center [291, 82] width 147 height 35
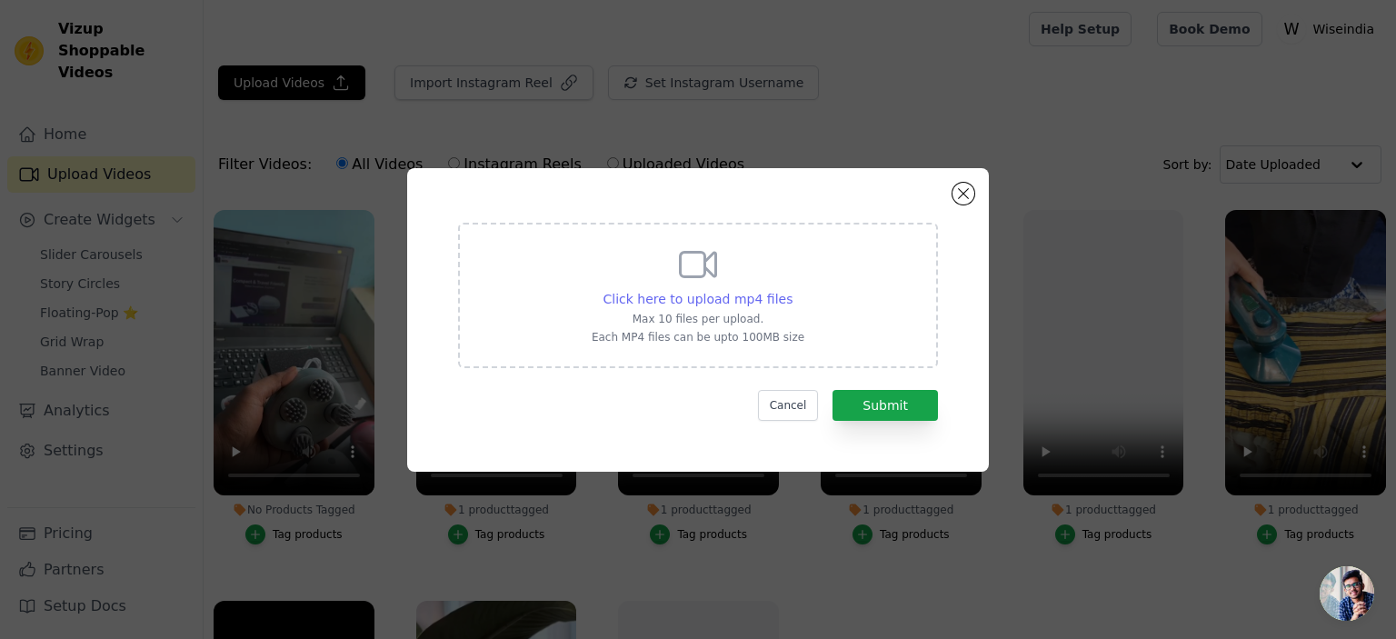
click at [739, 306] on span "Click here to upload mp4 files" at bounding box center [698, 299] width 190 height 15
click at [791, 290] on input "Click here to upload mp4 files Max 10 files per upload. Each MP4 files can be u…" at bounding box center [791, 289] width 1 height 1
type input "C:\fakepath\WhatsApp Video 2025-09-28 at 12.42.08_c976998c.mp4"
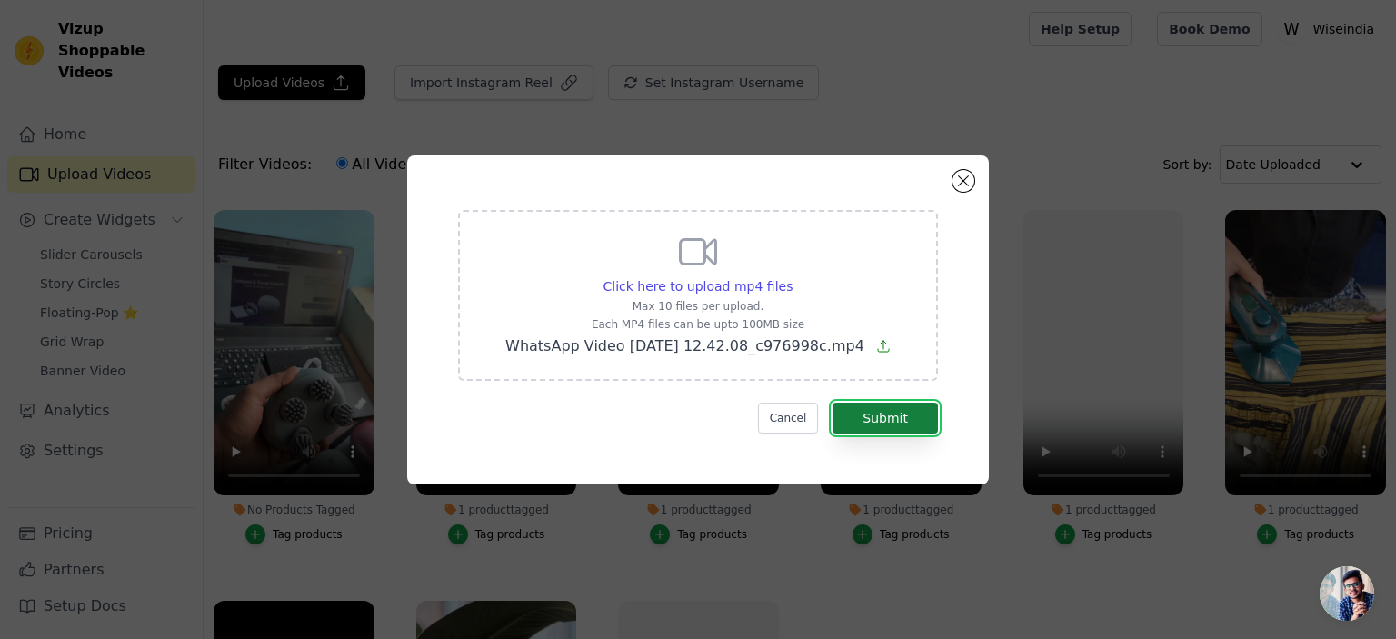
click at [897, 424] on button "Submit" at bounding box center [884, 418] width 105 height 31
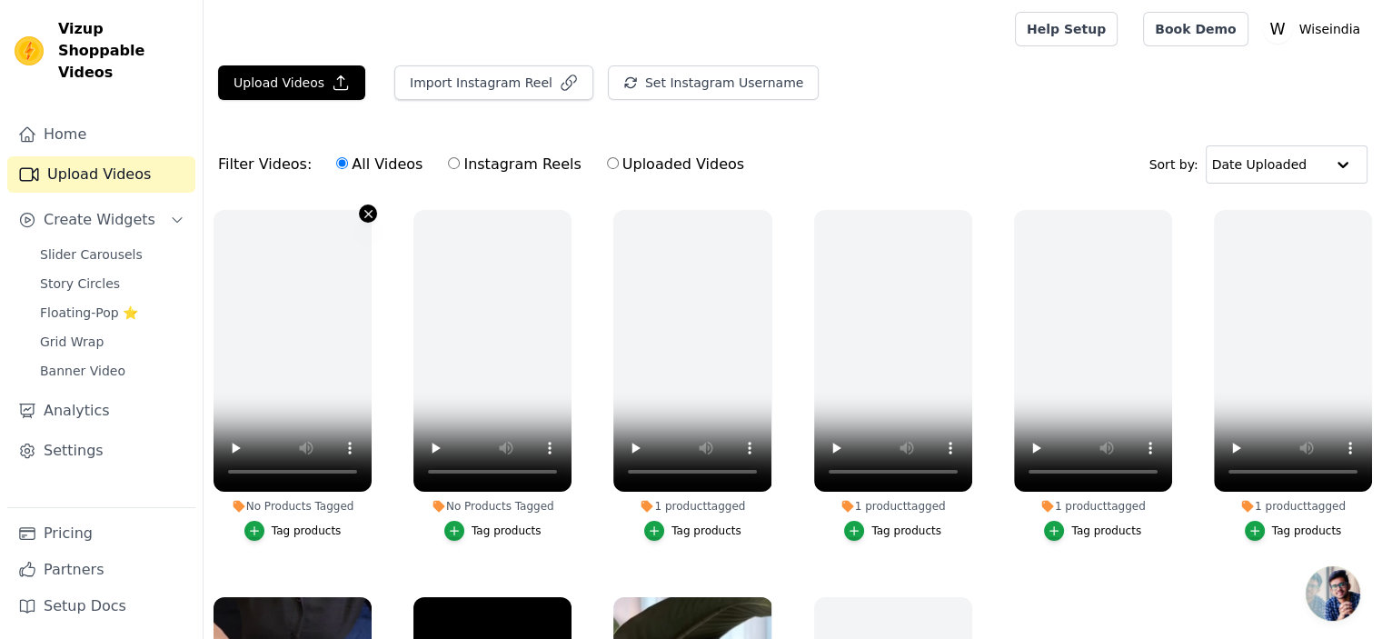
click at [369, 204] on button "No Products Tagged Tag products" at bounding box center [368, 213] width 18 height 18
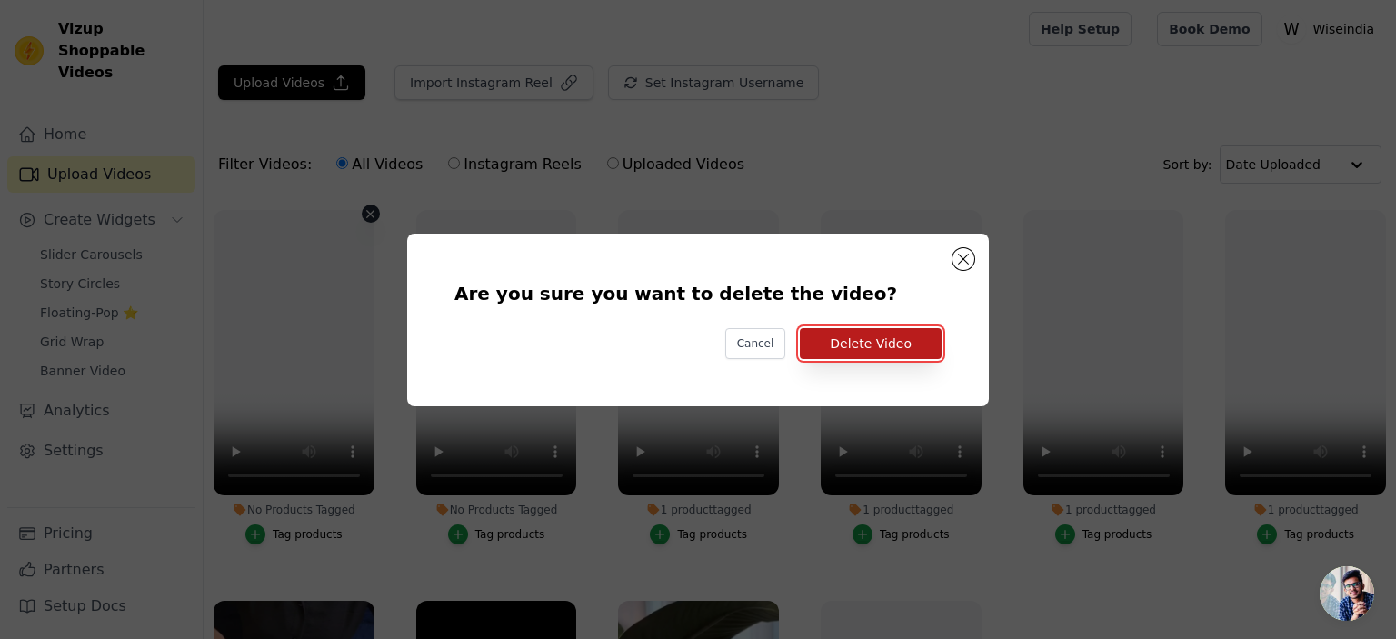
click at [855, 343] on button "Delete Video" at bounding box center [871, 343] width 142 height 31
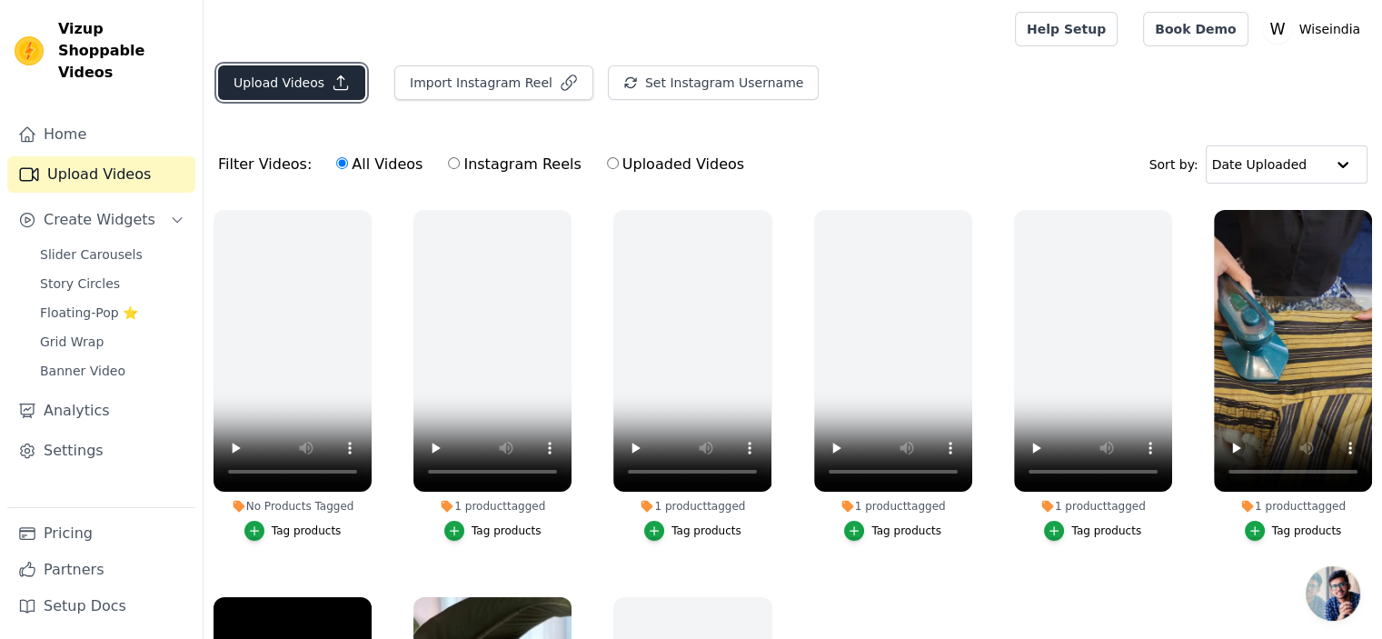
click at [299, 75] on button "Upload Videos" at bounding box center [291, 82] width 147 height 35
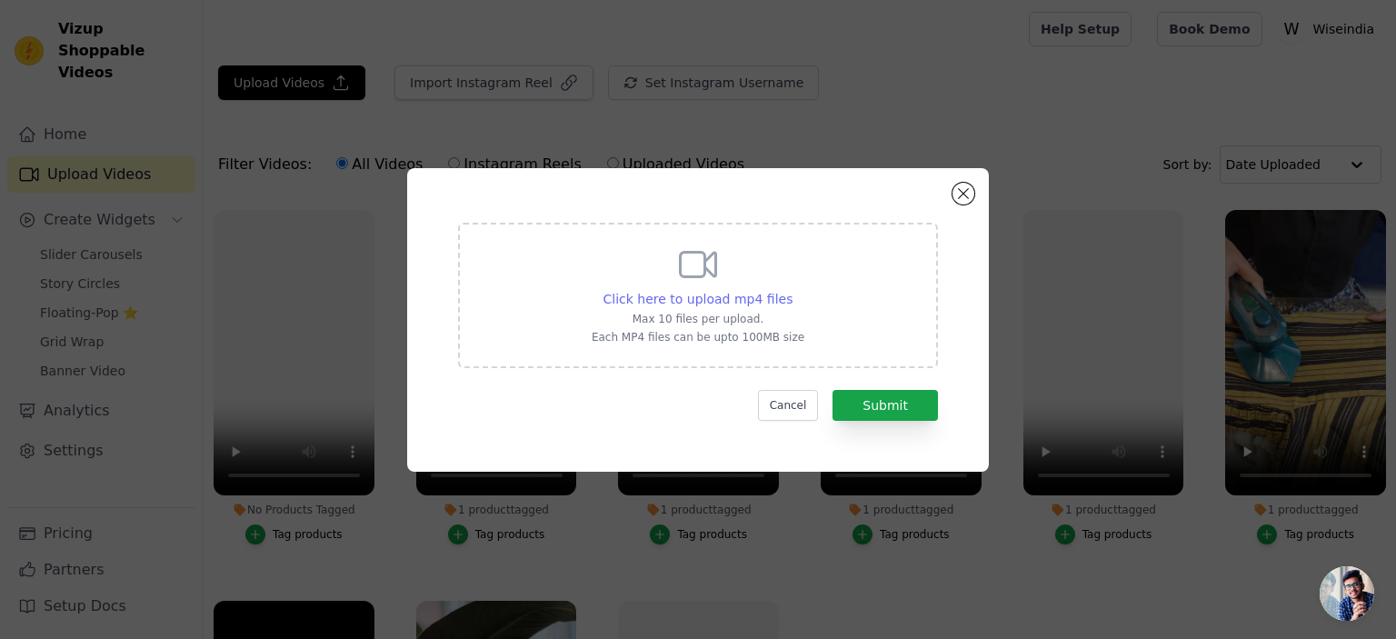
click at [697, 293] on span "Click here to upload mp4 files" at bounding box center [698, 299] width 190 height 15
click at [791, 290] on input "Click here to upload mp4 files Max 10 files per upload. Each MP4 files can be u…" at bounding box center [791, 289] width 1 height 1
type input "C:\fakepath\WhatsApp Video [DATE] at 12.44.31_2f388be3.mp4"
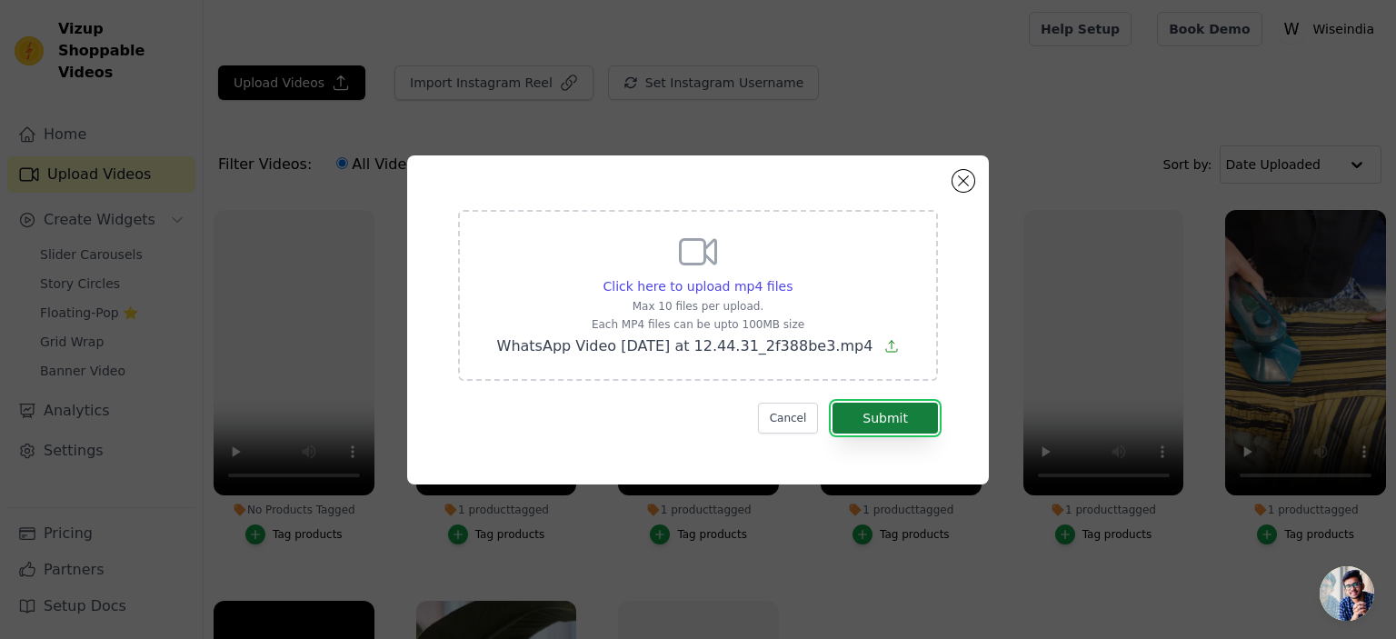
click at [925, 424] on button "Submit" at bounding box center [884, 418] width 105 height 31
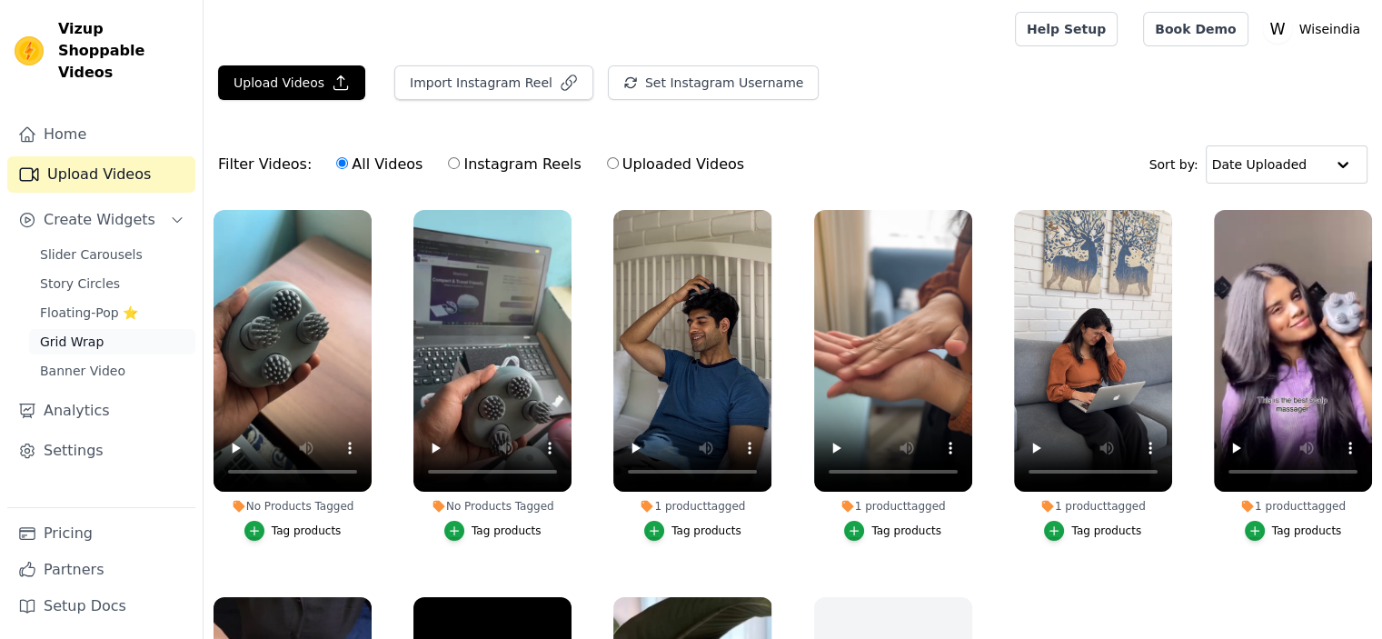
click at [68, 333] on span "Grid Wrap" at bounding box center [72, 342] width 64 height 18
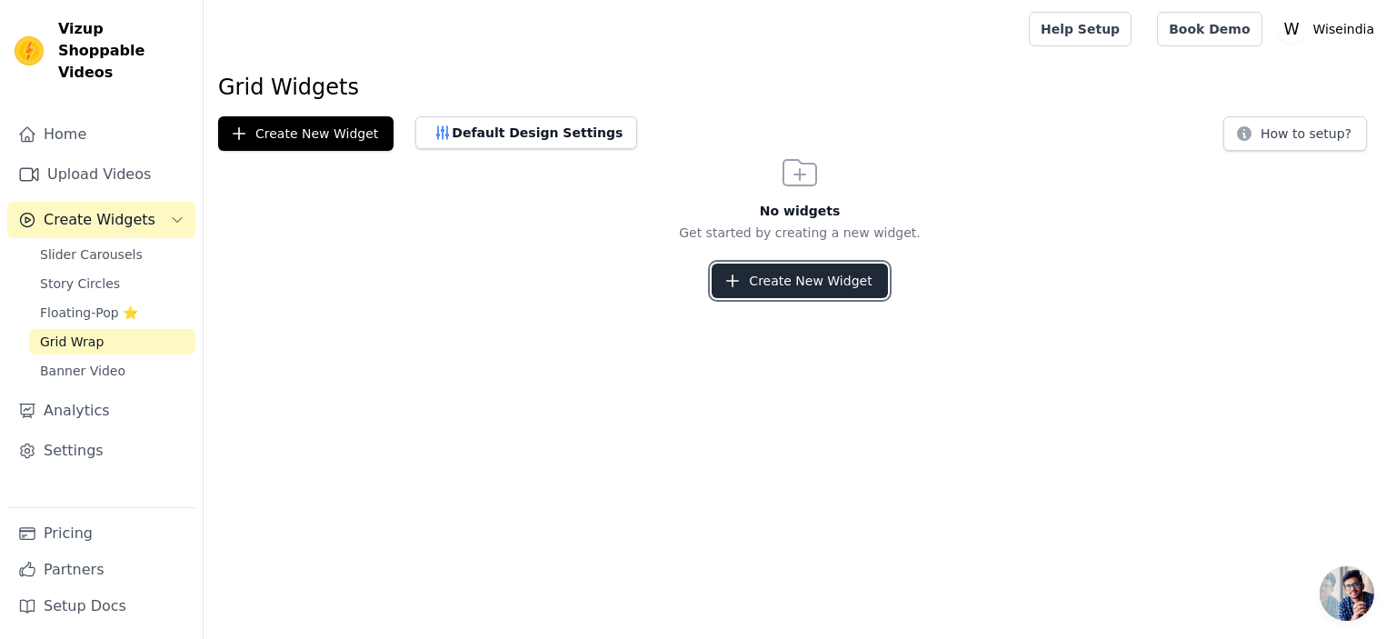
click at [779, 278] on button "Create New Widget" at bounding box center [798, 281] width 175 height 35
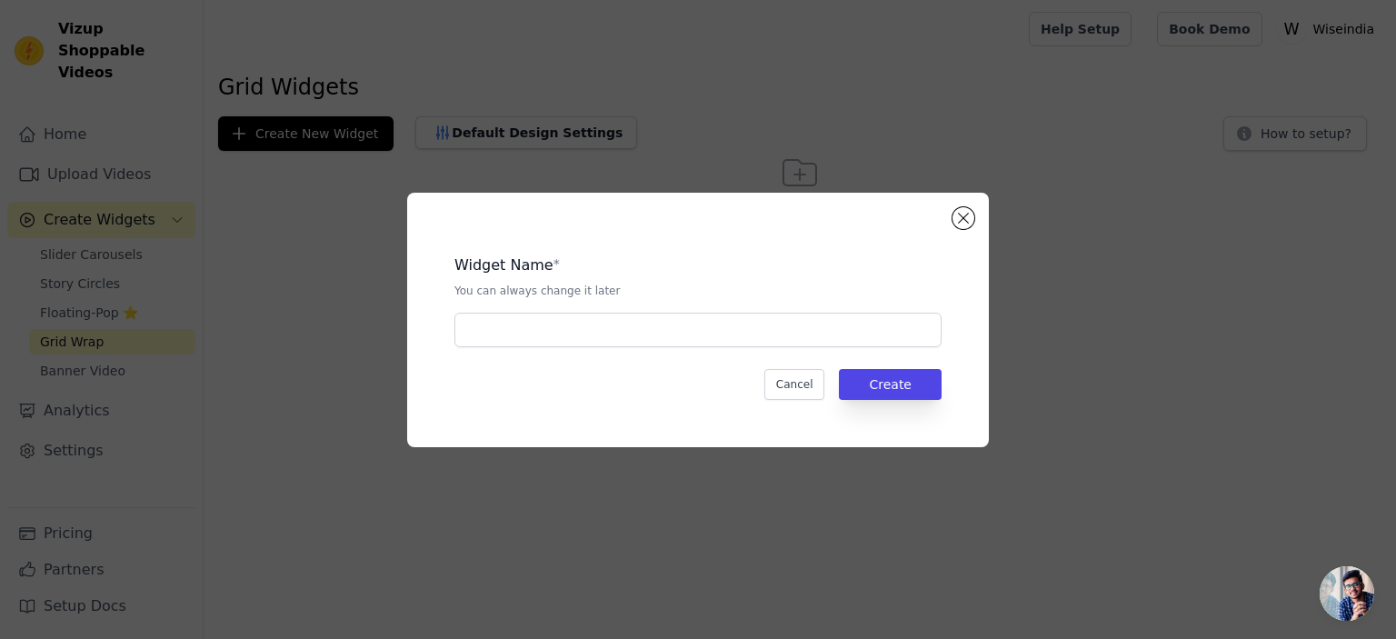
click at [705, 347] on div "Widget Name * You can always change it later Cancel Create" at bounding box center [697, 320] width 523 height 196
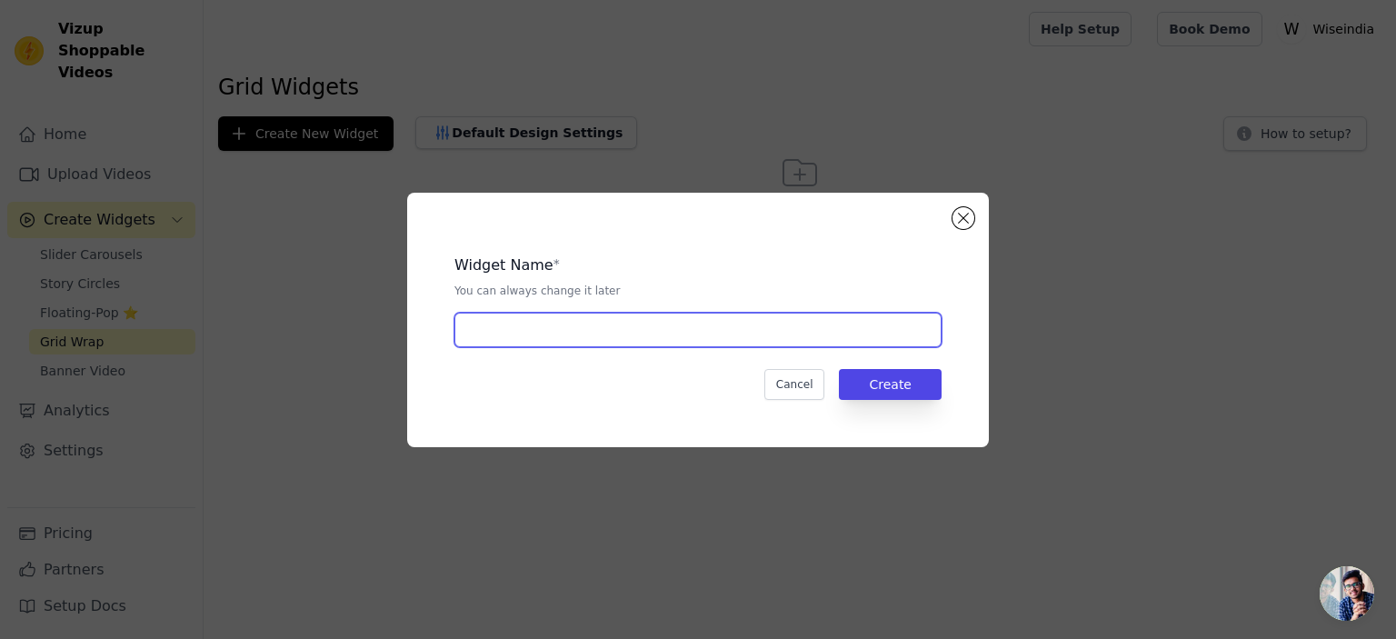
click at [694, 334] on input "text" at bounding box center [697, 330] width 487 height 35
type input "Head massager"
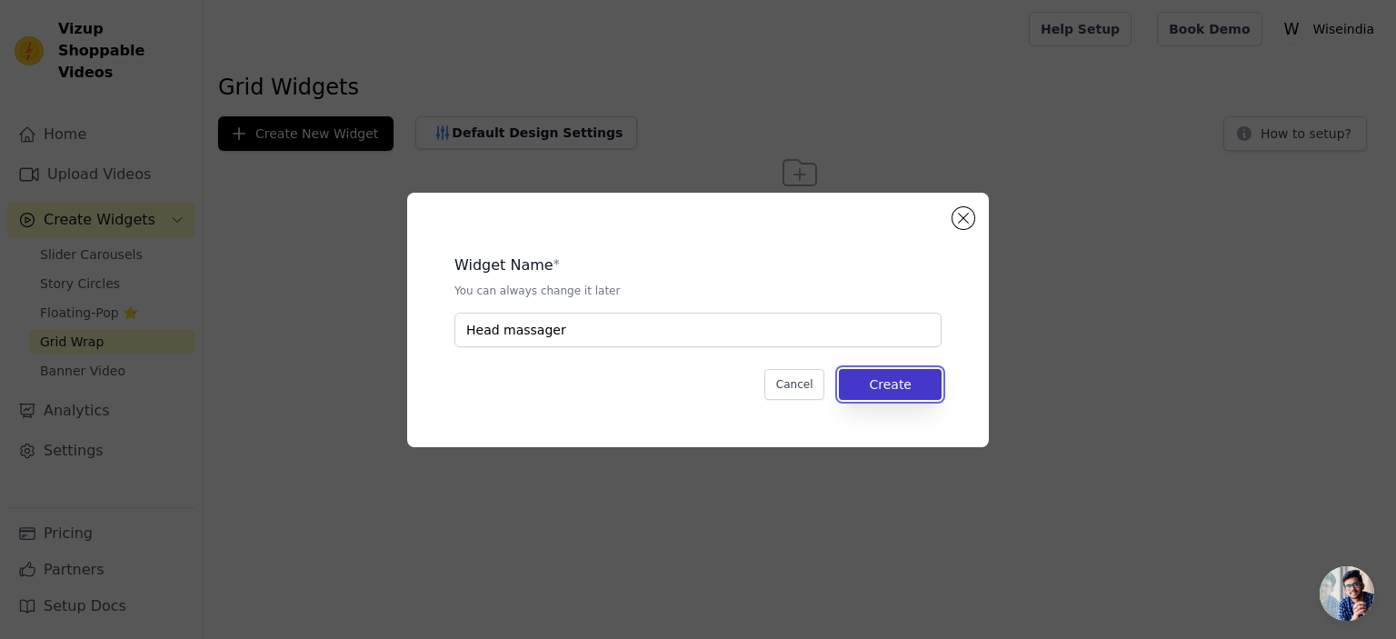
click at [890, 383] on button "Create" at bounding box center [890, 384] width 103 height 31
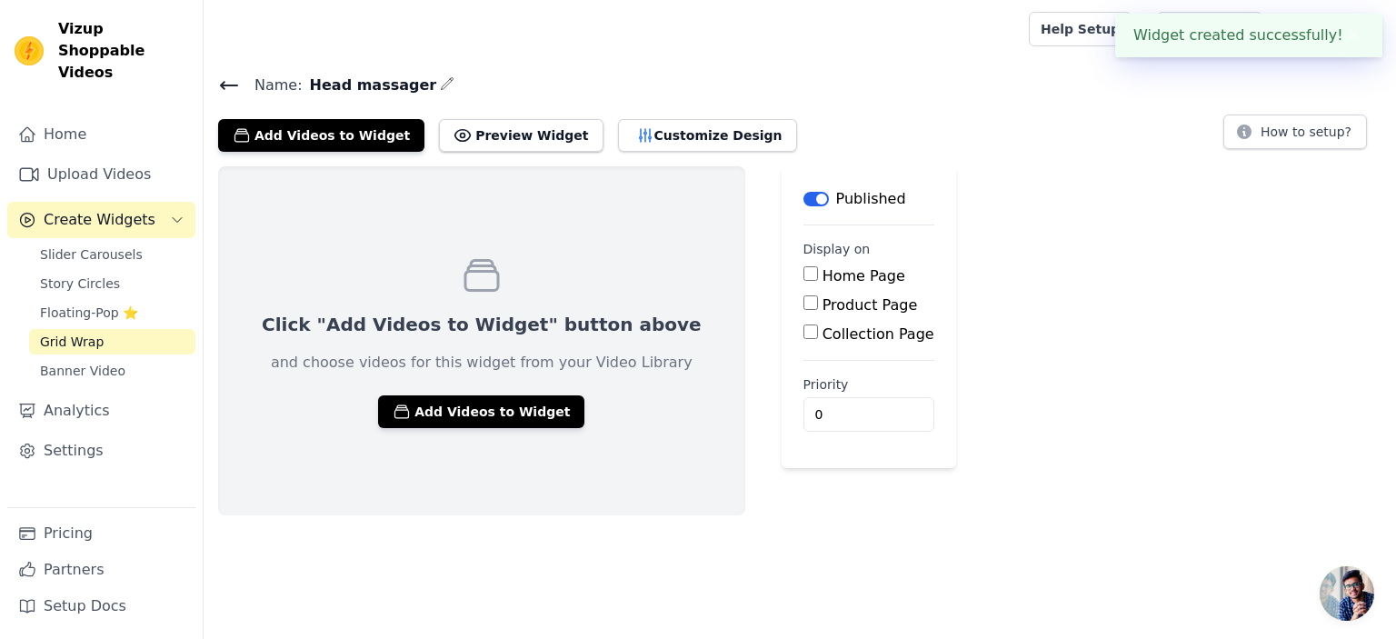
click at [822, 305] on label "Product Page" at bounding box center [869, 304] width 95 height 17
click at [803, 305] on input "Product Page" at bounding box center [810, 302] width 15 height 15
checkbox input "true"
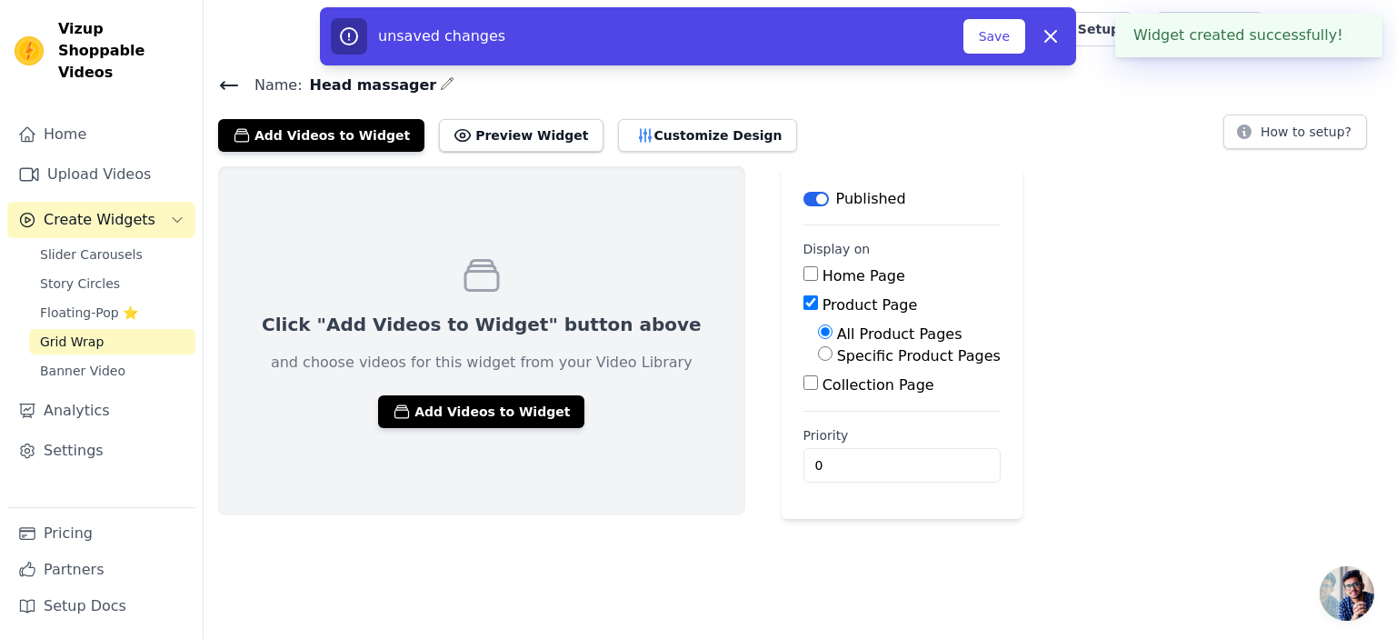
click at [837, 361] on label "Specific Product Pages" at bounding box center [919, 355] width 164 height 17
click at [818, 361] on input "Specific Product Pages" at bounding box center [825, 353] width 15 height 15
radio input "true"
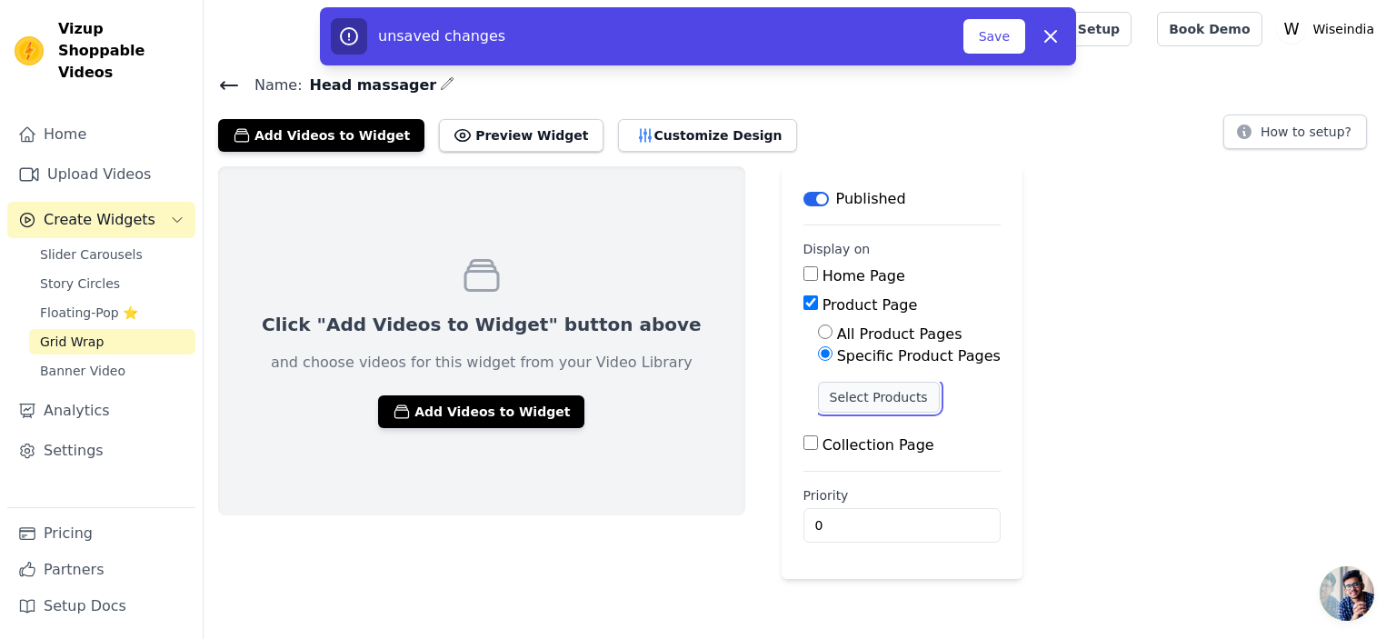
click at [818, 391] on button "Select Products" at bounding box center [879, 397] width 122 height 31
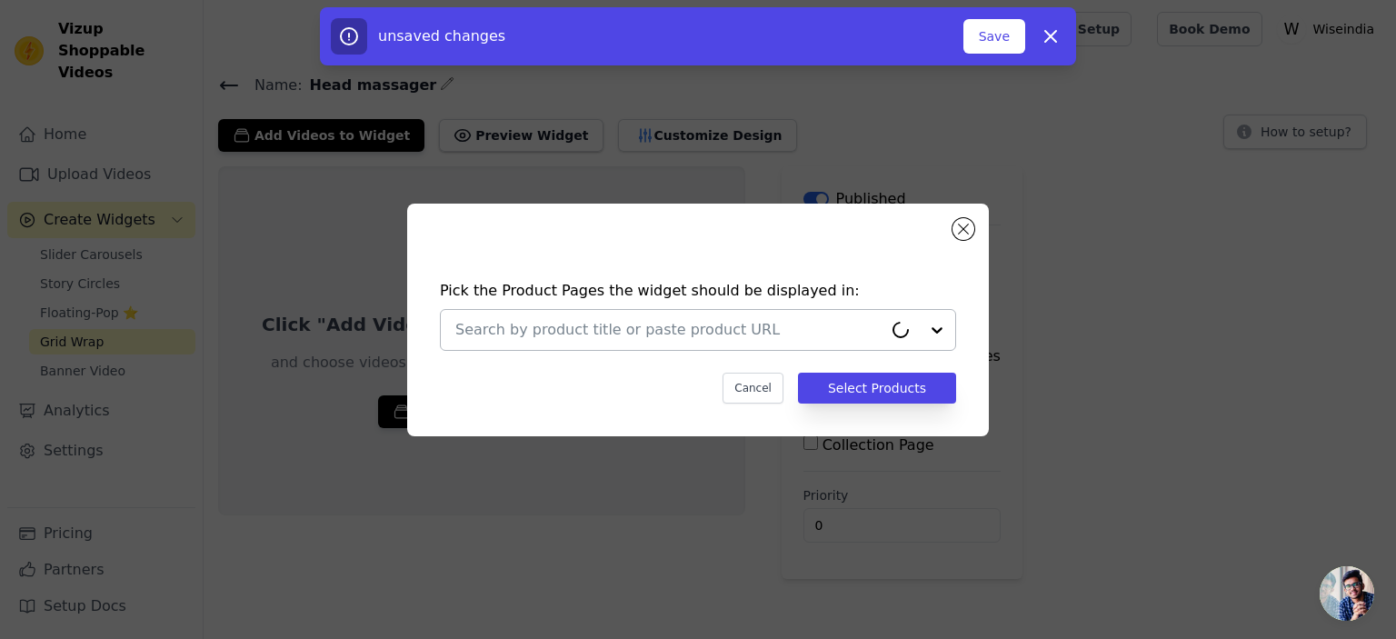
click at [701, 313] on div at bounding box center [668, 330] width 427 height 40
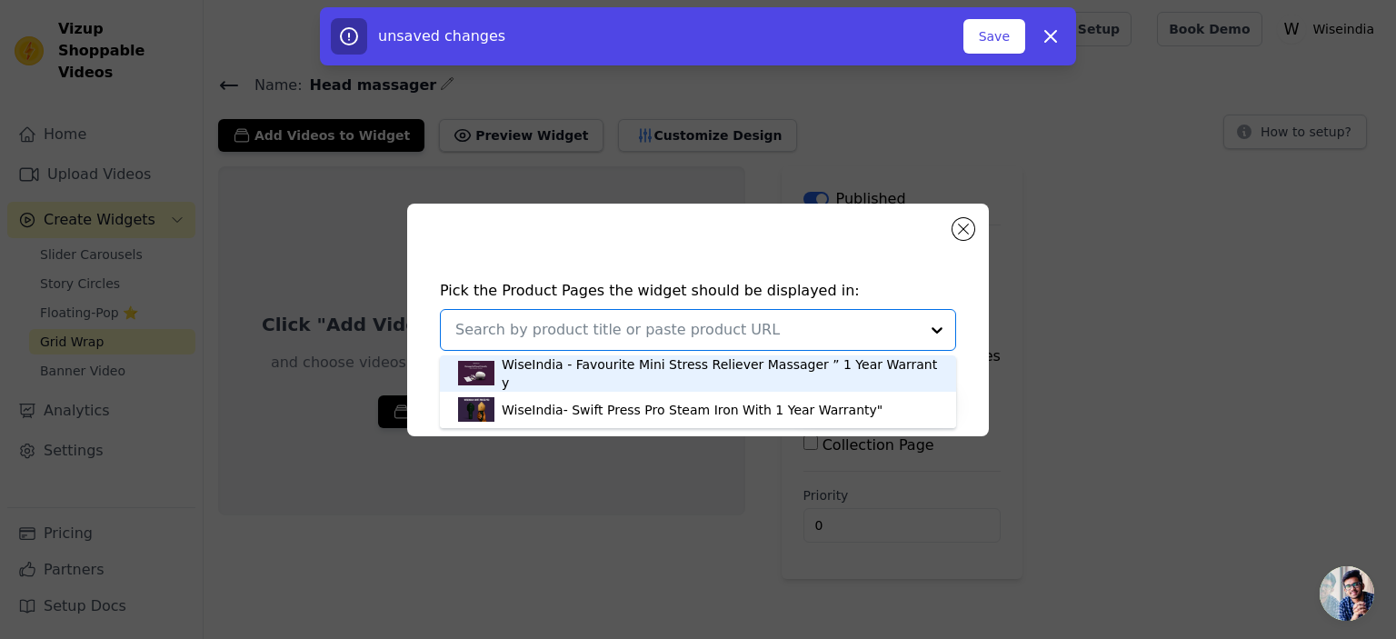
click at [655, 367] on div "WiseIndia - Favourite Mini Stress Reliever Massager ” 1 Year Warranty" at bounding box center [720, 373] width 436 height 36
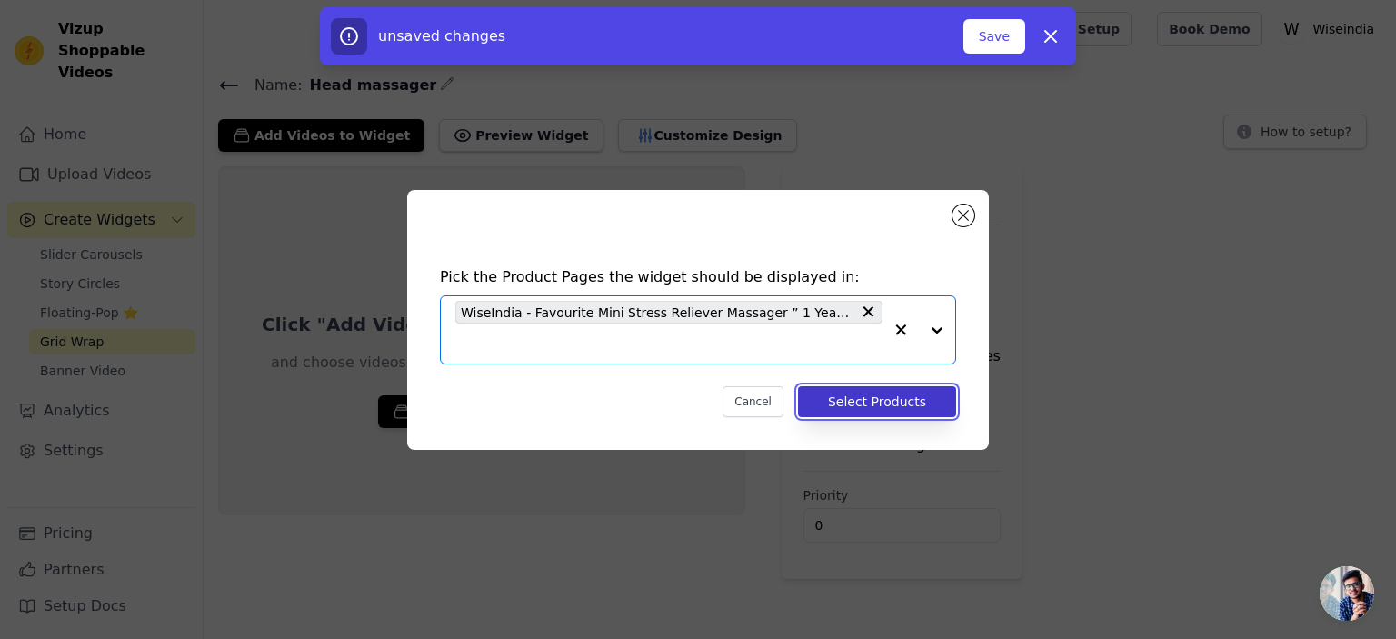
click at [860, 391] on button "Select Products" at bounding box center [877, 401] width 158 height 31
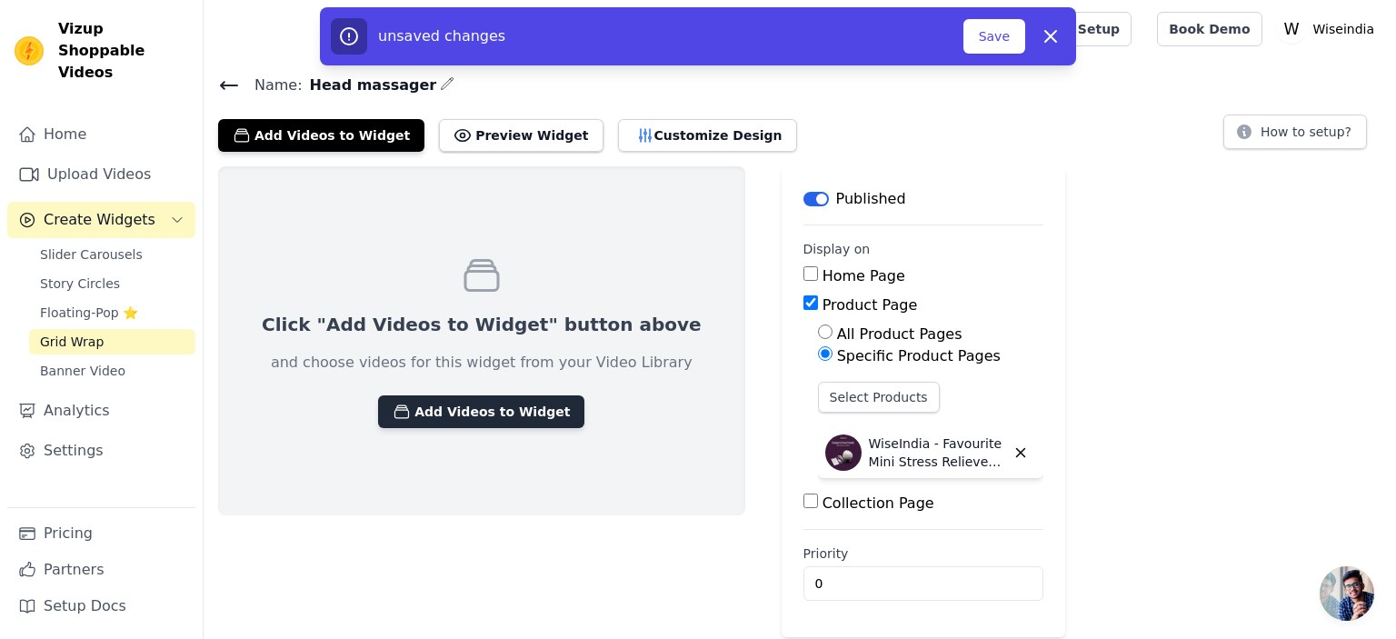
click at [500, 408] on button "Add Videos to Widget" at bounding box center [481, 411] width 206 height 33
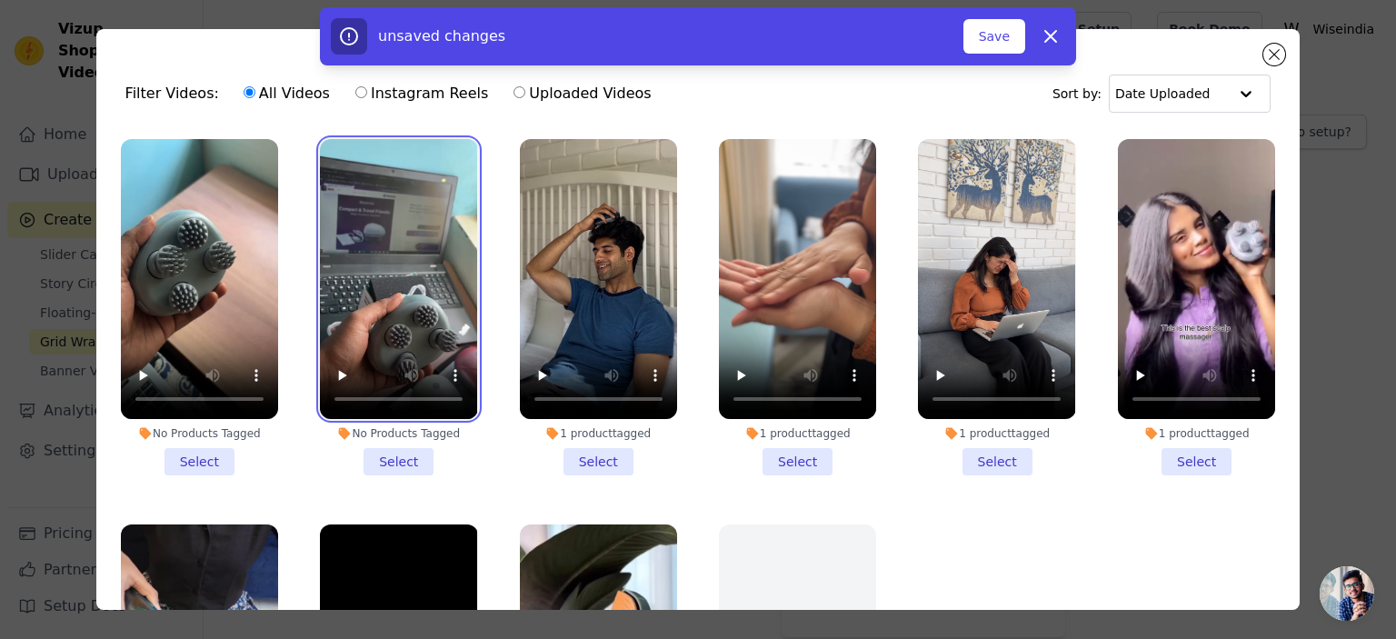
click at [341, 303] on video at bounding box center [398, 279] width 157 height 280
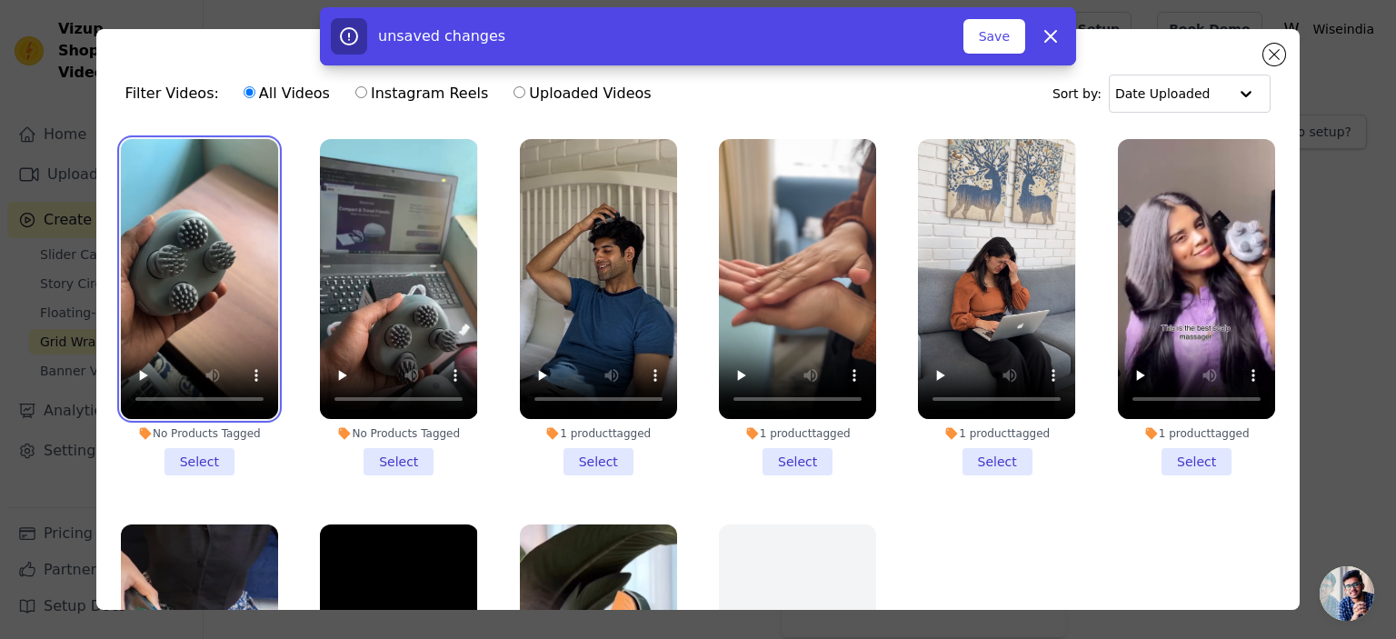
click at [193, 330] on video at bounding box center [199, 279] width 157 height 280
click at [194, 445] on li "No Products Tagged Select" at bounding box center [199, 307] width 157 height 336
click at [0, 0] on input "No Products Tagged Select" at bounding box center [0, 0] width 0 height 0
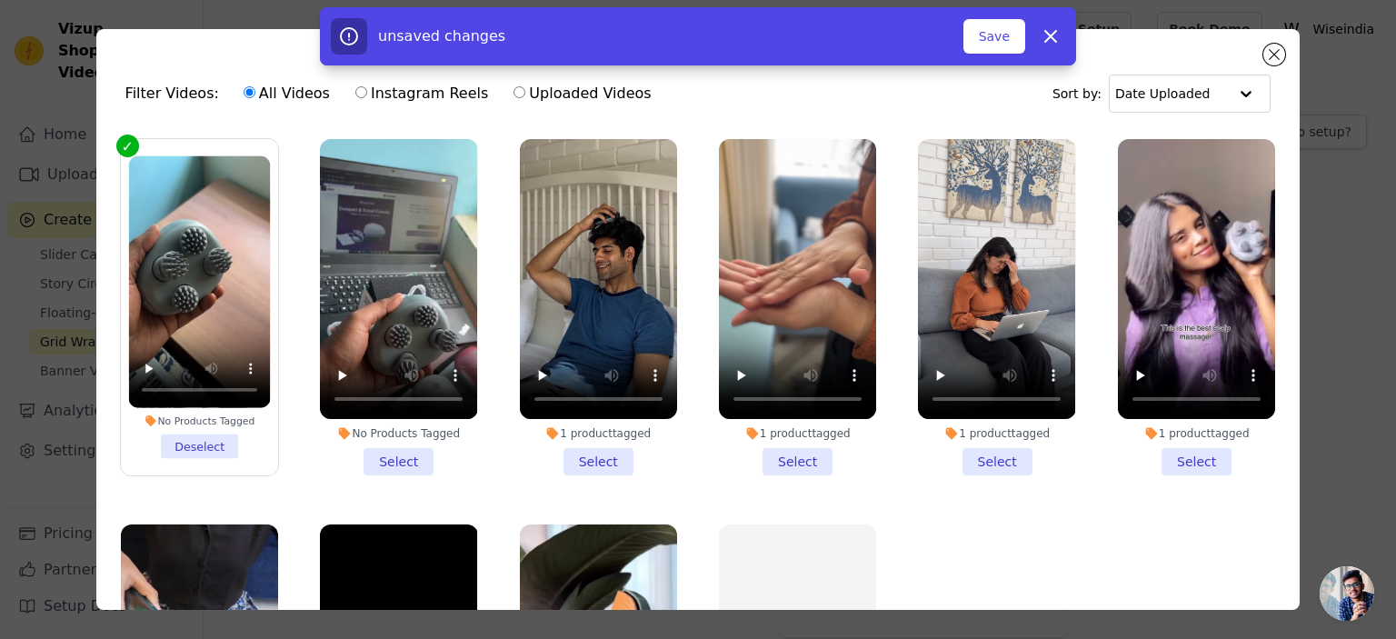
click at [395, 446] on li "No Products Tagged Select" at bounding box center [398, 307] width 157 height 336
click at [0, 0] on input "No Products Tagged Select" at bounding box center [0, 0] width 0 height 0
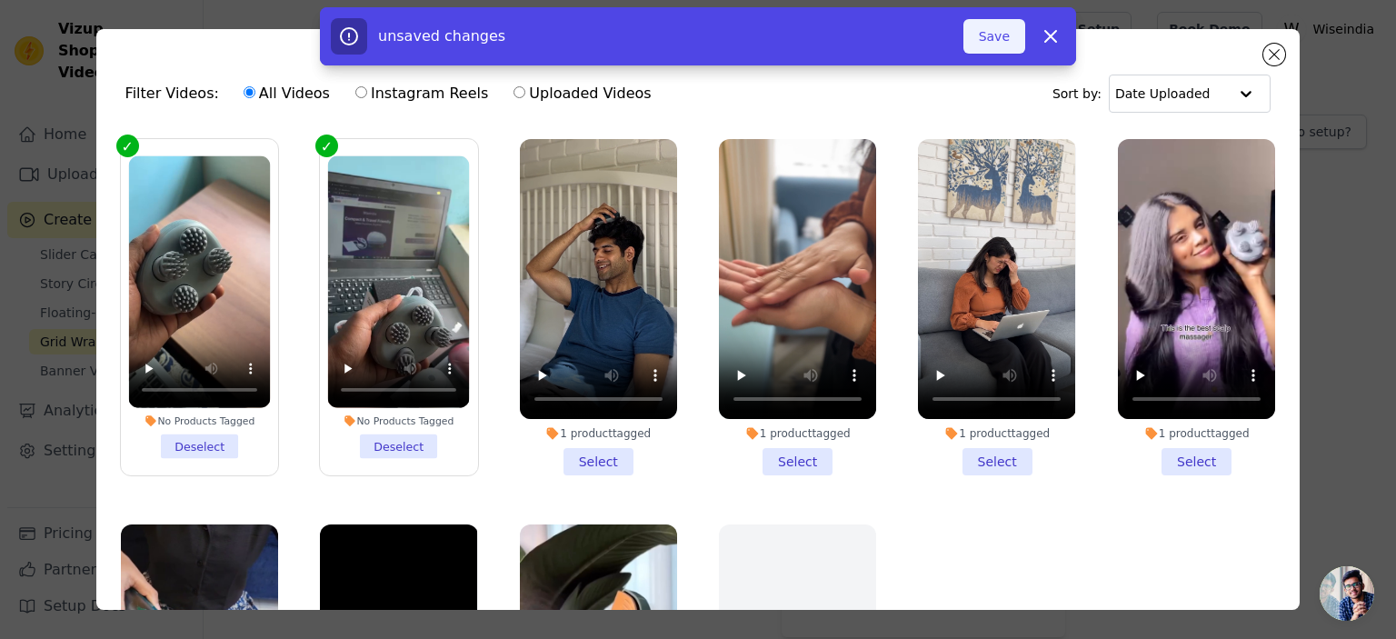
click at [990, 35] on button "Save" at bounding box center [994, 36] width 62 height 35
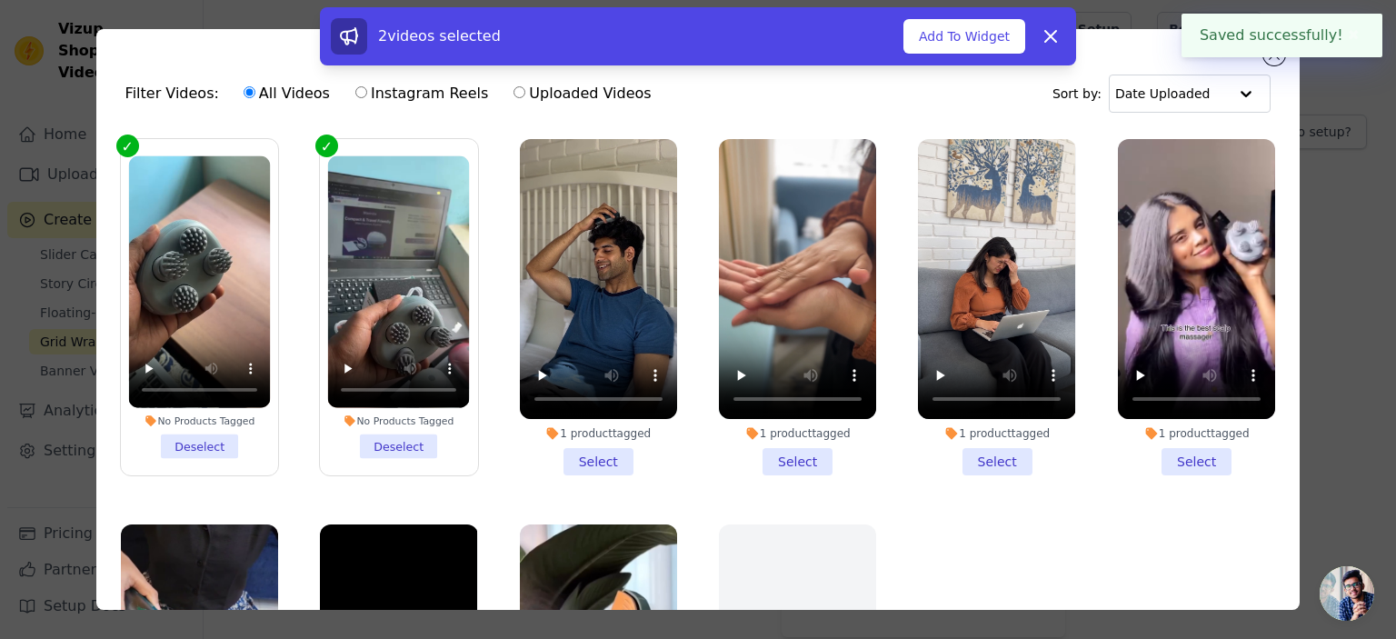
click at [990, 35] on button "Add To Widget" at bounding box center [964, 36] width 122 height 35
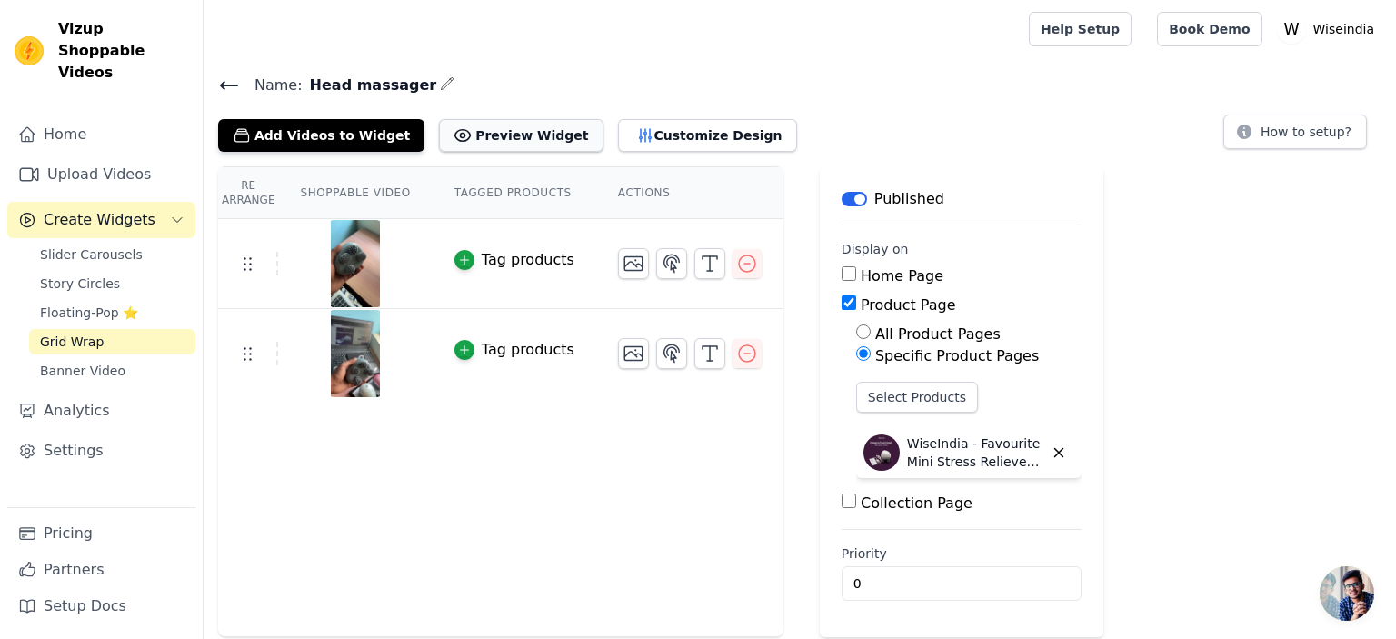
click at [500, 138] on button "Preview Widget" at bounding box center [521, 135] width 164 height 33
click at [94, 245] on span "Slider Carousels" at bounding box center [91, 254] width 103 height 18
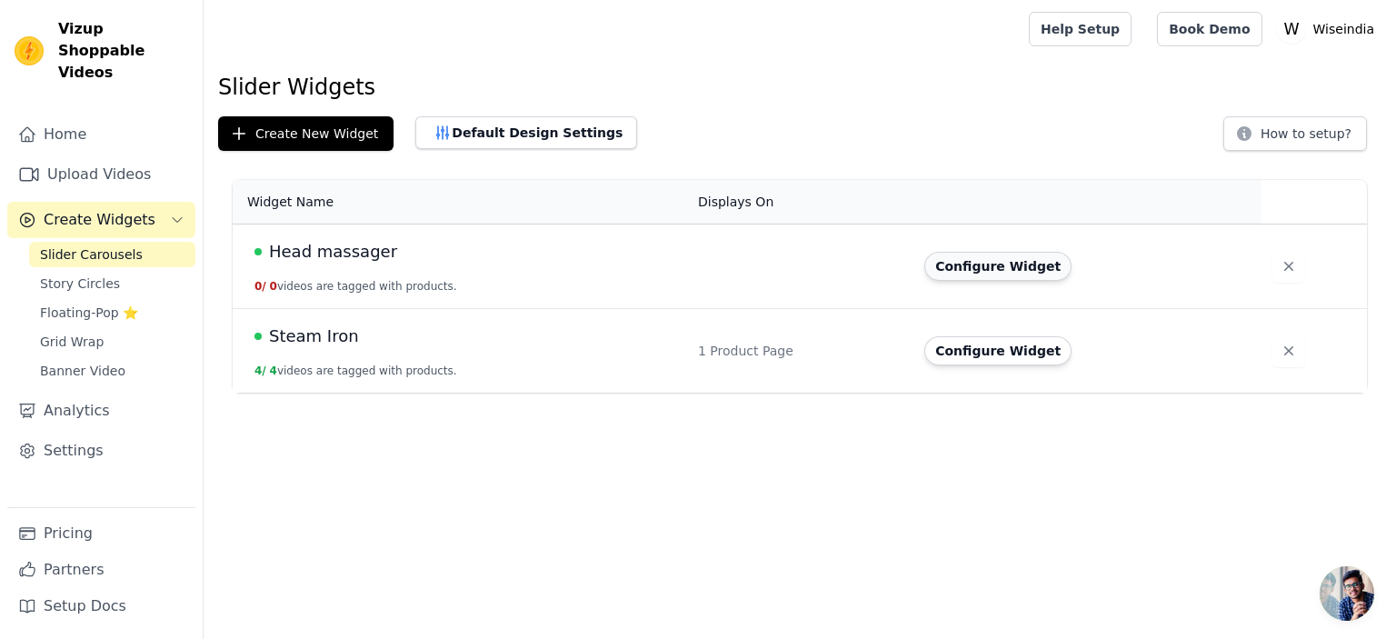
click at [982, 264] on button "Configure Widget" at bounding box center [997, 266] width 147 height 29
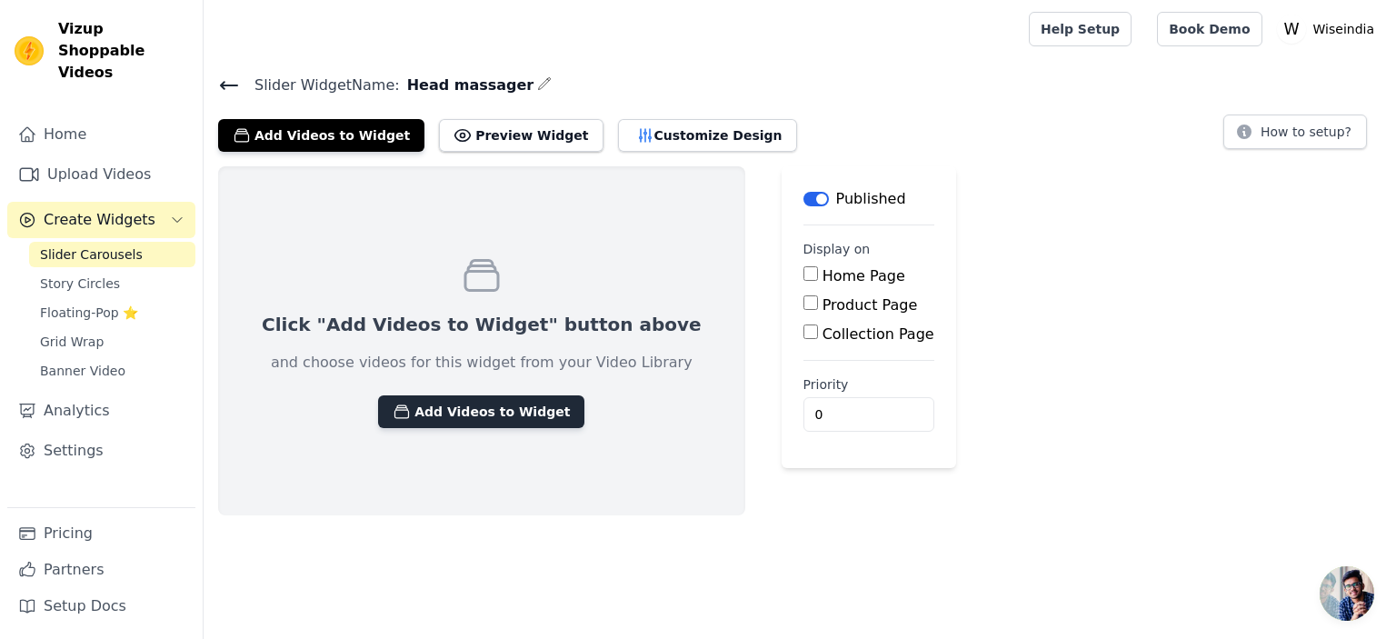
click at [478, 407] on button "Add Videos to Widget" at bounding box center [481, 411] width 206 height 33
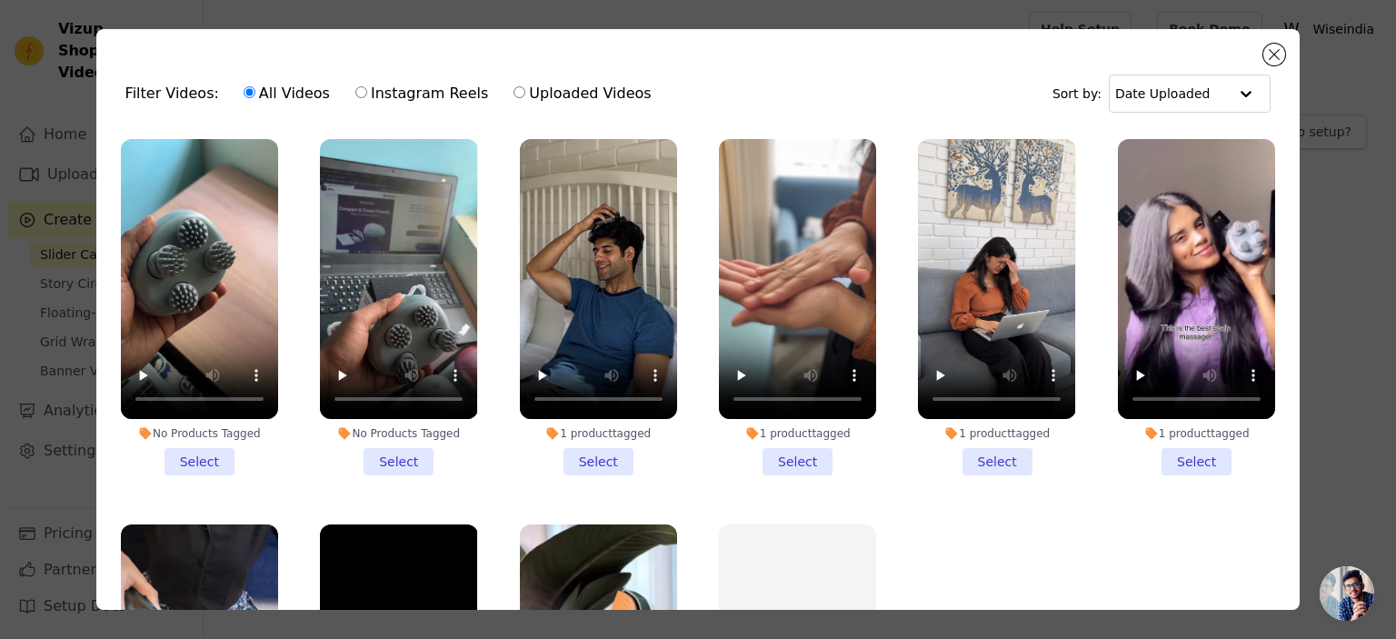
click at [587, 449] on li "1 product tagged Select" at bounding box center [598, 307] width 157 height 336
click at [0, 0] on input "1 product tagged Select" at bounding box center [0, 0] width 0 height 0
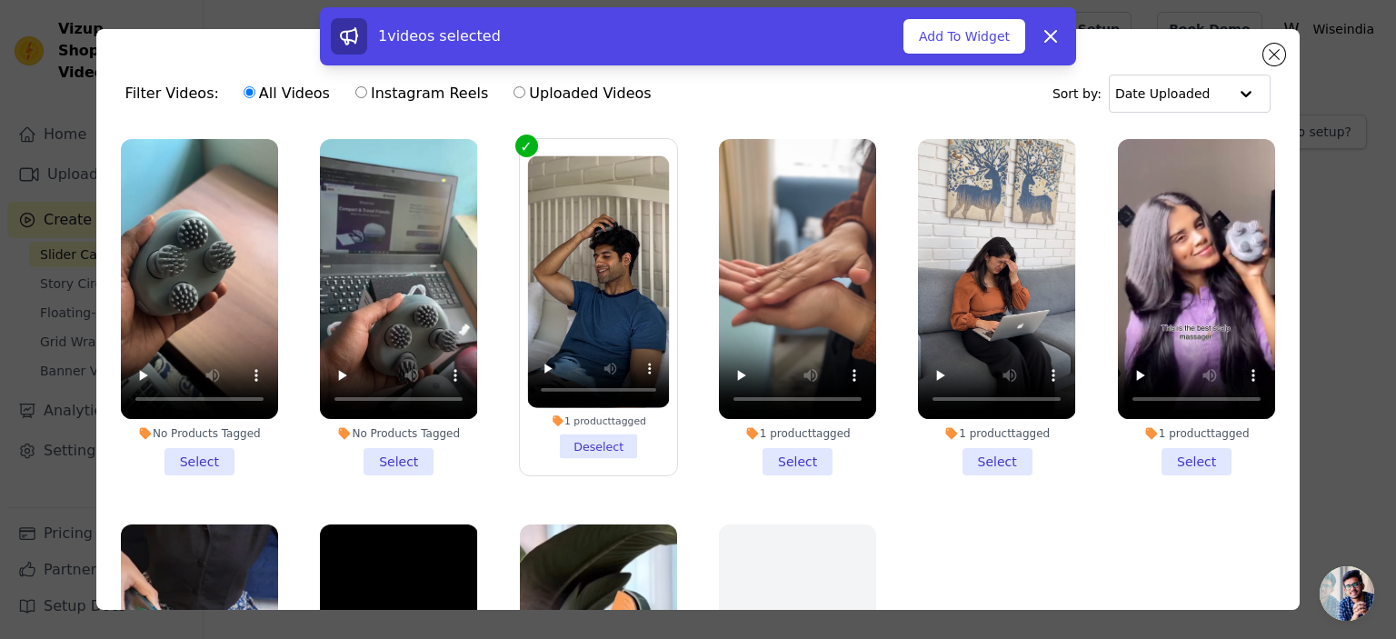
click at [783, 453] on li "1 product tagged Select" at bounding box center [797, 307] width 157 height 336
click at [0, 0] on input "1 product tagged Select" at bounding box center [0, 0] width 0 height 0
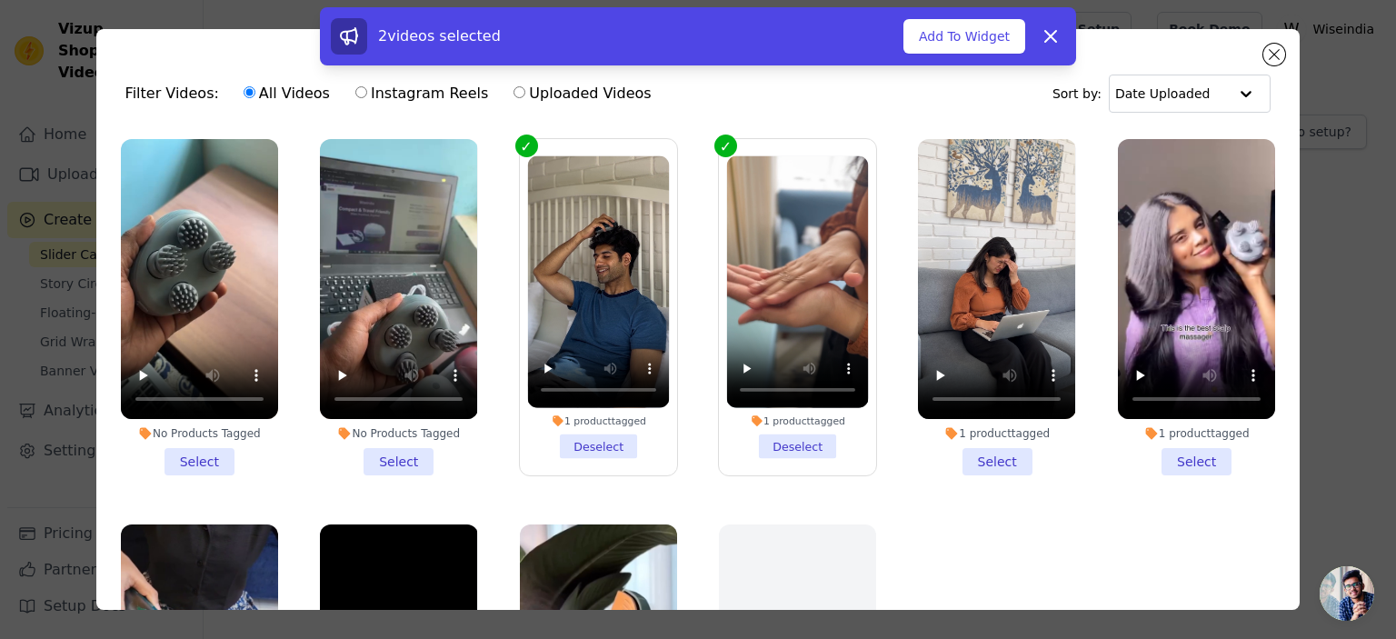
click at [986, 455] on li "1 product tagged Select" at bounding box center [996, 307] width 157 height 336
click at [0, 0] on input "1 product tagged Select" at bounding box center [0, 0] width 0 height 0
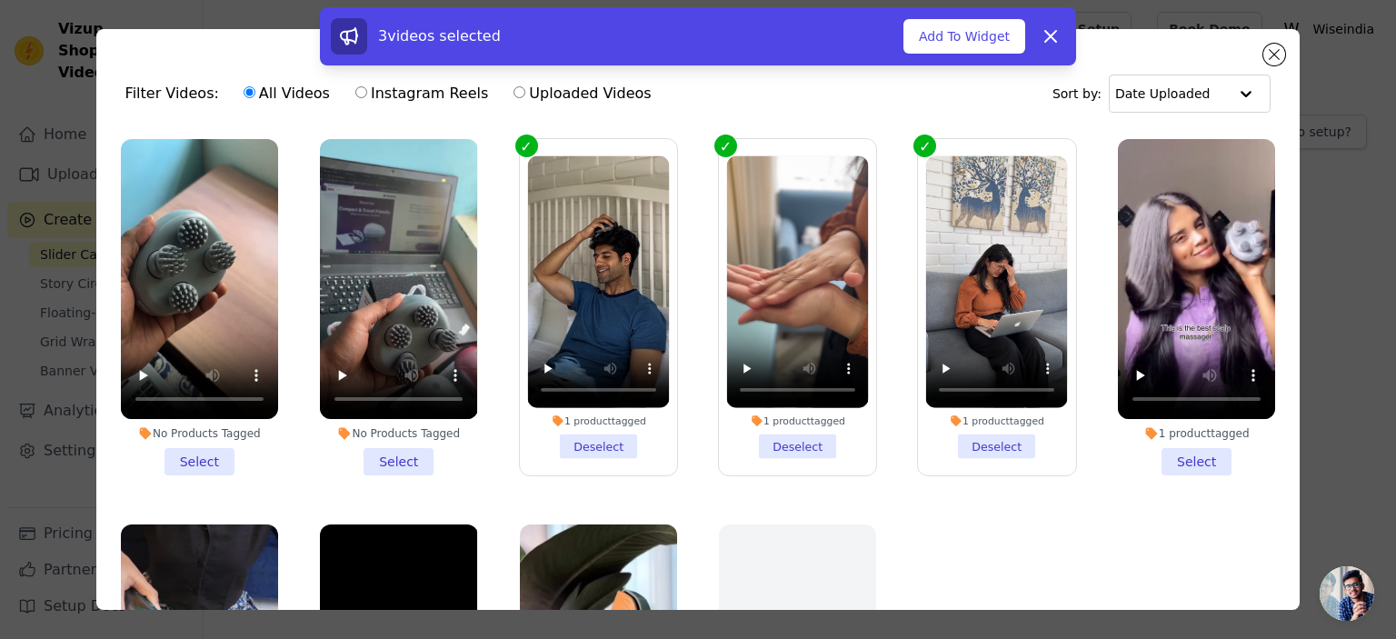
click at [1170, 447] on li "1 product tagged Select" at bounding box center [1196, 307] width 157 height 336
click at [0, 0] on input "1 product tagged Select" at bounding box center [0, 0] width 0 height 0
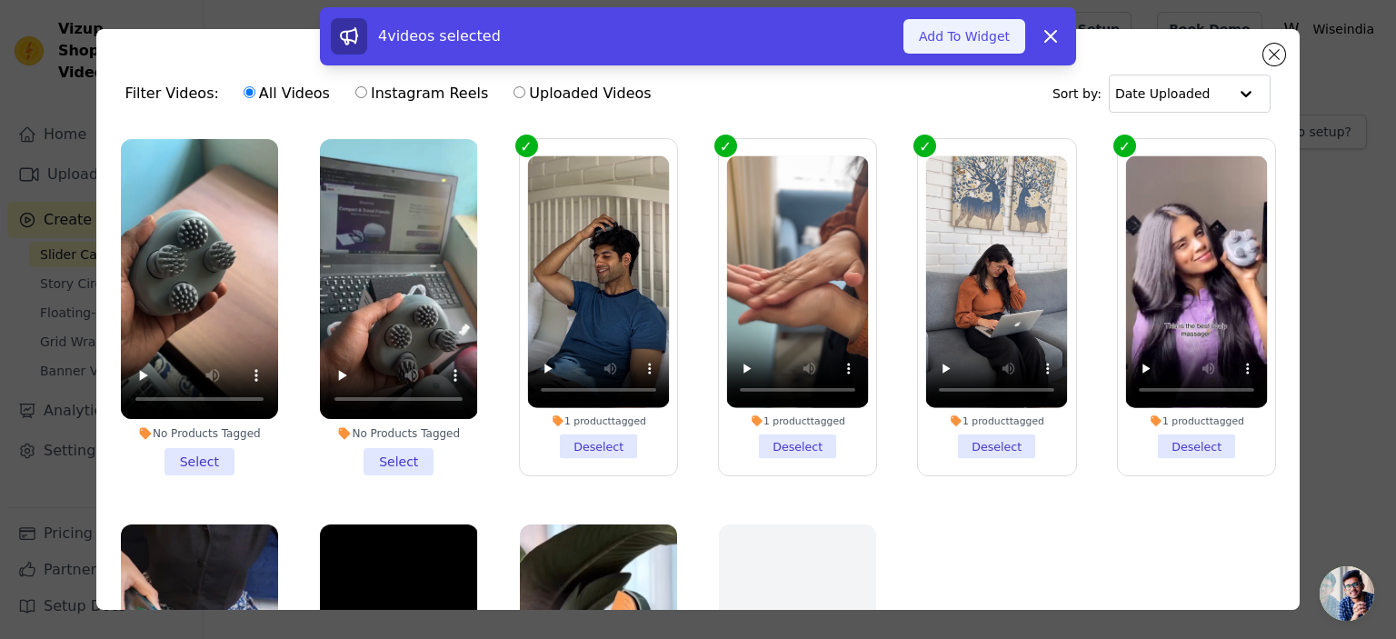
click at [964, 24] on button "Add To Widget" at bounding box center [964, 36] width 122 height 35
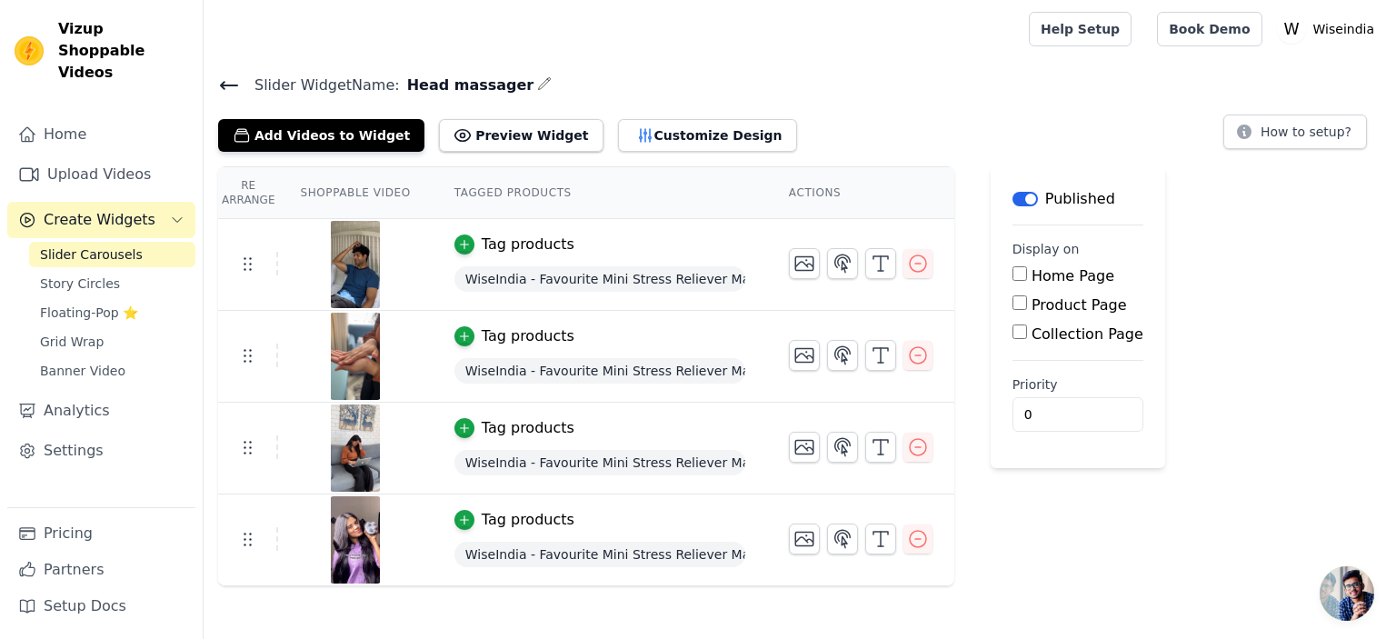
click at [1054, 301] on label "Product Page" at bounding box center [1078, 304] width 95 height 17
click at [1027, 301] on input "Product Page" at bounding box center [1019, 302] width 15 height 15
checkbox input "true"
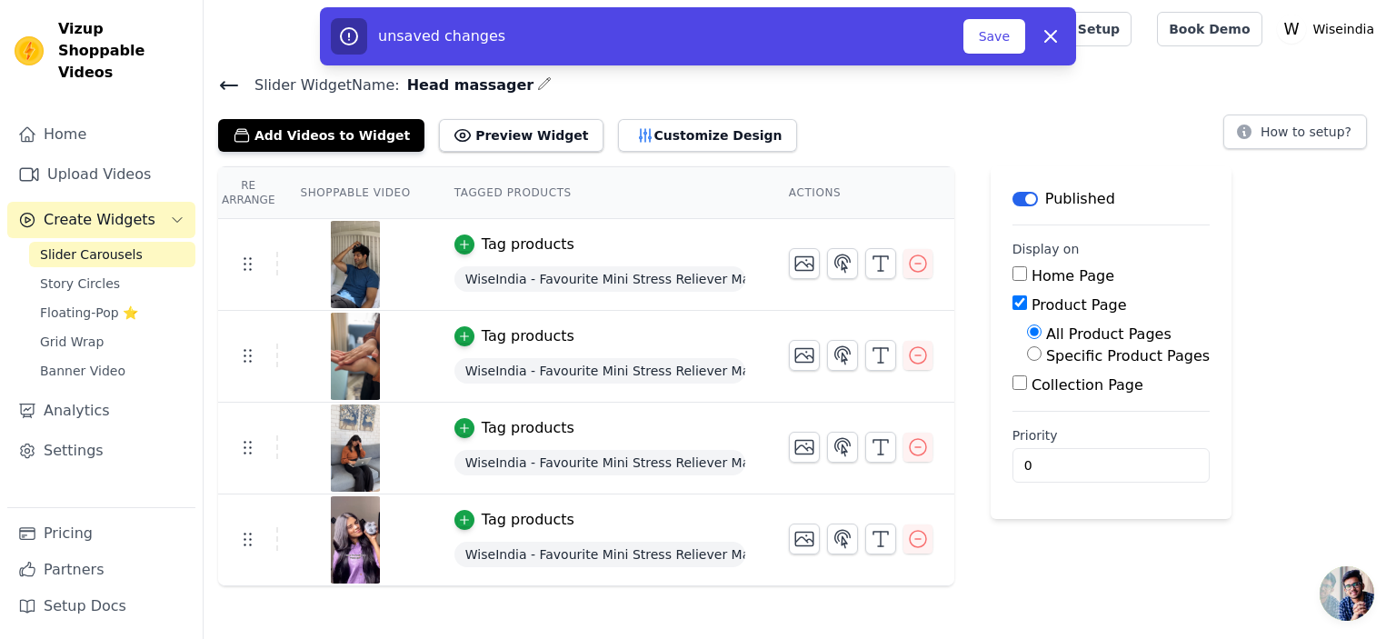
click at [1049, 355] on label "Specific Product Pages" at bounding box center [1128, 355] width 164 height 17
click at [1041, 355] on input "Specific Product Pages" at bounding box center [1034, 353] width 15 height 15
radio input "true"
click at [1044, 398] on button "Select Products" at bounding box center [1088, 397] width 122 height 31
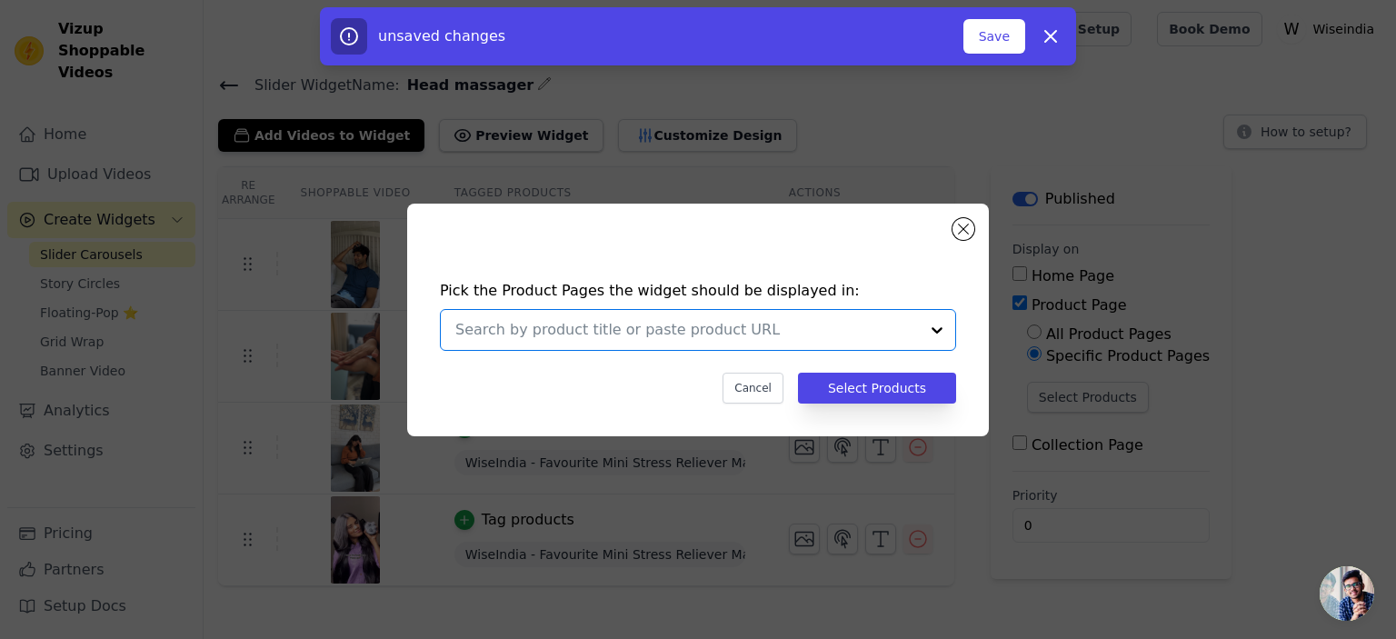
click at [821, 320] on input "text" at bounding box center [686, 330] width 463 height 22
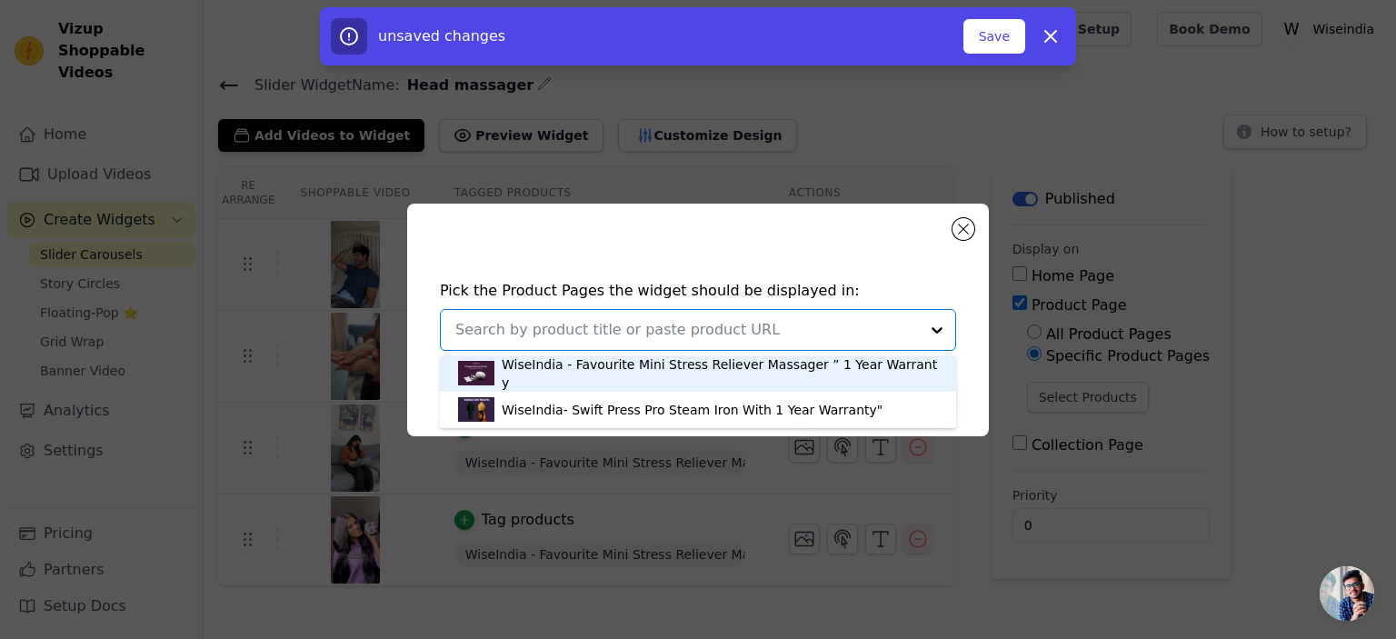
click at [746, 374] on div "WiseIndia - Favourite Mini Stress Reliever Massager ” 1 Year Warranty" at bounding box center [720, 373] width 436 height 36
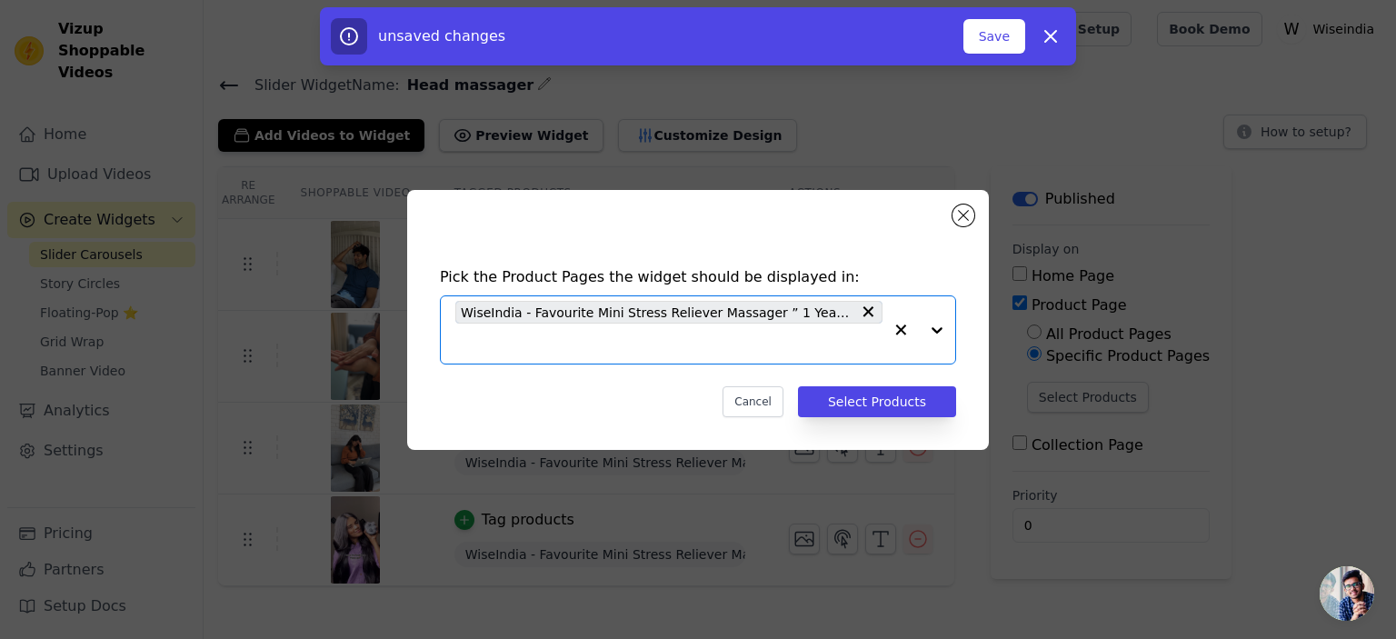
click at [848, 384] on div "Pick the Product Pages the widget should be displayed in: Option WiseIndia - Fa…" at bounding box center [698, 341] width 552 height 187
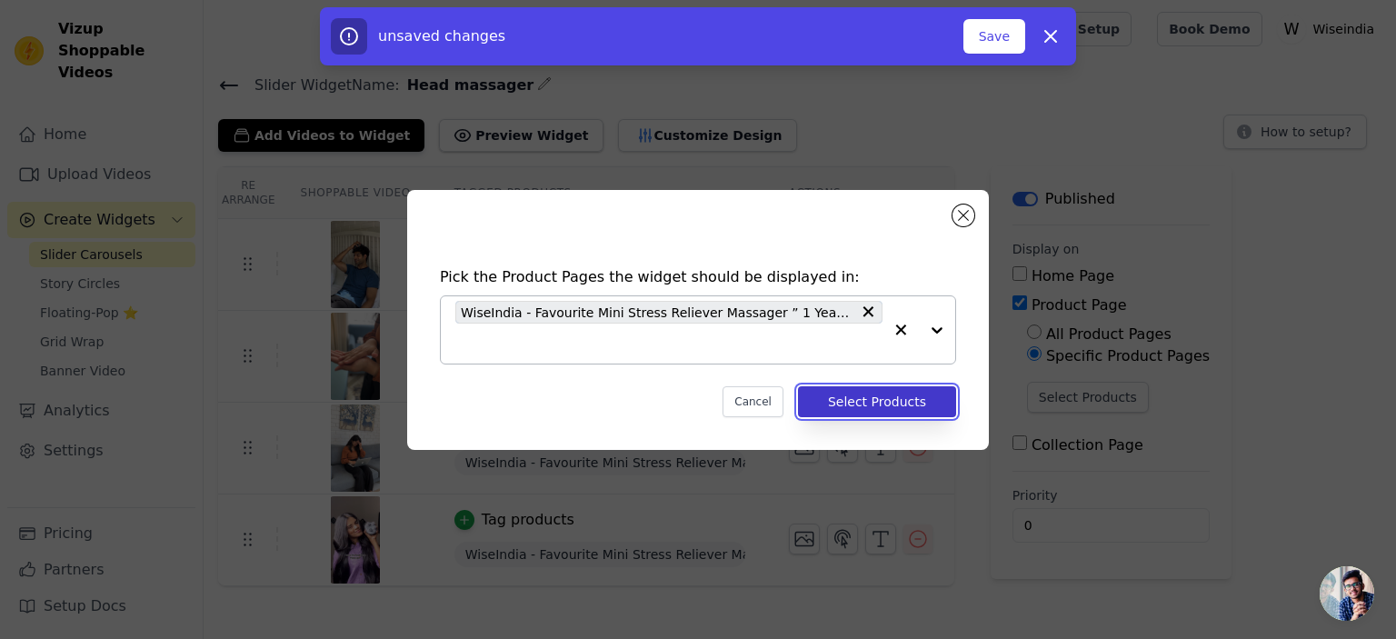
click at [861, 397] on button "Select Products" at bounding box center [877, 401] width 158 height 31
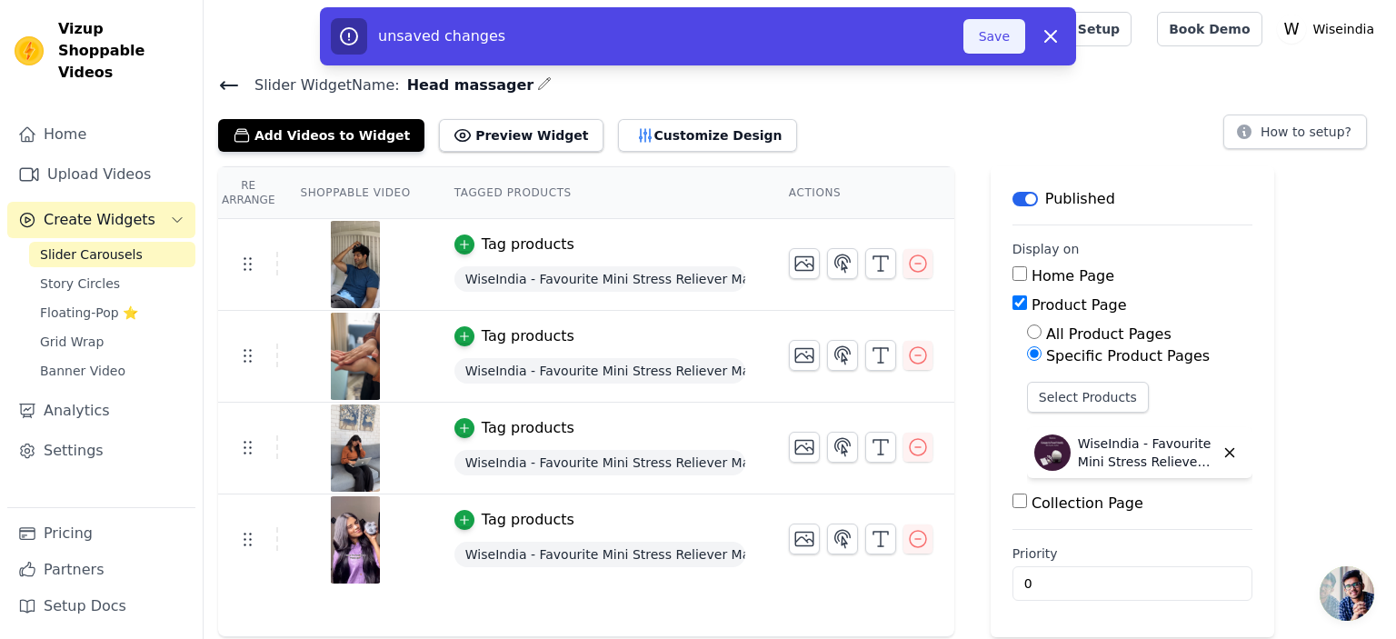
click at [995, 43] on button "Save" at bounding box center [994, 36] width 62 height 35
